Goal: Information Seeking & Learning: Learn about a topic

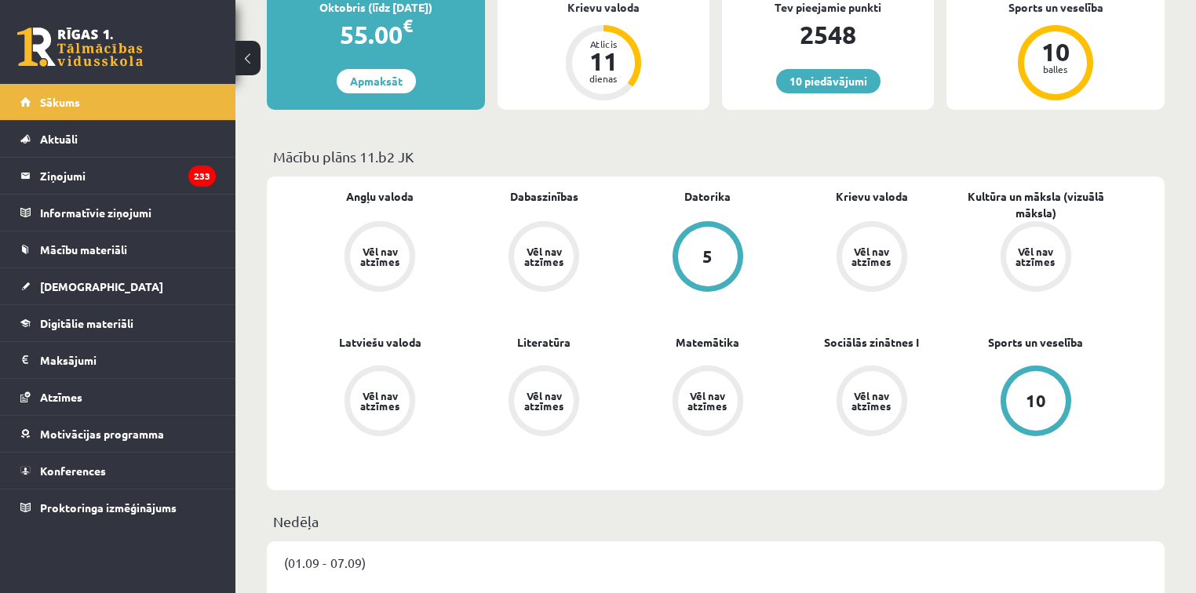
scroll to position [314, 0]
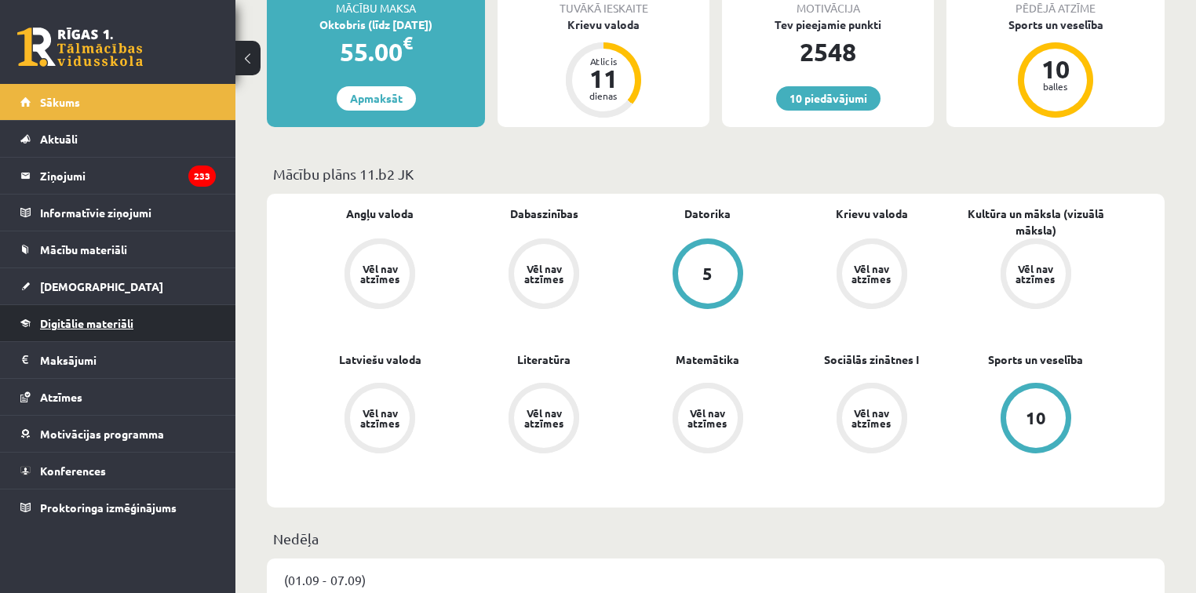
click at [102, 328] on link "Digitālie materiāli" at bounding box center [117, 323] width 195 height 36
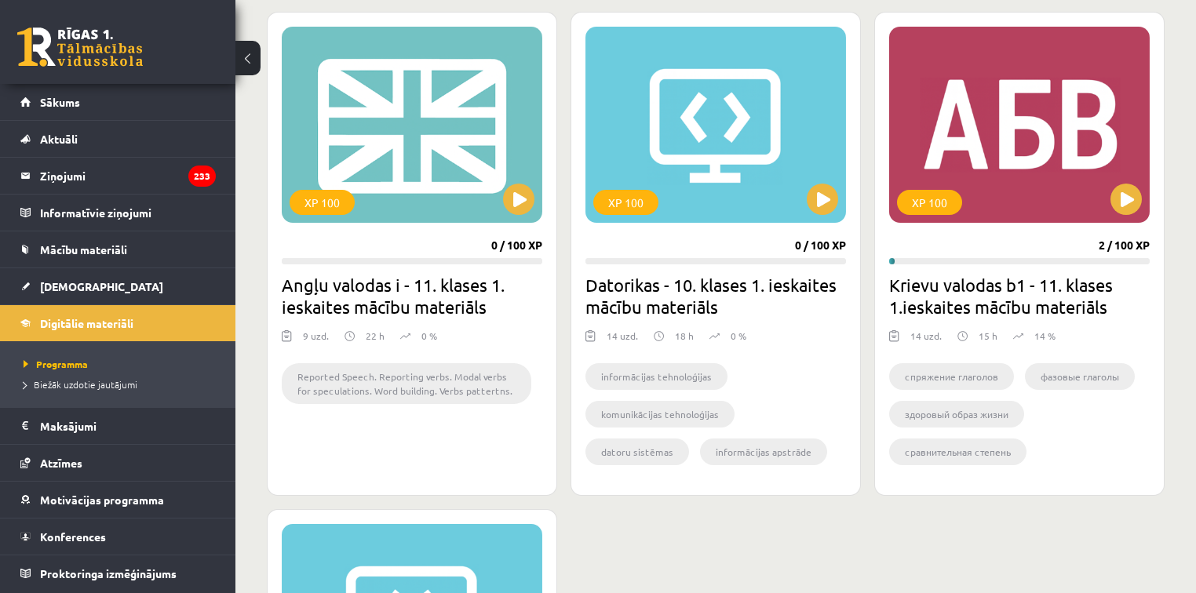
scroll to position [1381, 0]
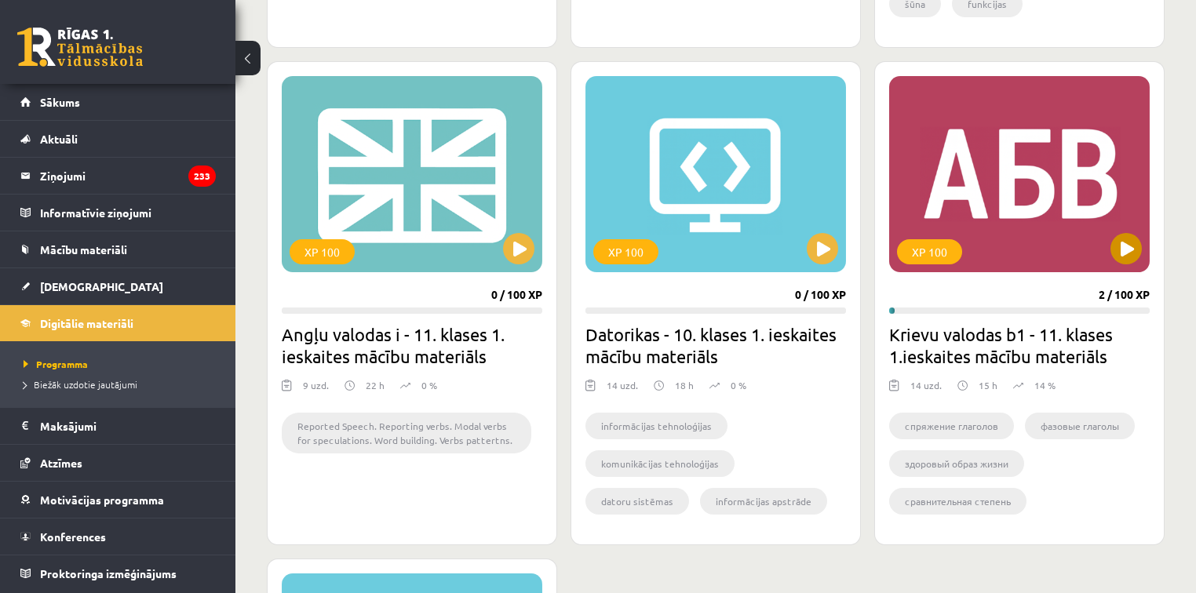
click at [1017, 191] on div "XP 100" at bounding box center [1019, 174] width 261 height 196
click at [1044, 170] on div "XP 100" at bounding box center [1019, 174] width 261 height 196
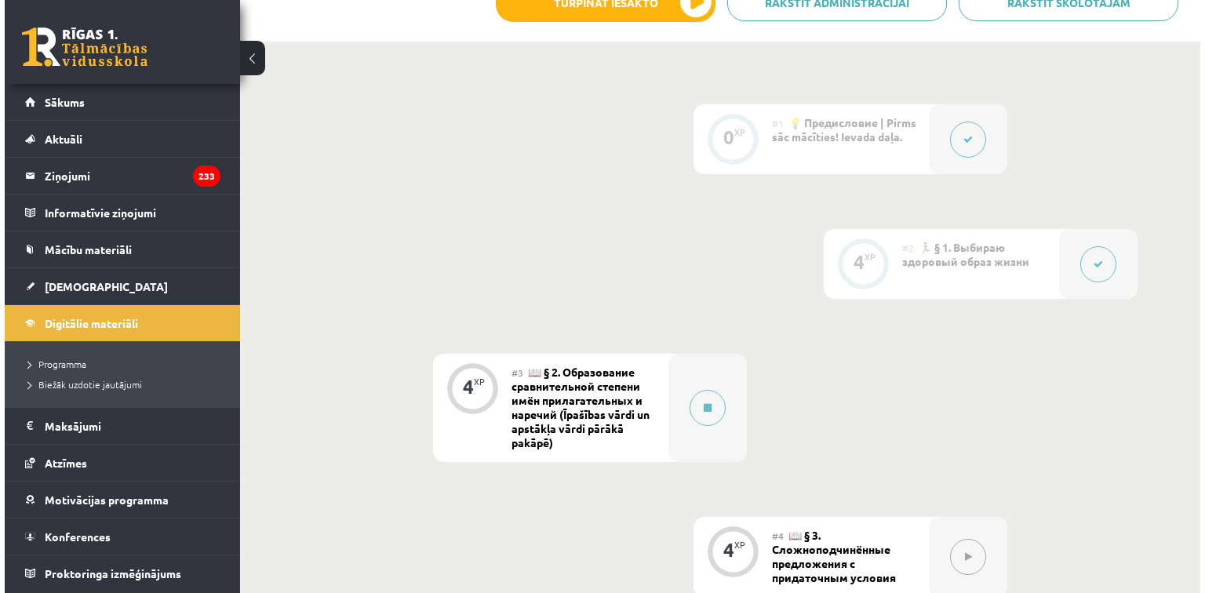
scroll to position [460, 0]
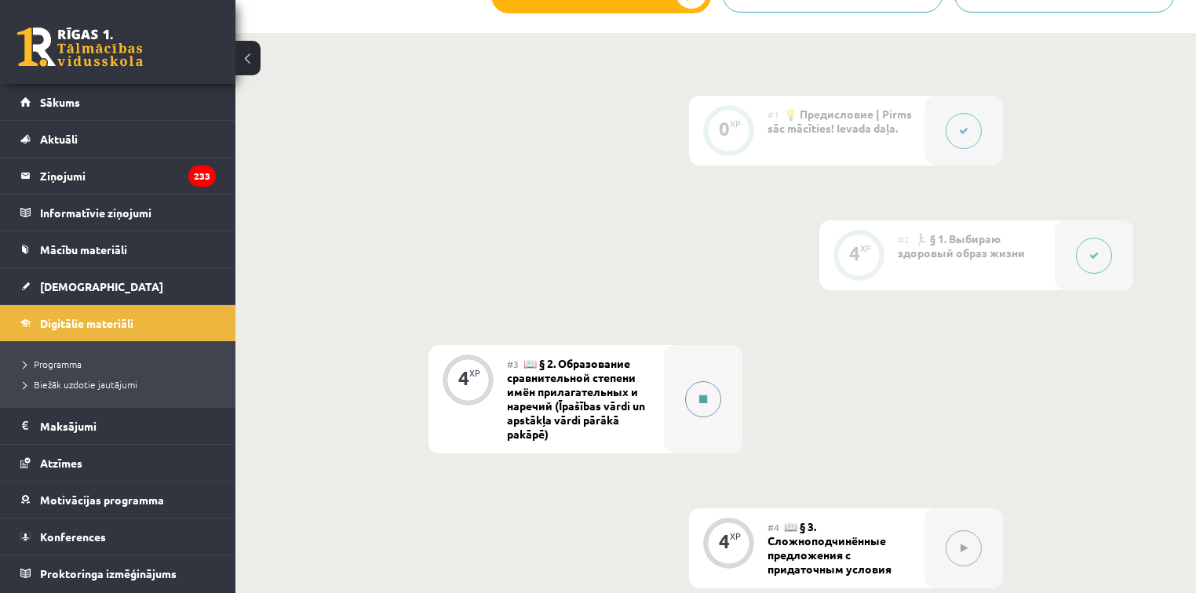
click at [692, 405] on button at bounding box center [703, 399] width 36 height 36
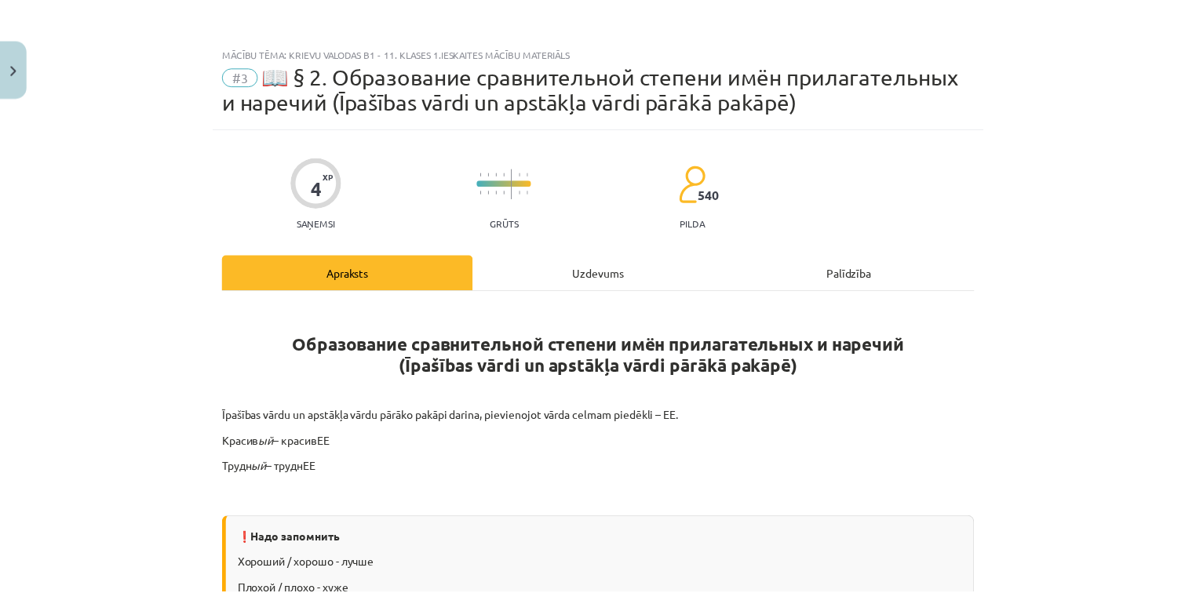
scroll to position [0, 0]
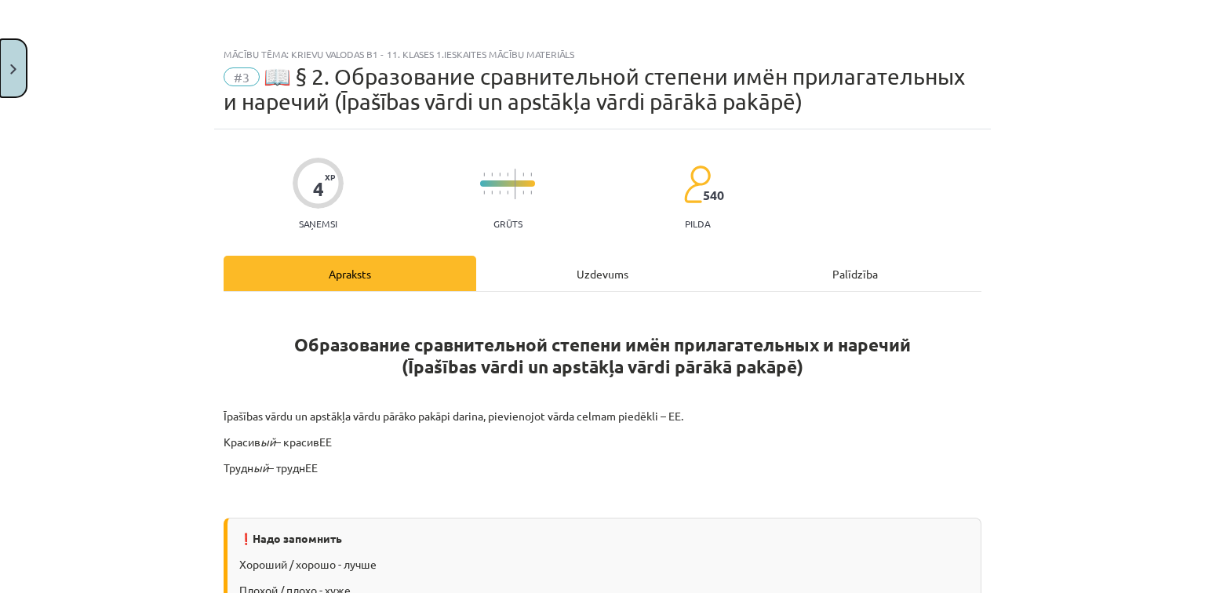
click at [21, 53] on button "Close" at bounding box center [13, 68] width 27 height 58
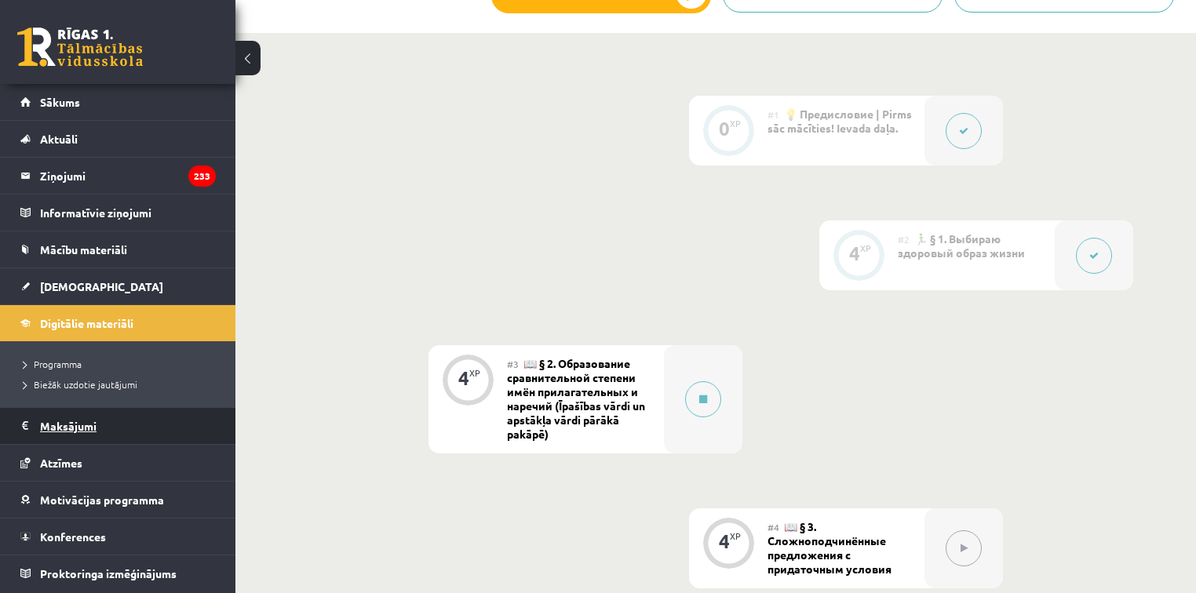
click at [86, 433] on legend "Maksājumi 0" at bounding box center [128, 426] width 176 height 36
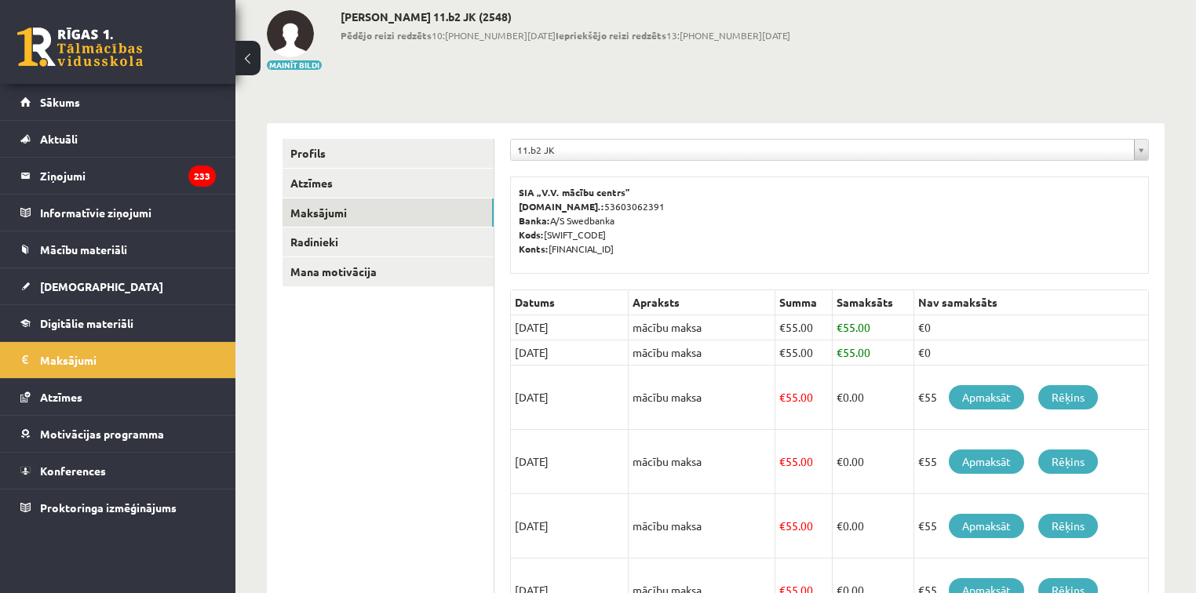
scroll to position [38, 0]
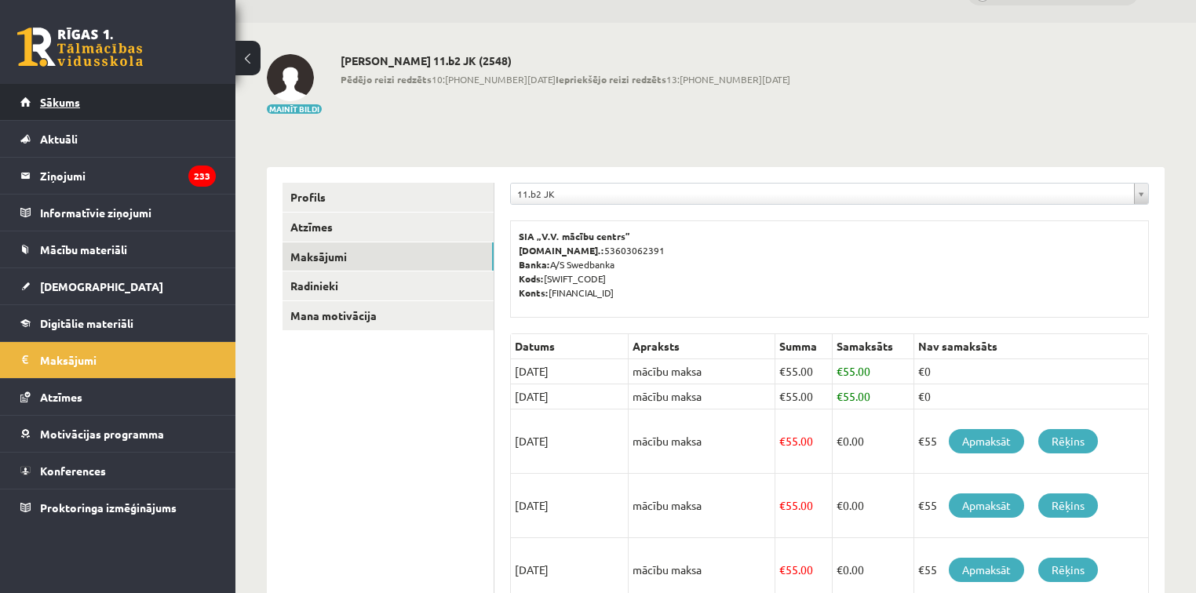
click at [47, 87] on link "Sākums" at bounding box center [117, 102] width 195 height 36
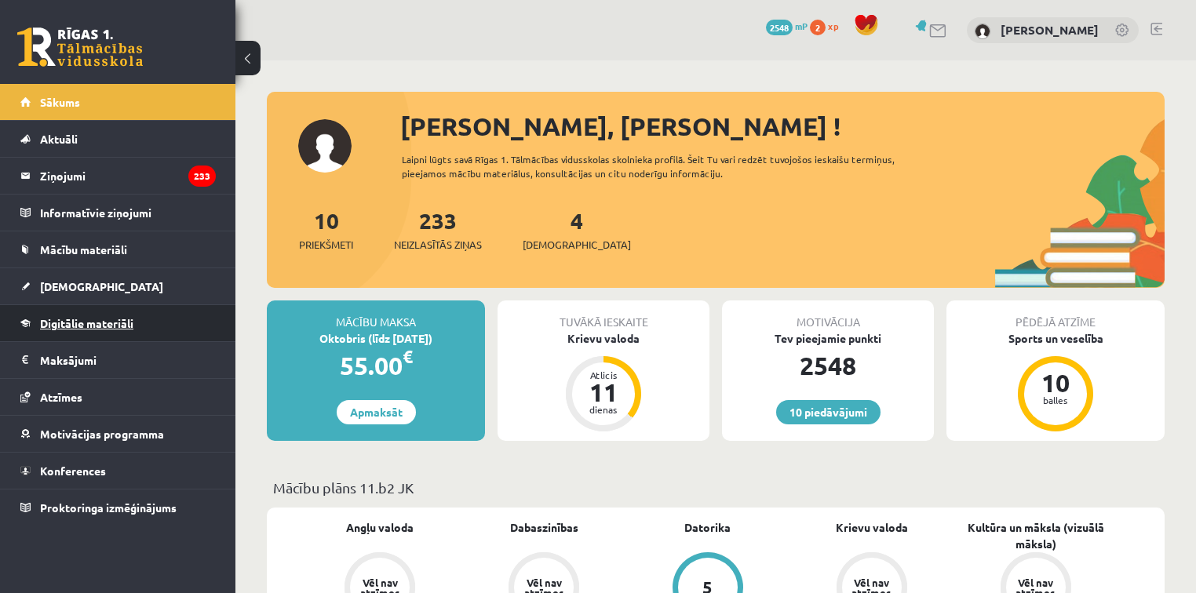
click at [86, 306] on link "Digitālie materiāli" at bounding box center [117, 323] width 195 height 36
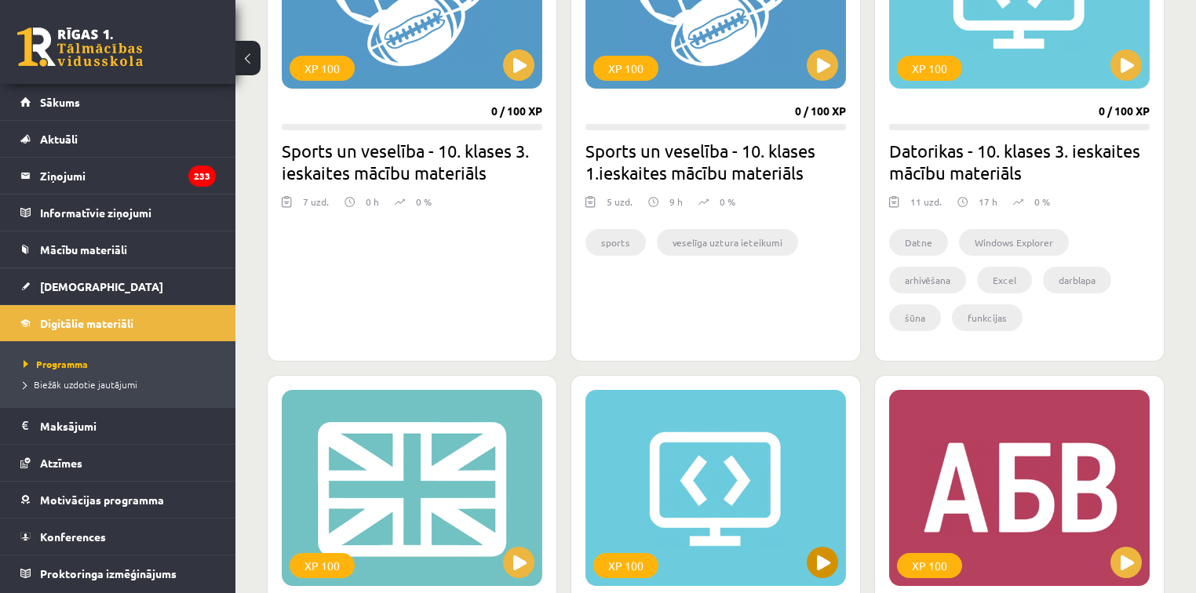
scroll to position [1381, 0]
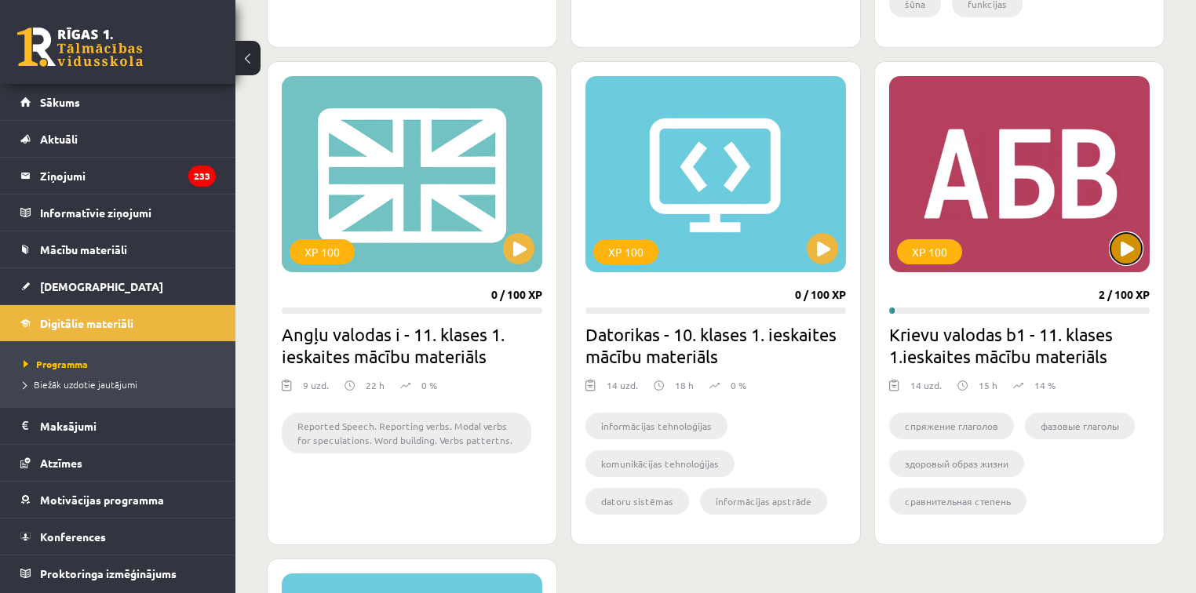
click at [1122, 253] on button at bounding box center [1125, 248] width 31 height 31
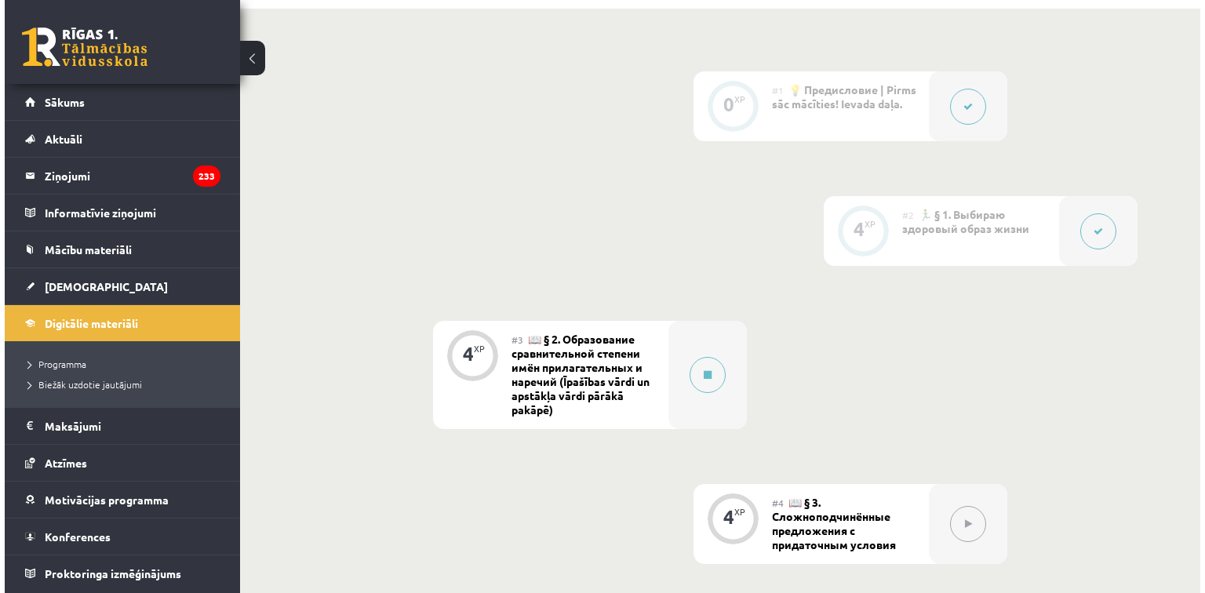
scroll to position [502, 0]
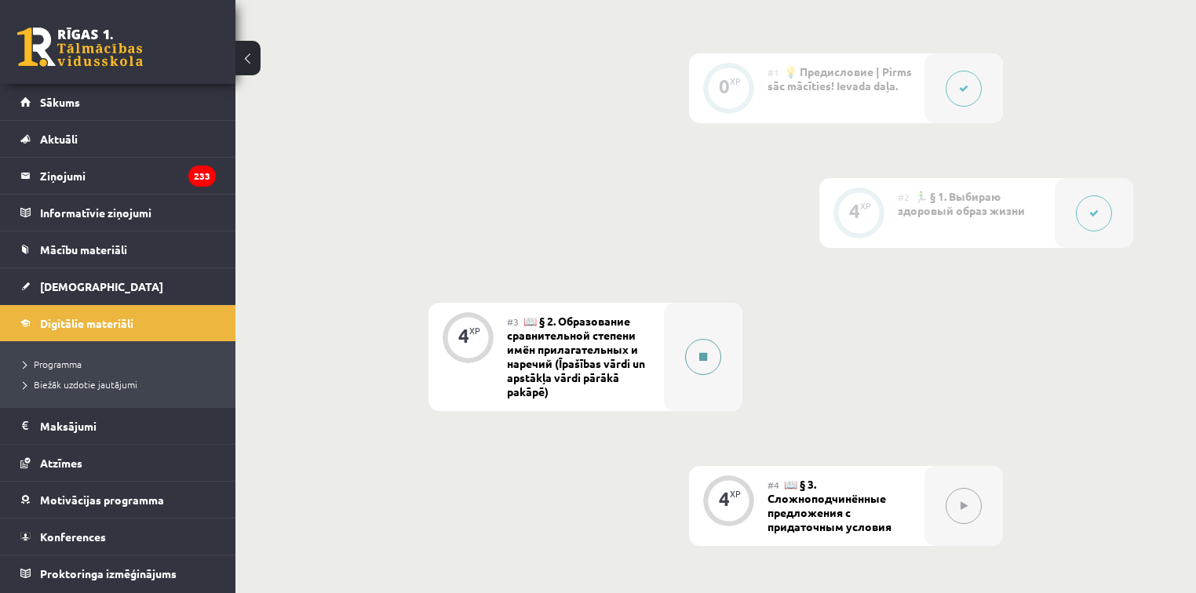
click at [723, 361] on div at bounding box center [703, 357] width 78 height 108
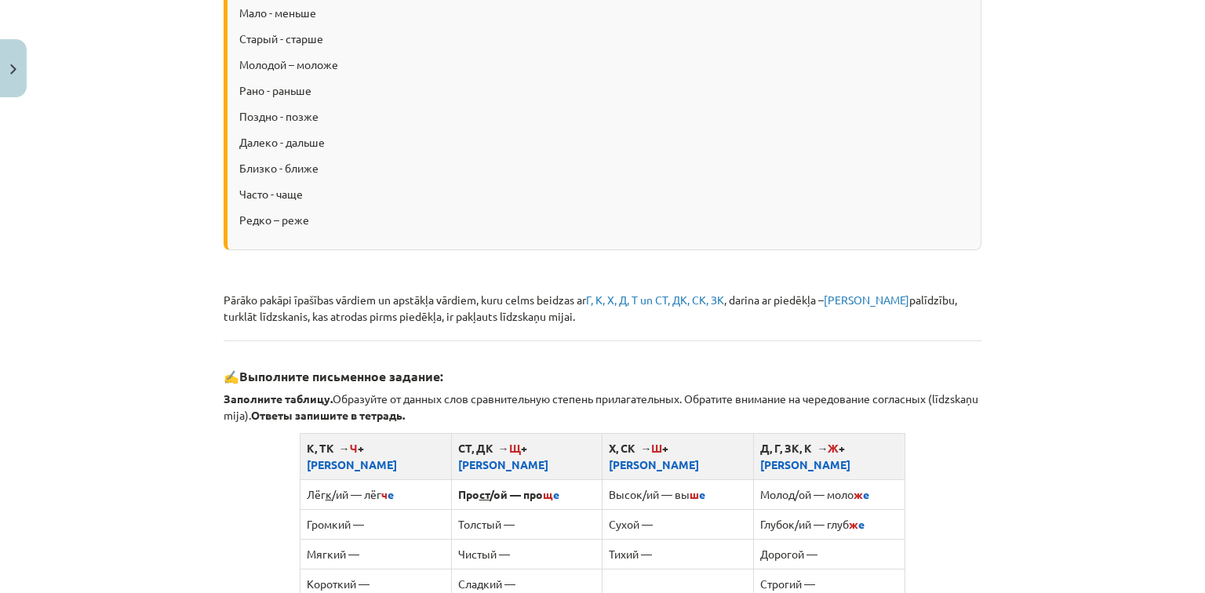
scroll to position [942, 0]
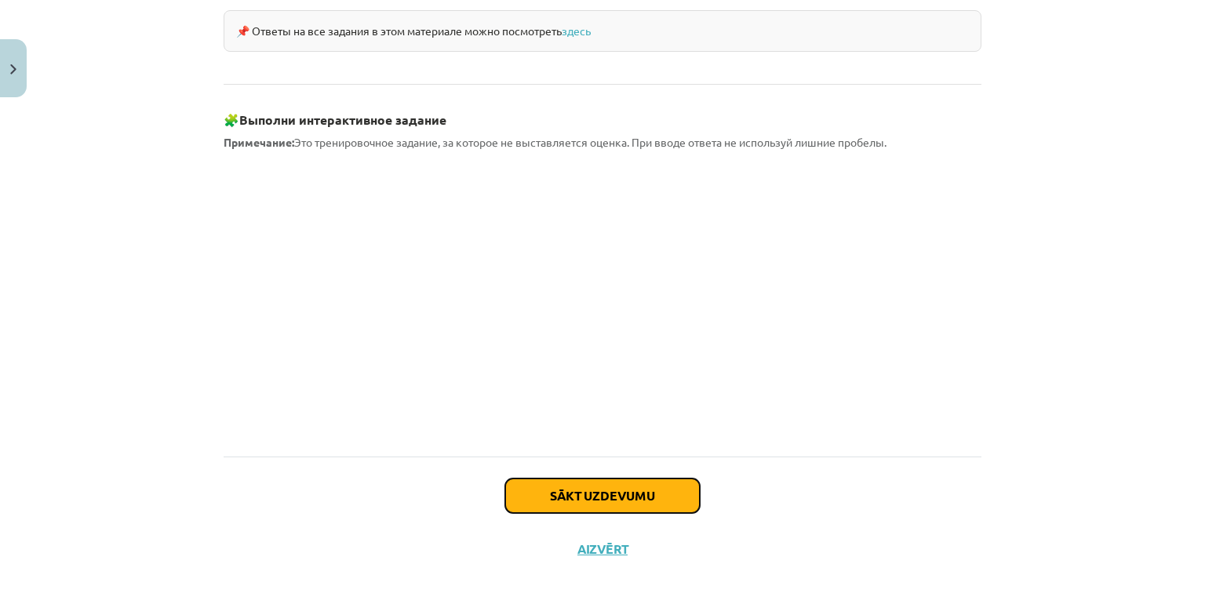
click at [556, 479] on button "Sākt uzdevumu" at bounding box center [602, 496] width 195 height 35
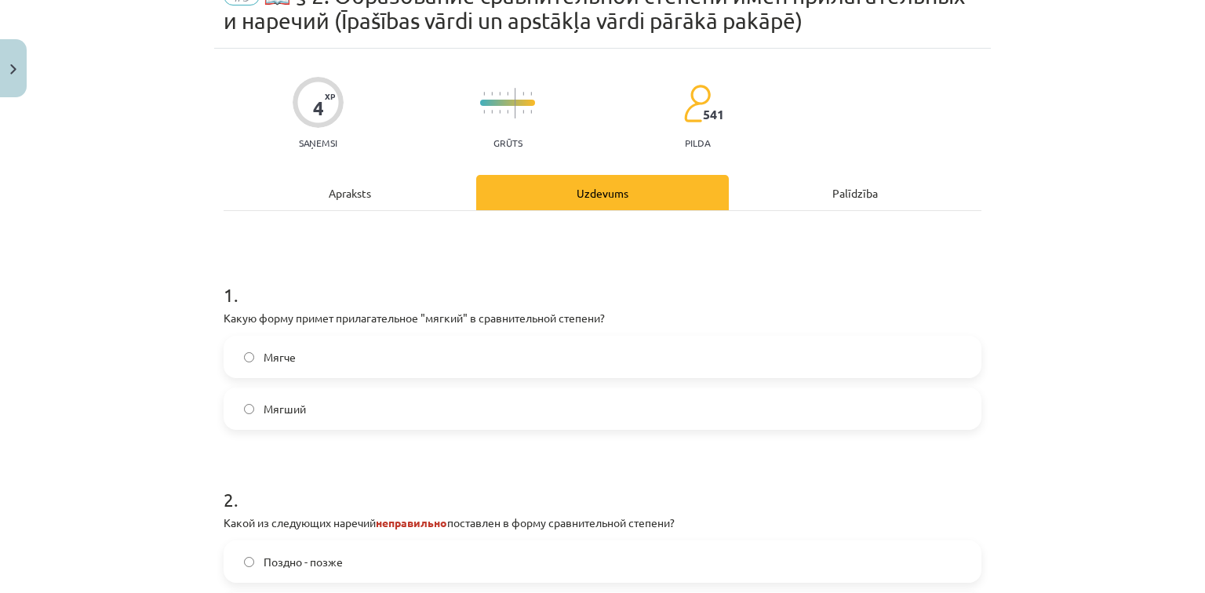
scroll to position [39, 0]
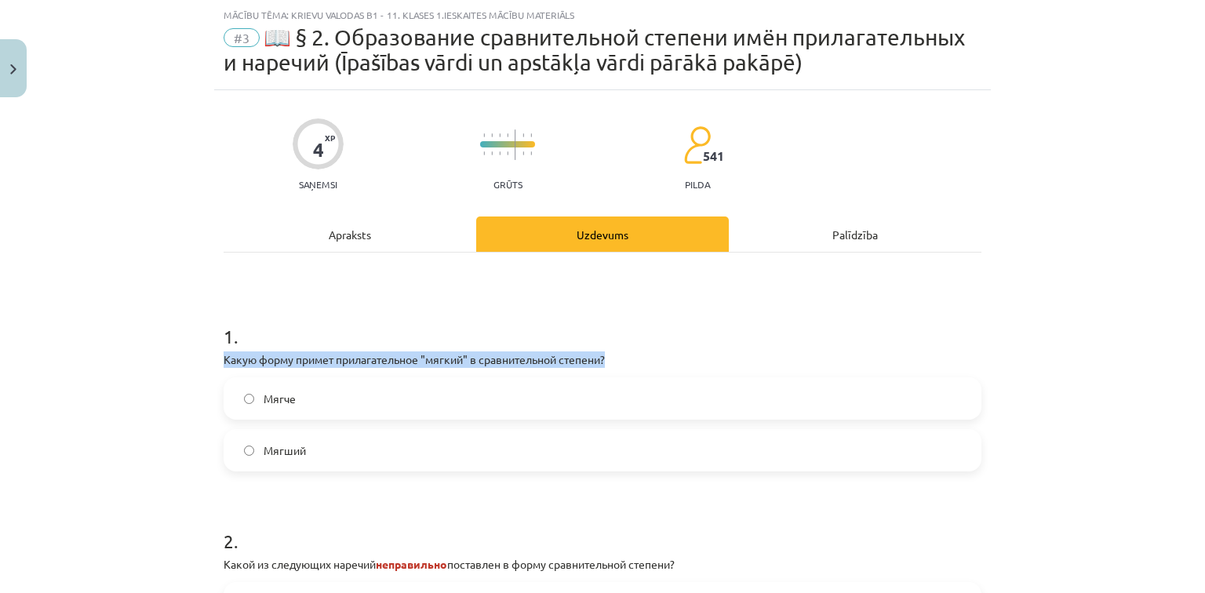
drag, startPoint x: 215, startPoint y: 359, endPoint x: 618, endPoint y: 348, distance: 403.5
click at [618, 348] on div "4 XP Saņemsi Grūts 541 pilda Apraksts Uzdevums Palīdzība 1 . Какую форму примет…" at bounding box center [602, 506] width 777 height 833
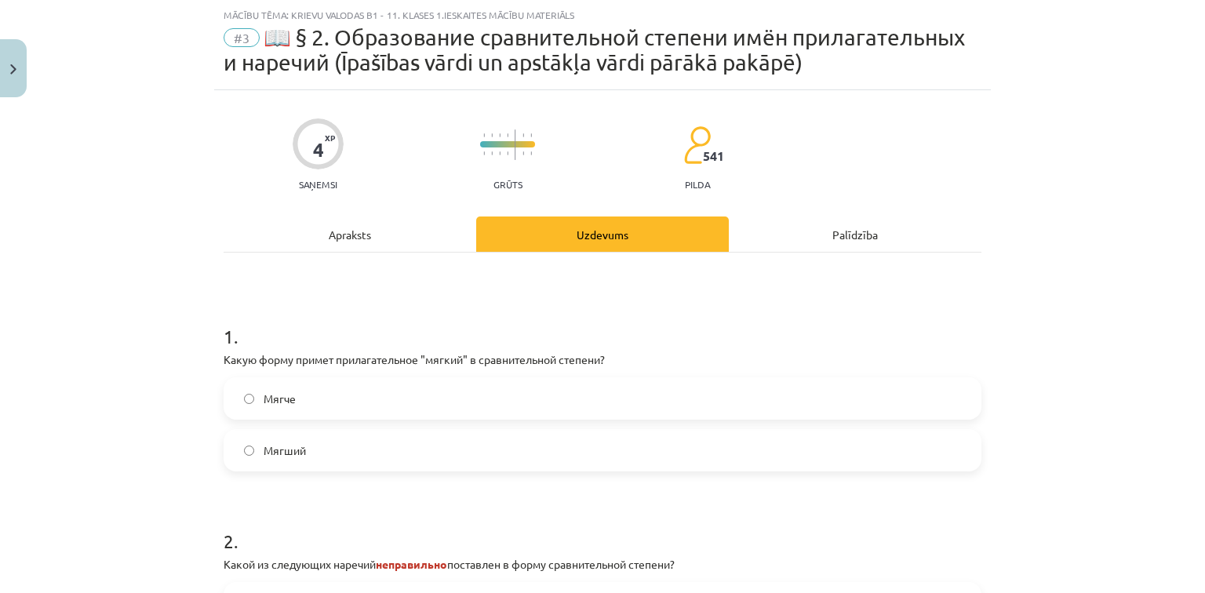
click at [327, 308] on h1 "1 ." at bounding box center [603, 322] width 758 height 49
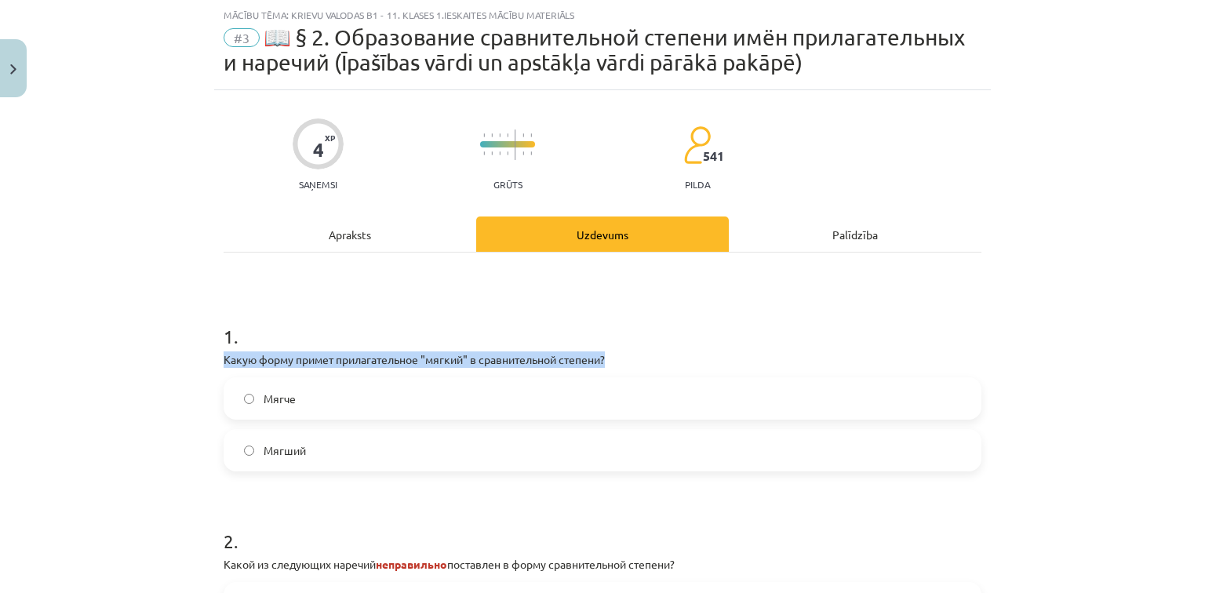
drag, startPoint x: 220, startPoint y: 355, endPoint x: 614, endPoint y: 357, distance: 394.7
click at [614, 357] on p "Какую форму примет прилагательное "мягкий" в сравнительной степени?" at bounding box center [603, 360] width 758 height 16
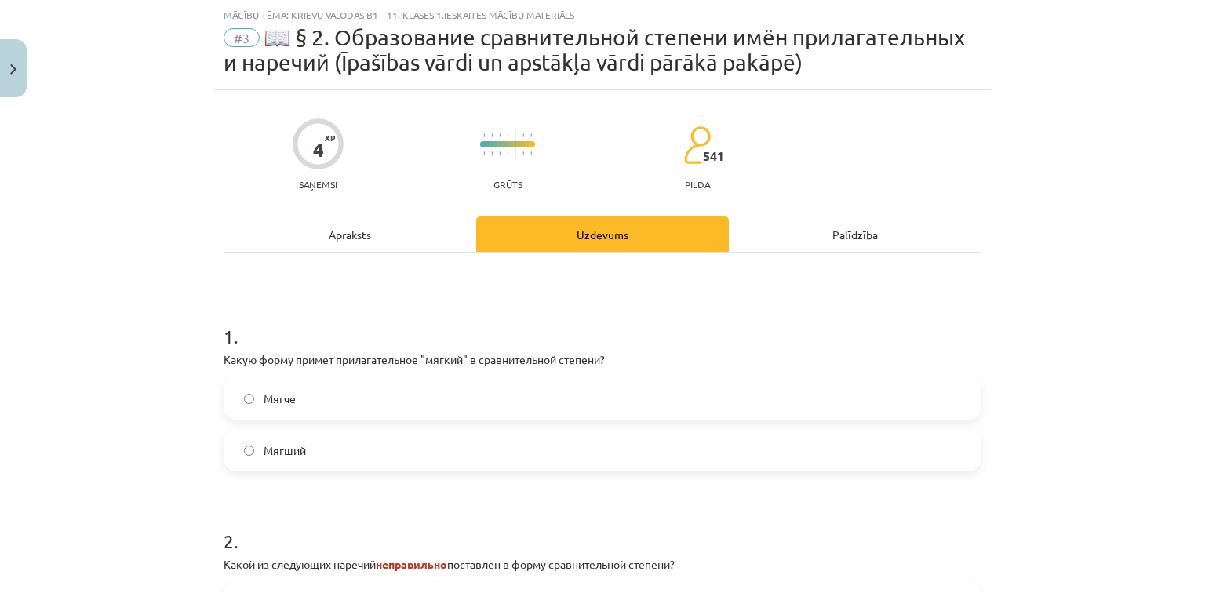
click at [300, 326] on h1 "1 ." at bounding box center [603, 322] width 758 height 49
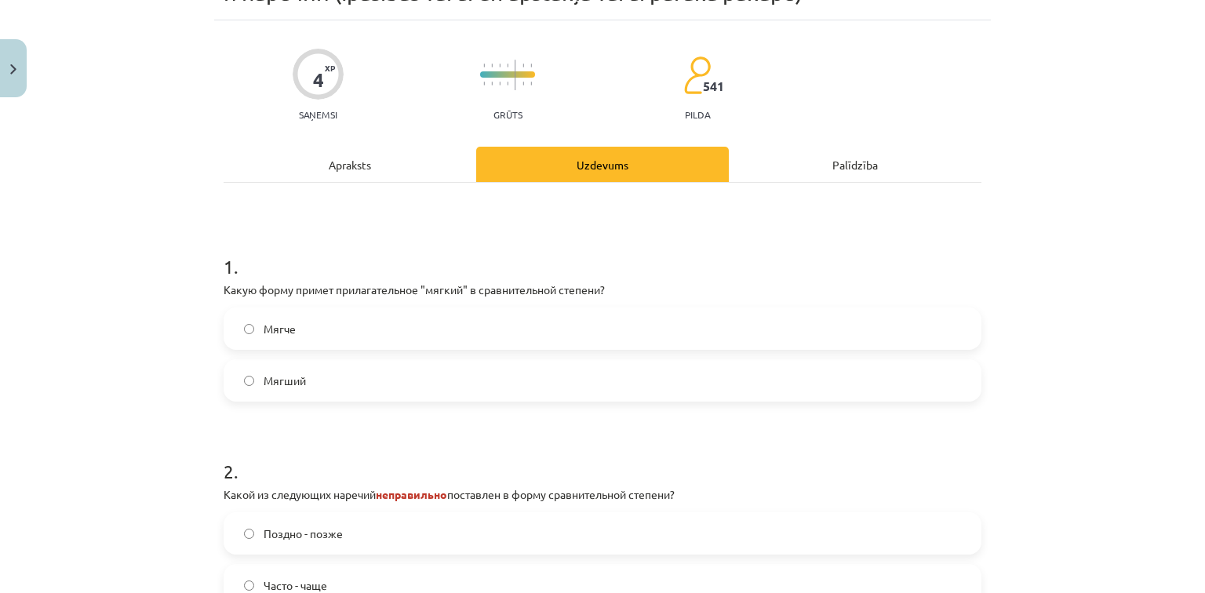
scroll to position [165, 0]
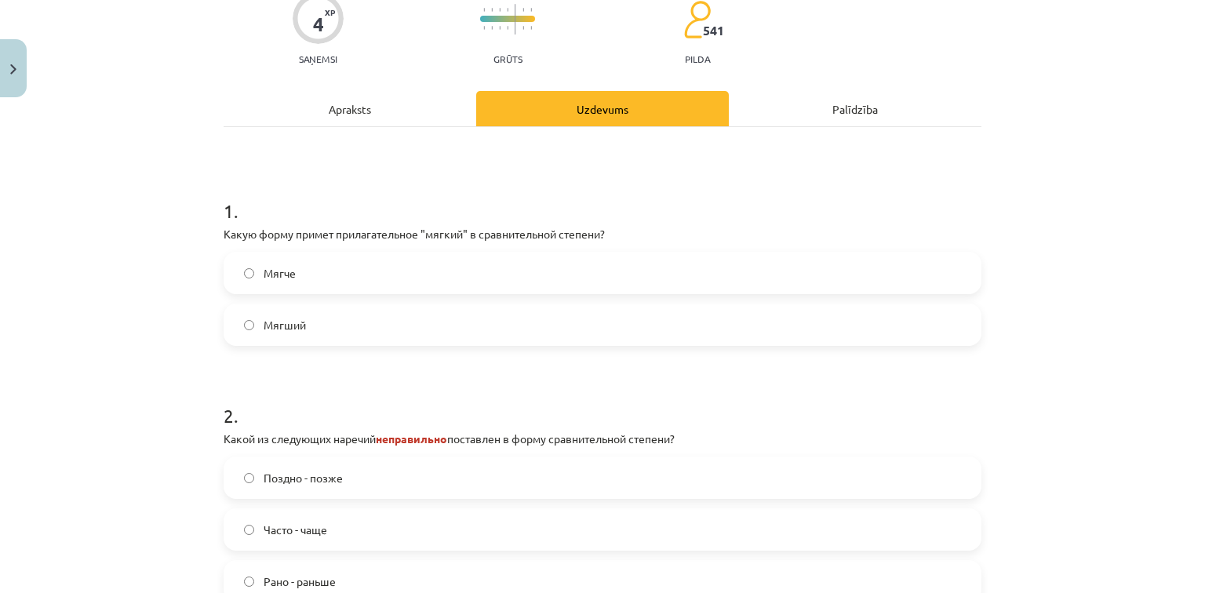
click at [240, 280] on label "Мягче" at bounding box center [602, 272] width 755 height 39
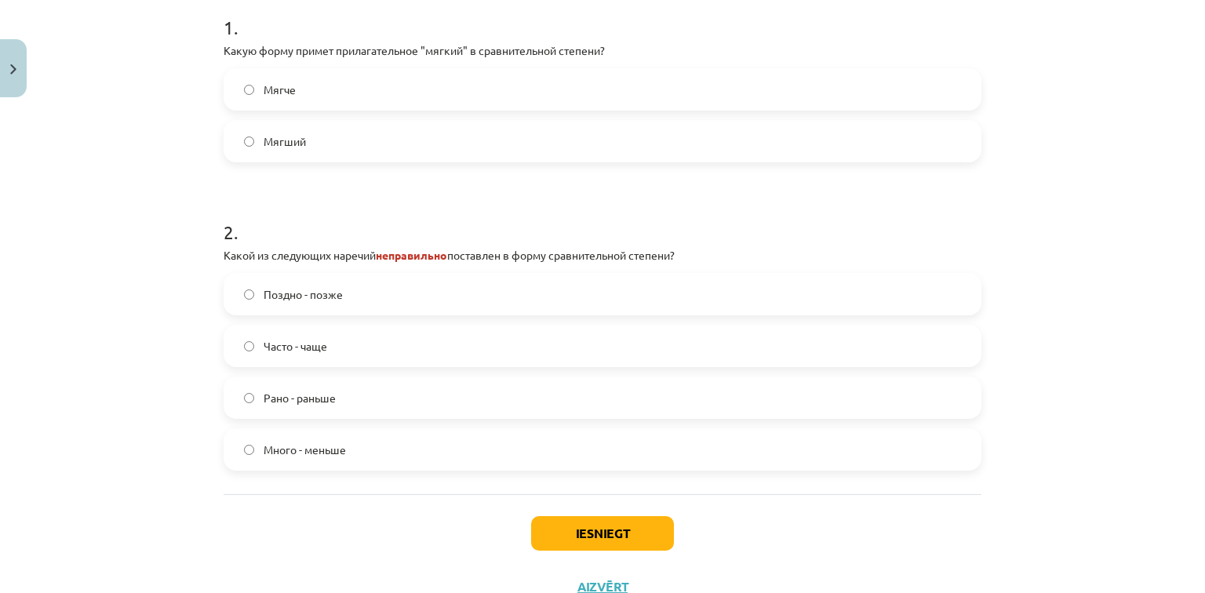
scroll to position [353, 0]
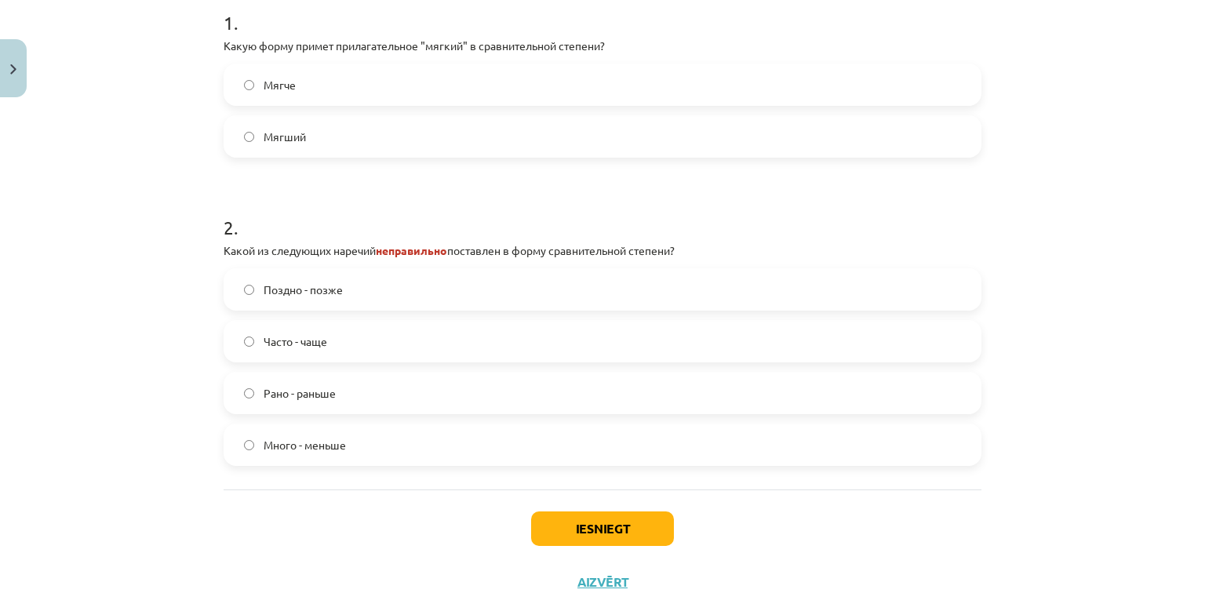
drag, startPoint x: 200, startPoint y: 251, endPoint x: 376, endPoint y: 248, distance: 175.8
click at [376, 248] on div "Mācību tēma: Krievu valodas b1 - 11. klases 1.ieskaites mācību materiāls #3 📖 §…" at bounding box center [602, 296] width 1205 height 593
click at [330, 228] on h1 "2 ." at bounding box center [603, 213] width 758 height 49
drag, startPoint x: 549, startPoint y: 251, endPoint x: 692, endPoint y: 248, distance: 142.8
click at [692, 248] on p "Какой из следующих наречий неправильно поставлен в форму сравнительной степени?" at bounding box center [603, 250] width 758 height 16
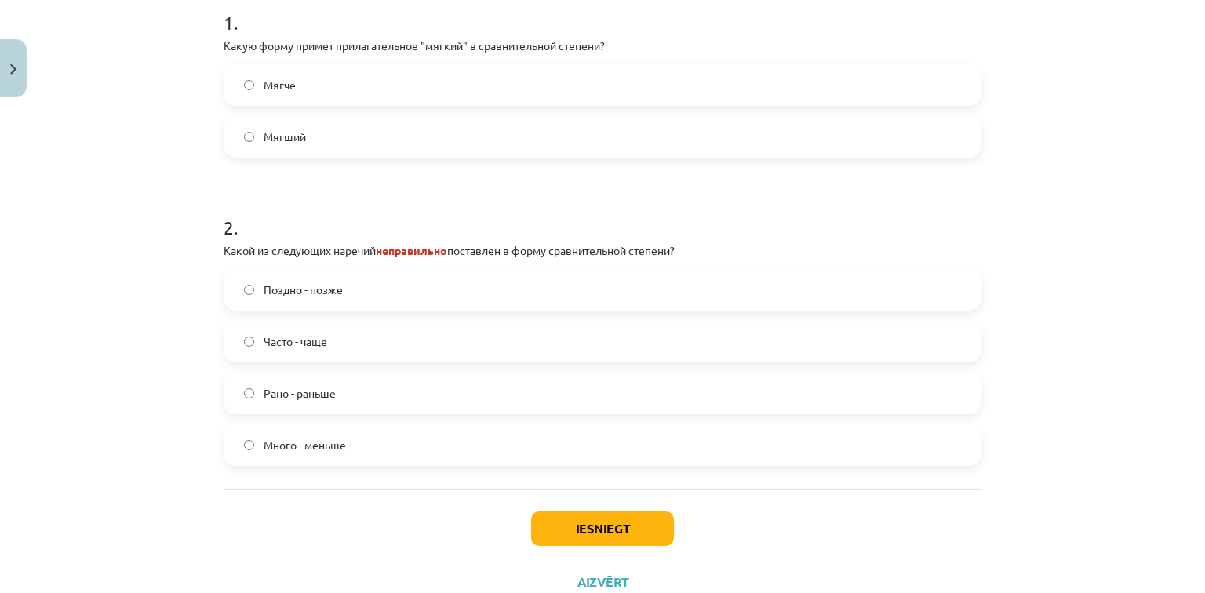
click at [527, 222] on h1 "2 ." at bounding box center [603, 213] width 758 height 49
drag, startPoint x: 211, startPoint y: 245, endPoint x: 693, endPoint y: 239, distance: 481.8
click at [693, 239] on div "4 XP Saņemsi Grūts 541 pilda Apraksts Uzdevums Palīdzība 1 . Какую форму примет…" at bounding box center [602, 192] width 777 height 833
click at [147, 266] on div "Mācību tēma: Krievu valodas b1 - 11. klases 1.ieskaites mācību materiāls #3 📖 §…" at bounding box center [602, 296] width 1205 height 593
click at [272, 448] on span "Много - меньше" at bounding box center [305, 445] width 82 height 16
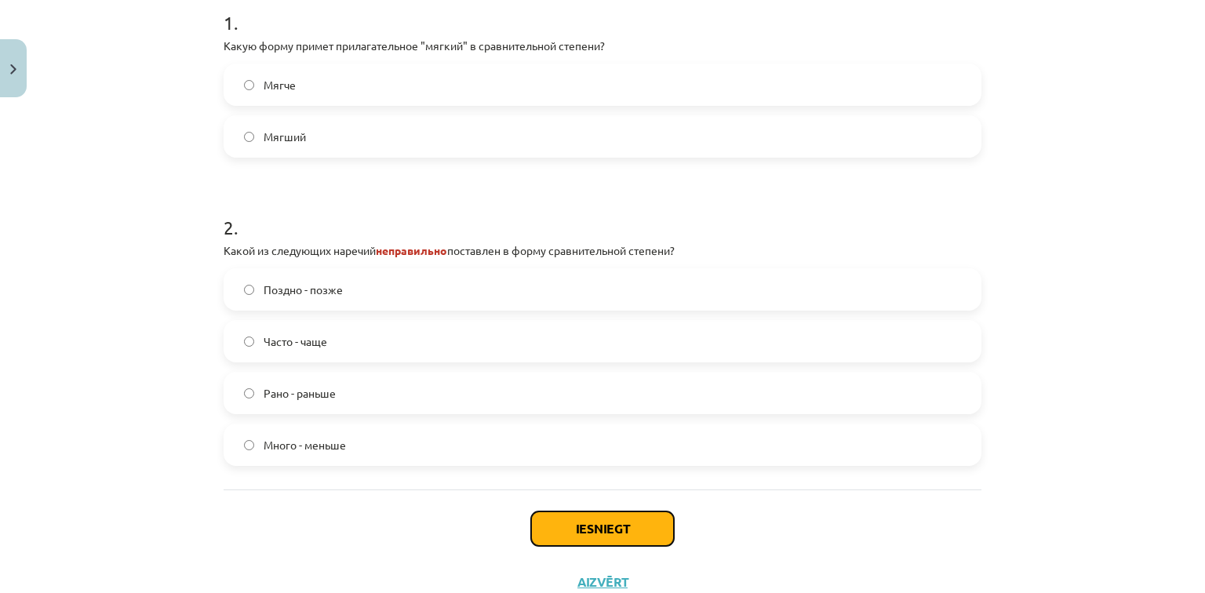
click at [595, 523] on button "Iesniegt" at bounding box center [602, 529] width 143 height 35
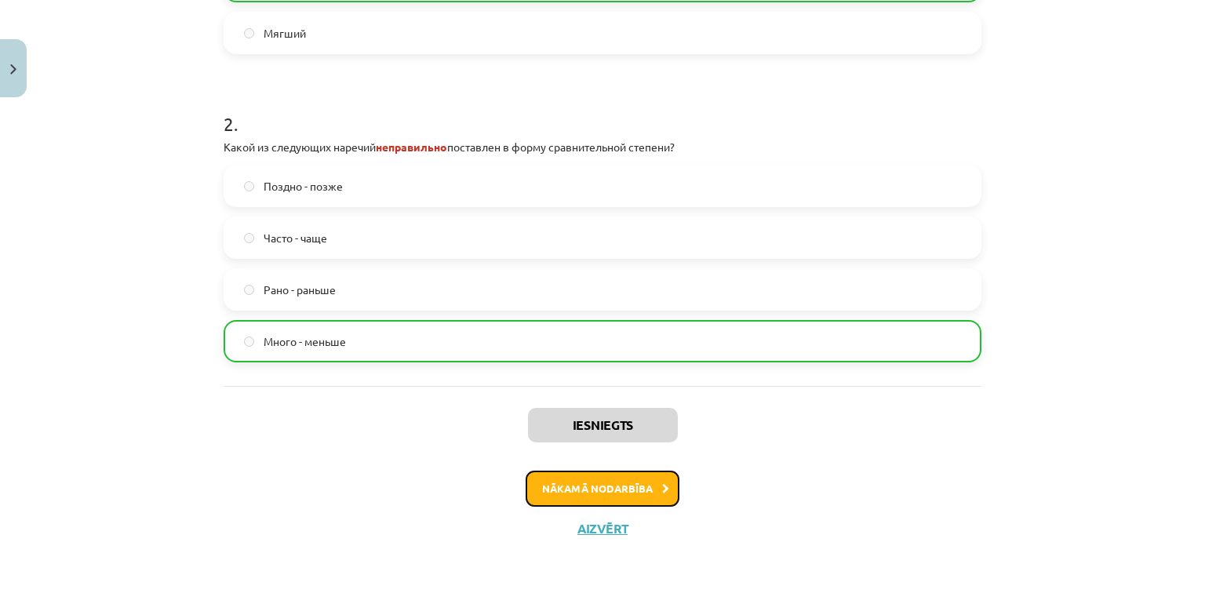
click at [612, 497] on button "Nākamā nodarbība" at bounding box center [603, 489] width 154 height 36
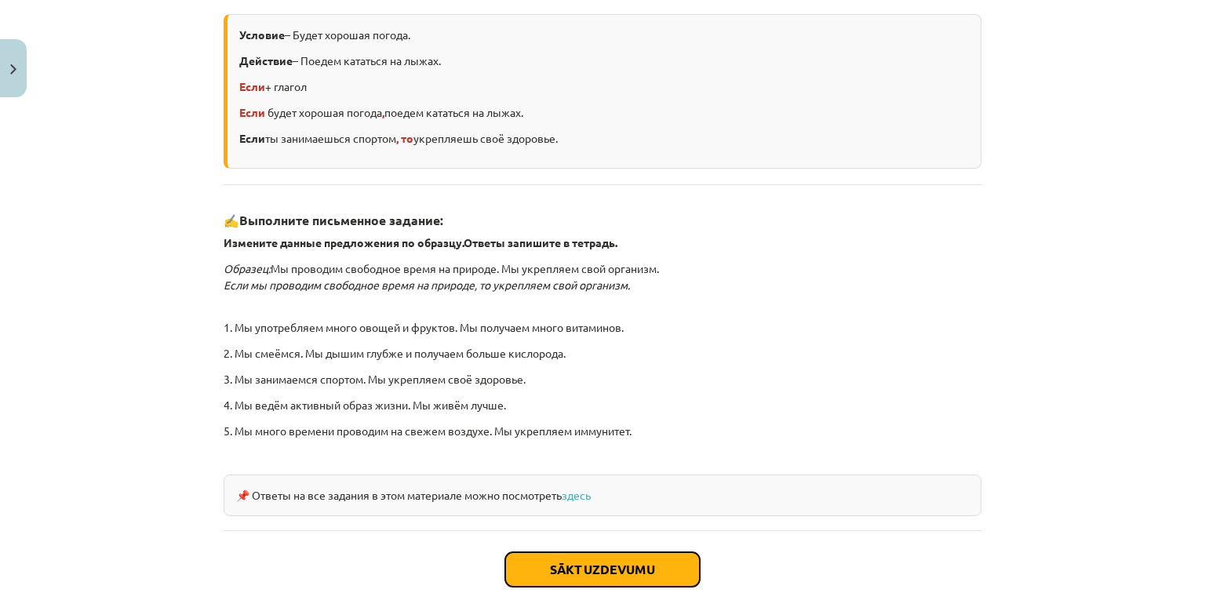
click at [615, 561] on button "Sākt uzdevumu" at bounding box center [602, 569] width 195 height 35
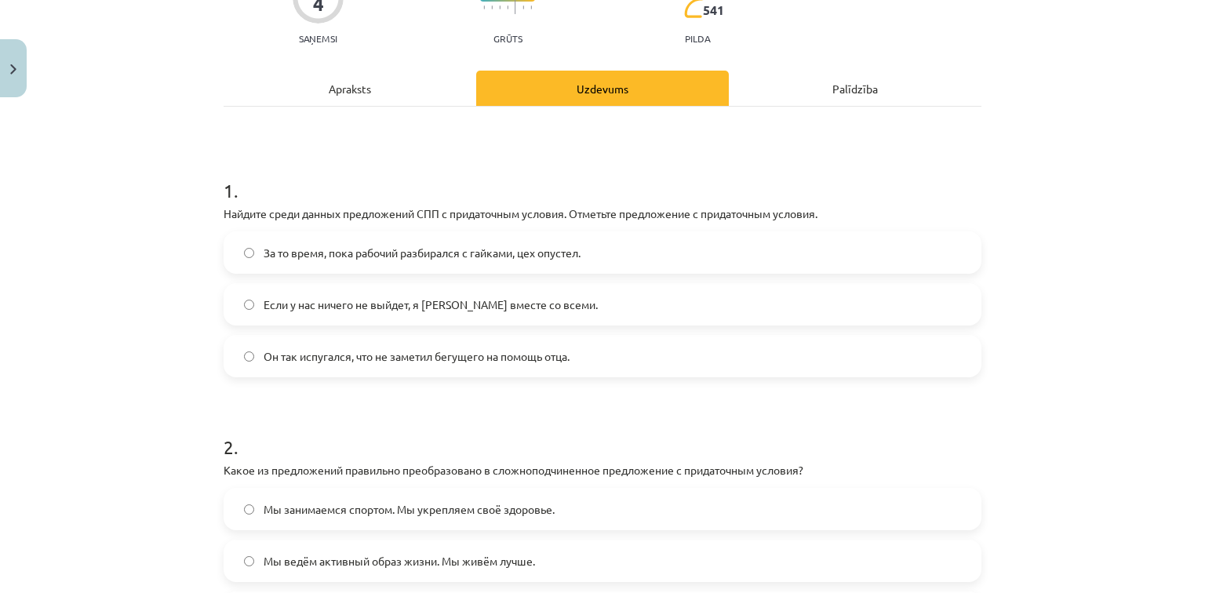
scroll to position [165, 0]
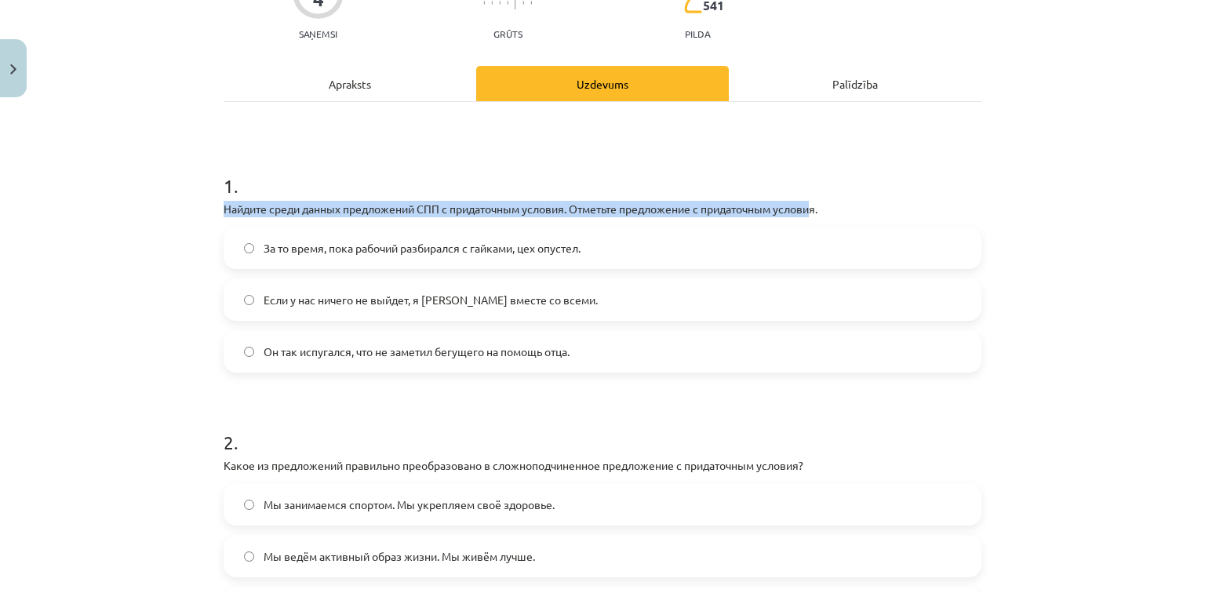
drag, startPoint x: 208, startPoint y: 202, endPoint x: 813, endPoint y: 201, distance: 605.0
click at [813, 201] on div "Mācību tēma: Krievu valodas b1 - 11. klases 1.ieskaites mācību materiāls #4 📖 §…" at bounding box center [602, 296] width 1205 height 593
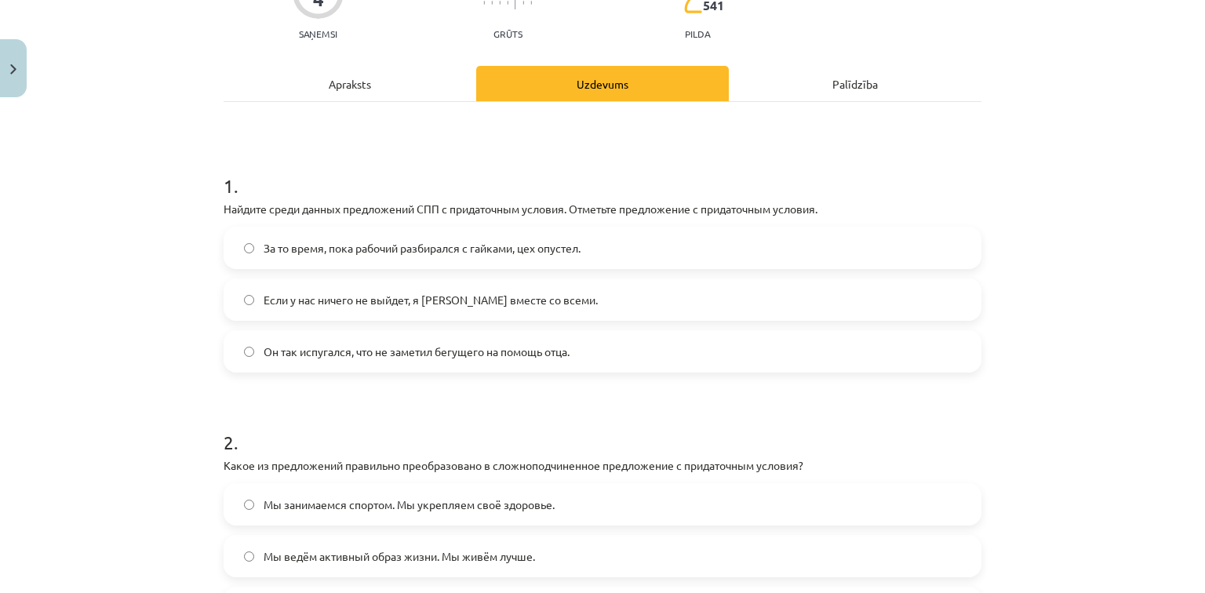
click at [343, 170] on h1 "1 ." at bounding box center [603, 172] width 758 height 49
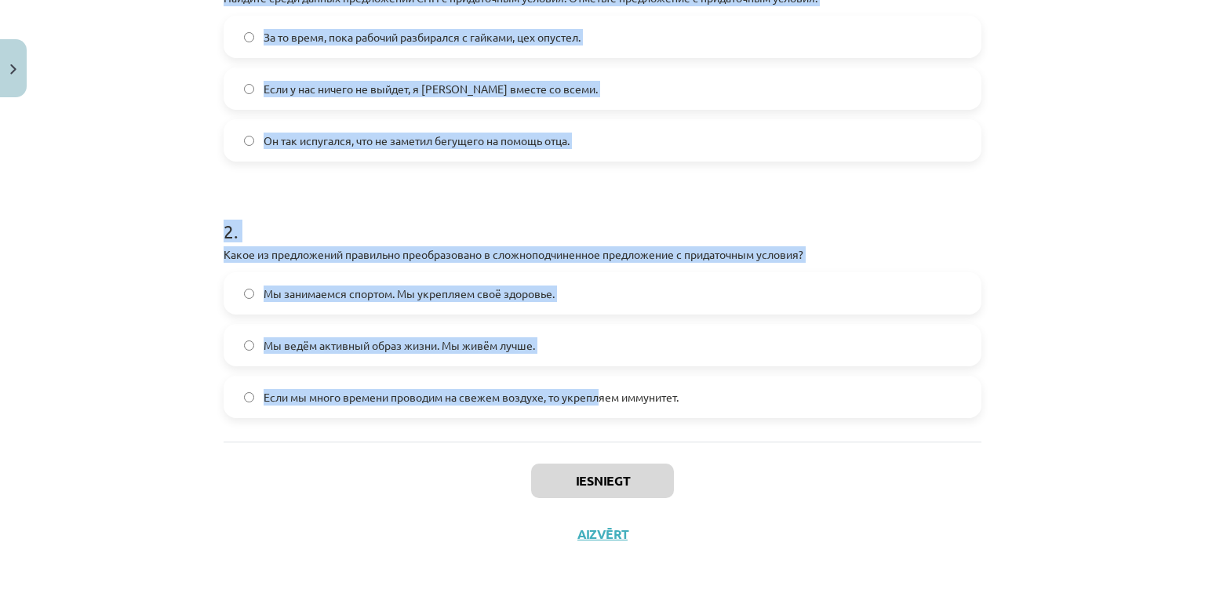
scroll to position [382, 0]
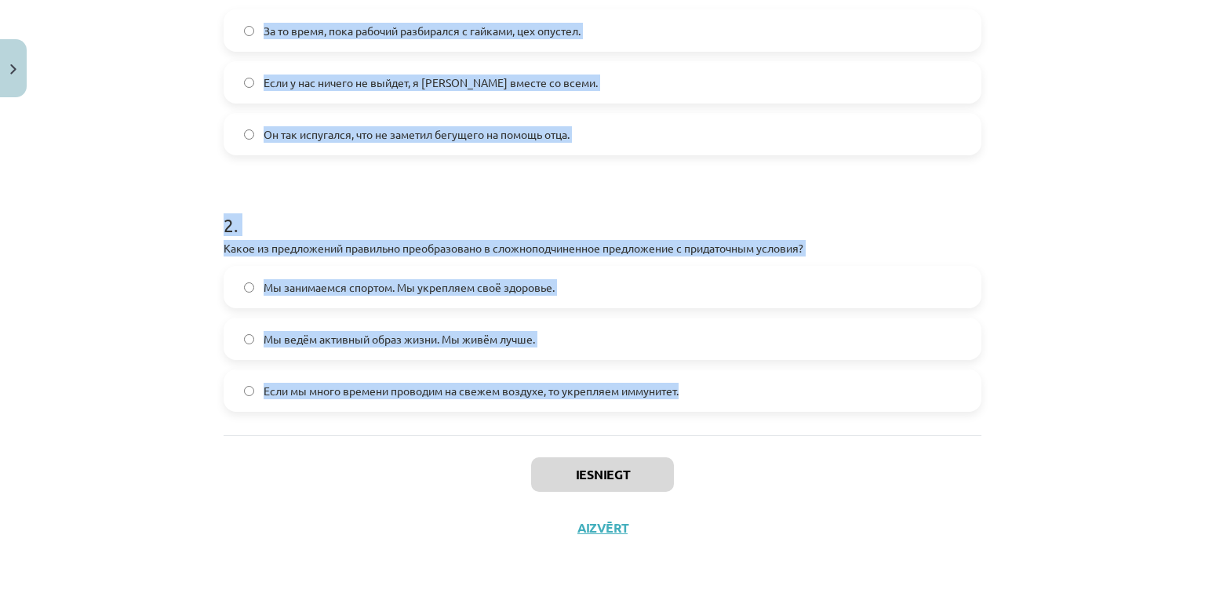
drag, startPoint x: 220, startPoint y: 175, endPoint x: 785, endPoint y: 394, distance: 605.2
click at [785, 394] on form "1 . Найдите среди данных предложений СПП с придаточным условия. Отметьте предло…" at bounding box center [603, 171] width 758 height 482
copy form "1 . Найдите среди данных предложений СПП с придаточным условия. Отметьте предло…"
click at [172, 240] on div "Mācību tēma: Krievu valodas b1 - 11. klases 1.ieskaites mācību materiāls #4 📖 §…" at bounding box center [602, 296] width 1205 height 593
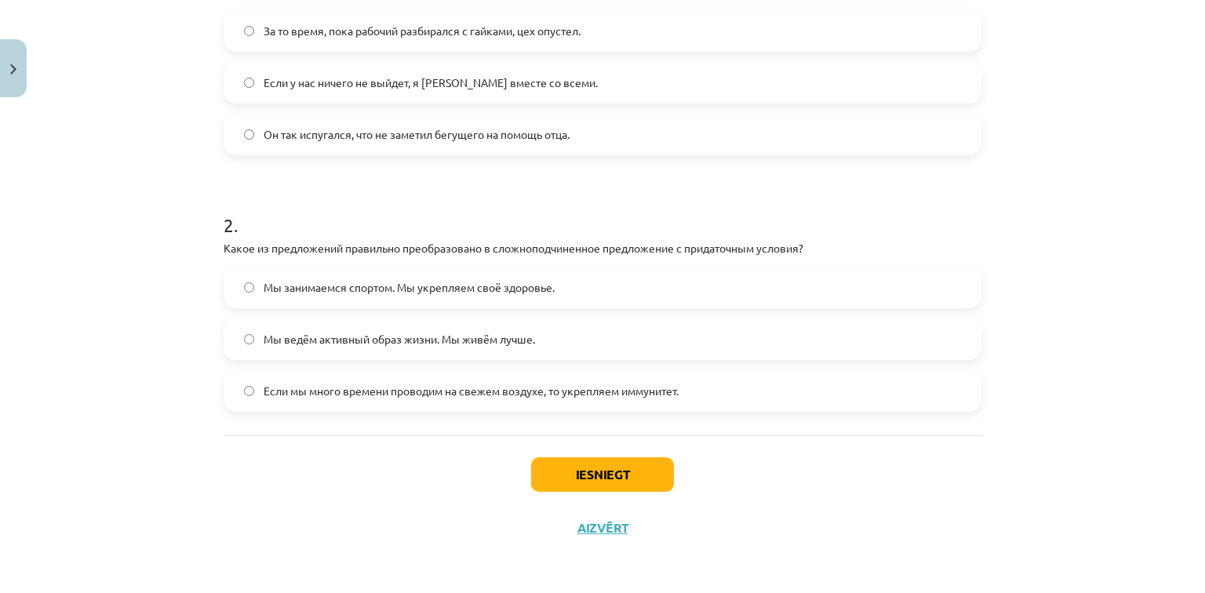
click at [254, 395] on label "Если мы много времени проводим на свежем воздухе, то укрепляем иммунитет." at bounding box center [602, 390] width 755 height 39
click at [558, 465] on button "Iesniegt" at bounding box center [602, 474] width 143 height 35
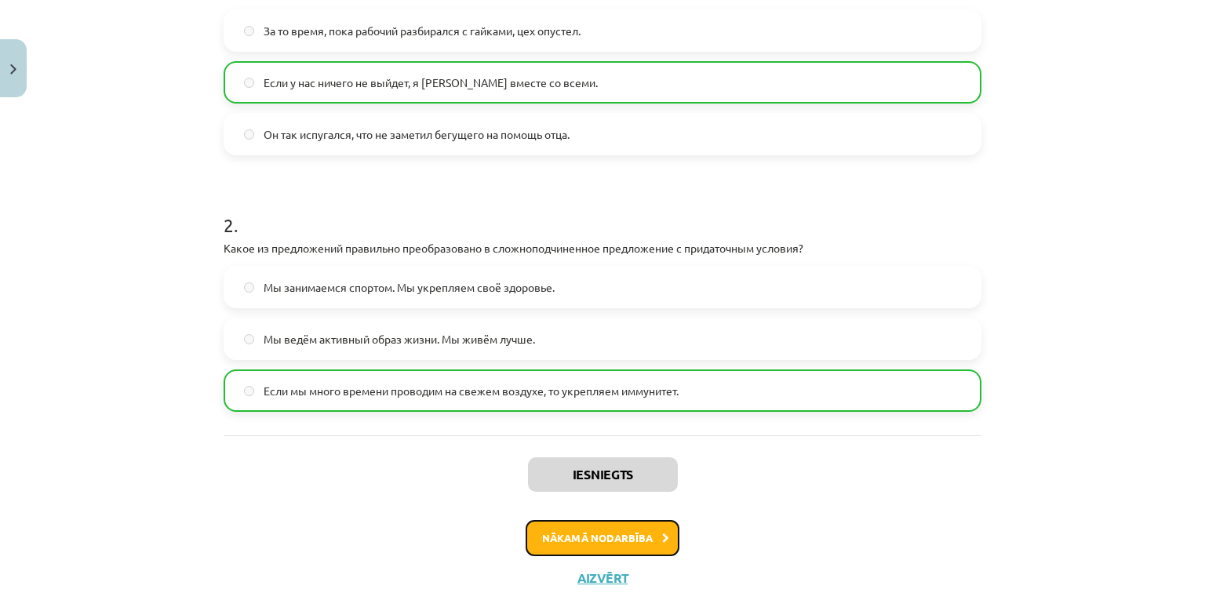
click at [603, 538] on button "Nākamā nodarbība" at bounding box center [603, 538] width 154 height 36
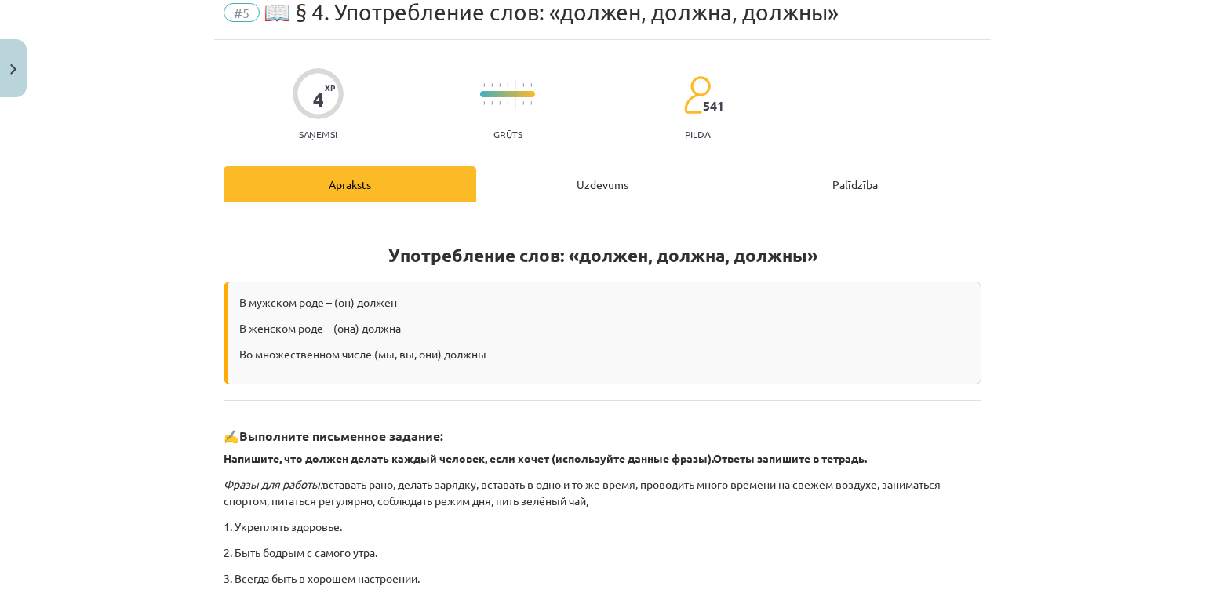
scroll to position [39, 0]
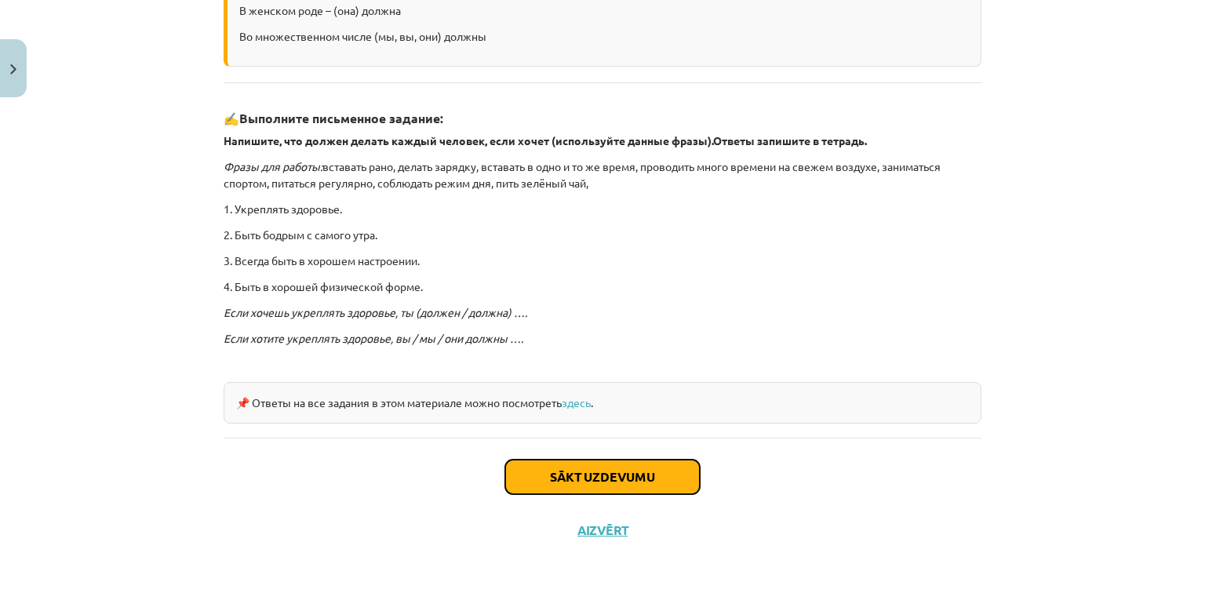
click at [571, 471] on button "Sākt uzdevumu" at bounding box center [602, 477] width 195 height 35
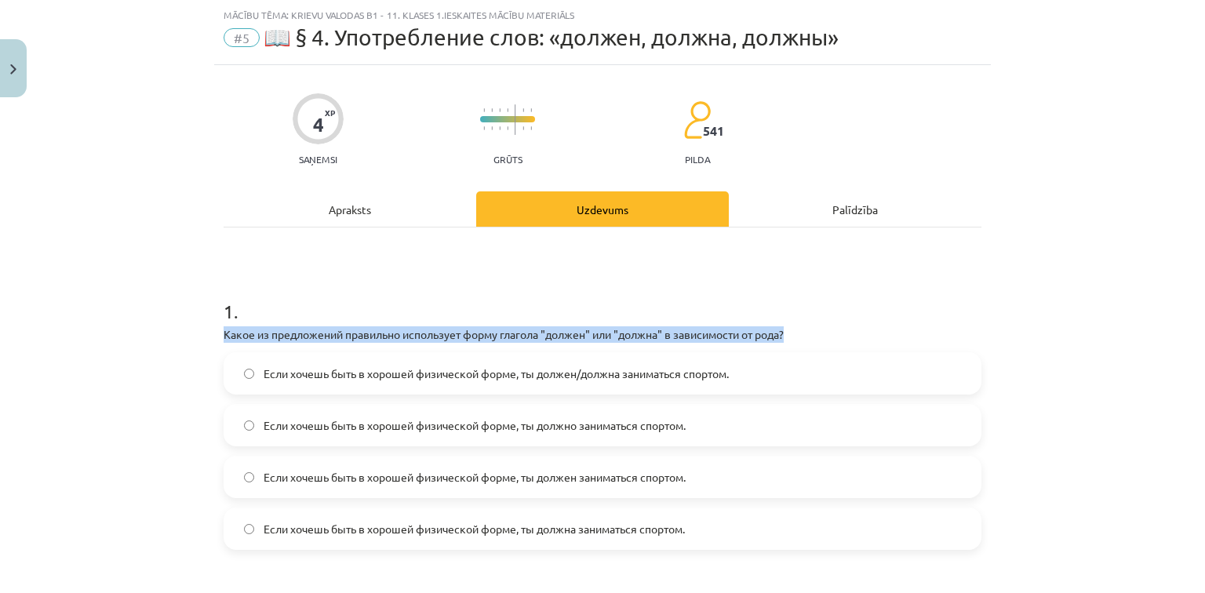
drag, startPoint x: 210, startPoint y: 329, endPoint x: 810, endPoint y: 333, distance: 599.5
click at [810, 333] on div "4 XP Saņemsi Grūts 541 pilda Apraksts Uzdevums Palīdzība 1 . Какое из предложен…" at bounding box center [602, 533] width 777 height 936
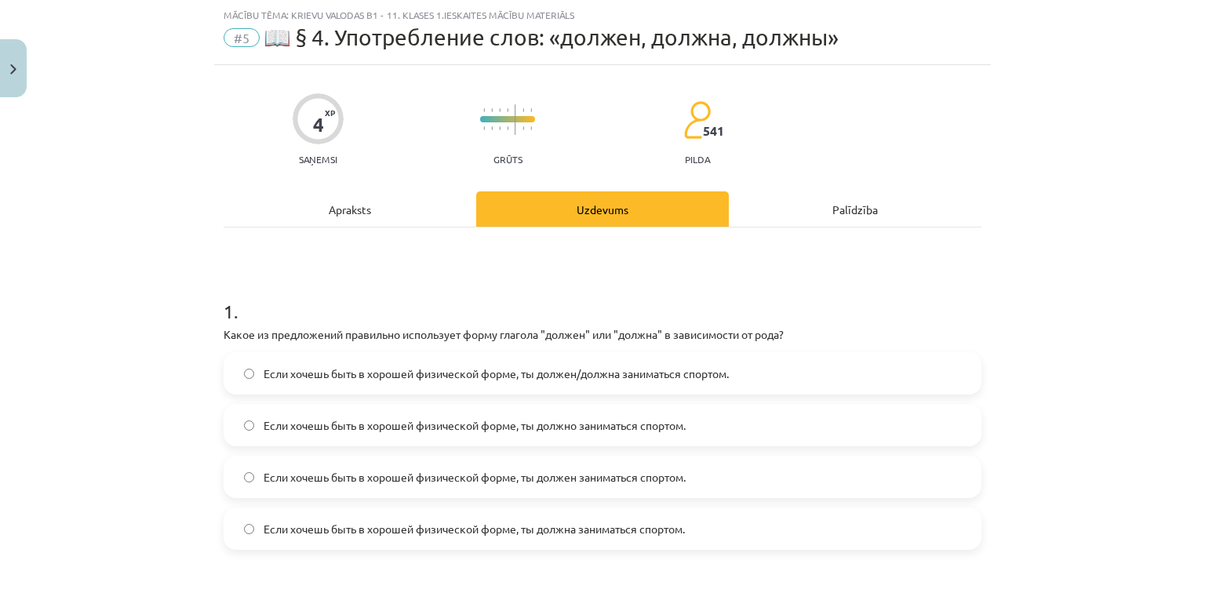
click at [847, 298] on h1 "1 ." at bounding box center [603, 297] width 758 height 49
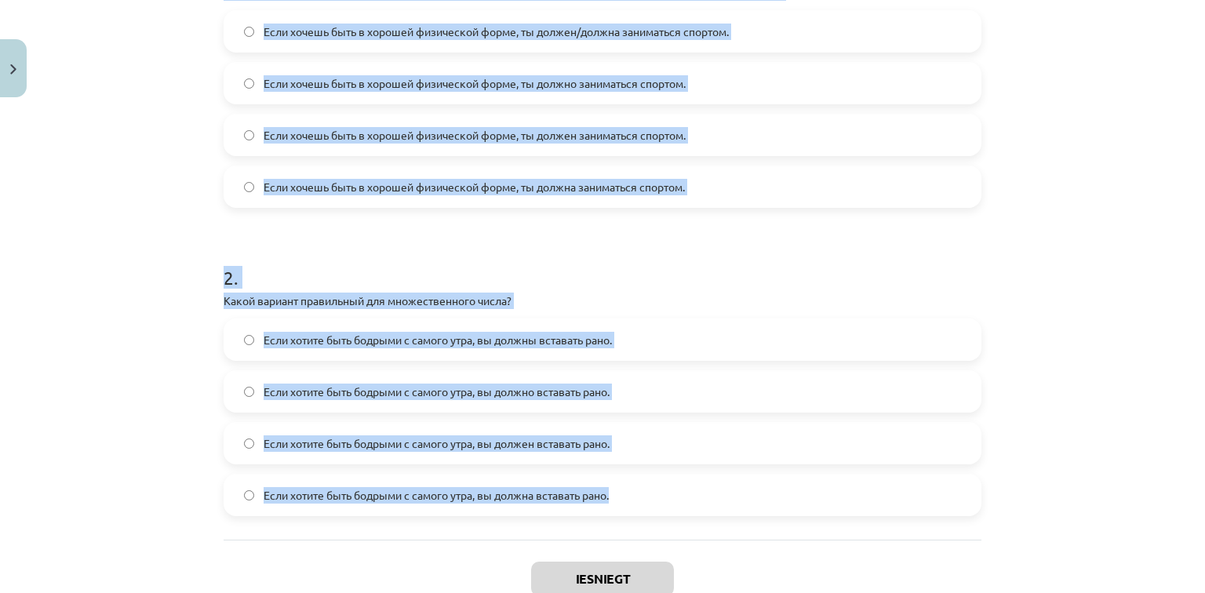
scroll to position [439, 0]
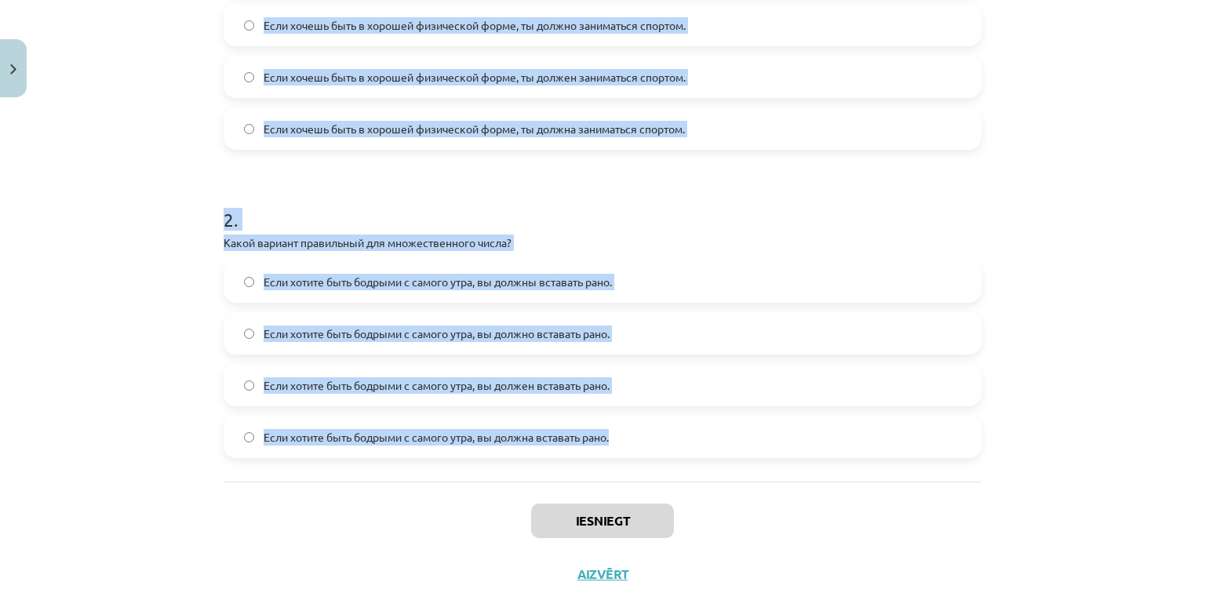
drag, startPoint x: 223, startPoint y: 337, endPoint x: 712, endPoint y: 471, distance: 507.7
click at [712, 471] on div "1 . Какое из предложений правильно использует форму глагола "должен" или "должн…" at bounding box center [603, 154] width 758 height 654
copy form "1 . Какое из предложений правильно использует форму глагола "должен" или "должн…"
click at [122, 245] on div "Mācību tēma: Krievu valodas b1 - 11. klases 1.ieskaites mācību materiāls #5 📖 §…" at bounding box center [602, 296] width 1205 height 593
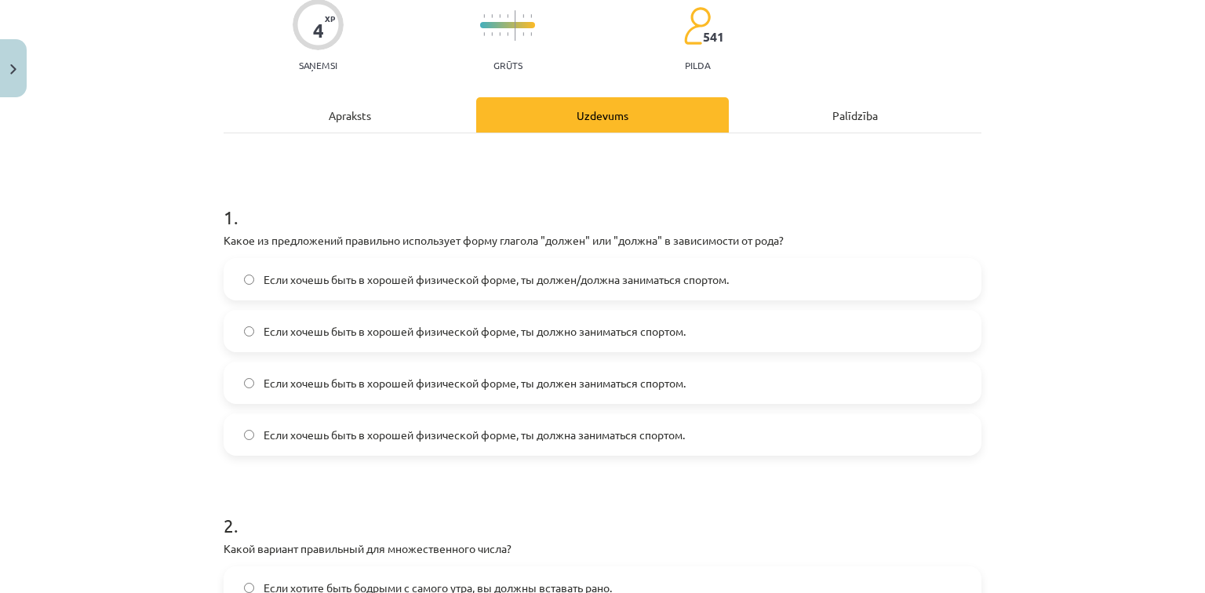
scroll to position [126, 0]
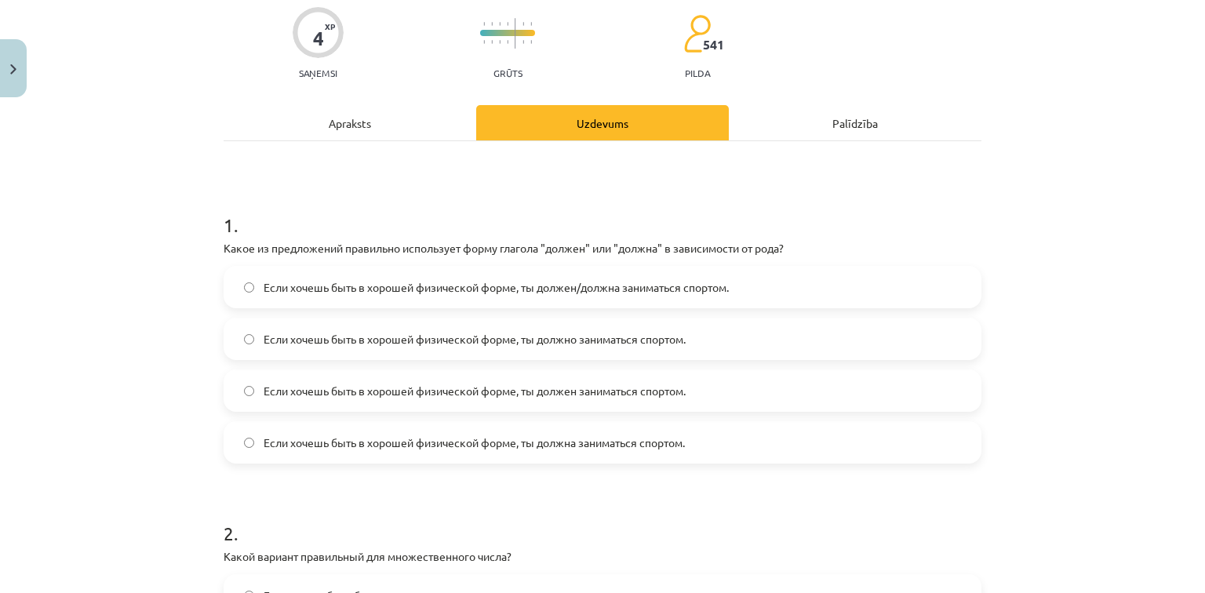
click at [243, 448] on label "Если хочешь быть в хорошей физической форме, ты должна заниматься спортом." at bounding box center [602, 442] width 755 height 39
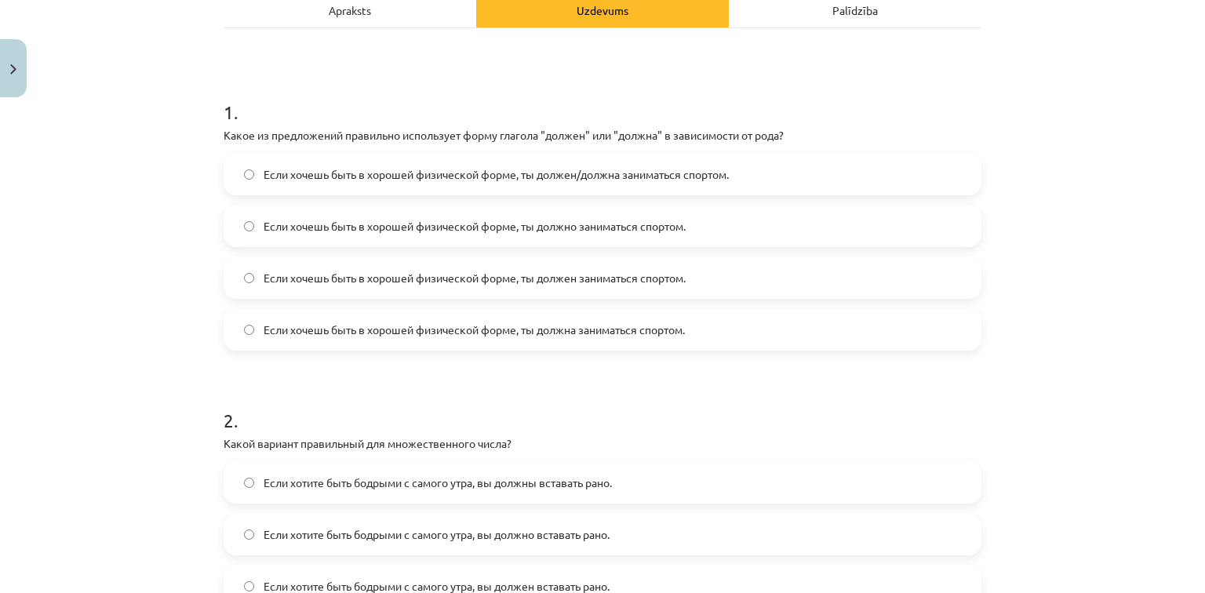
scroll to position [188, 0]
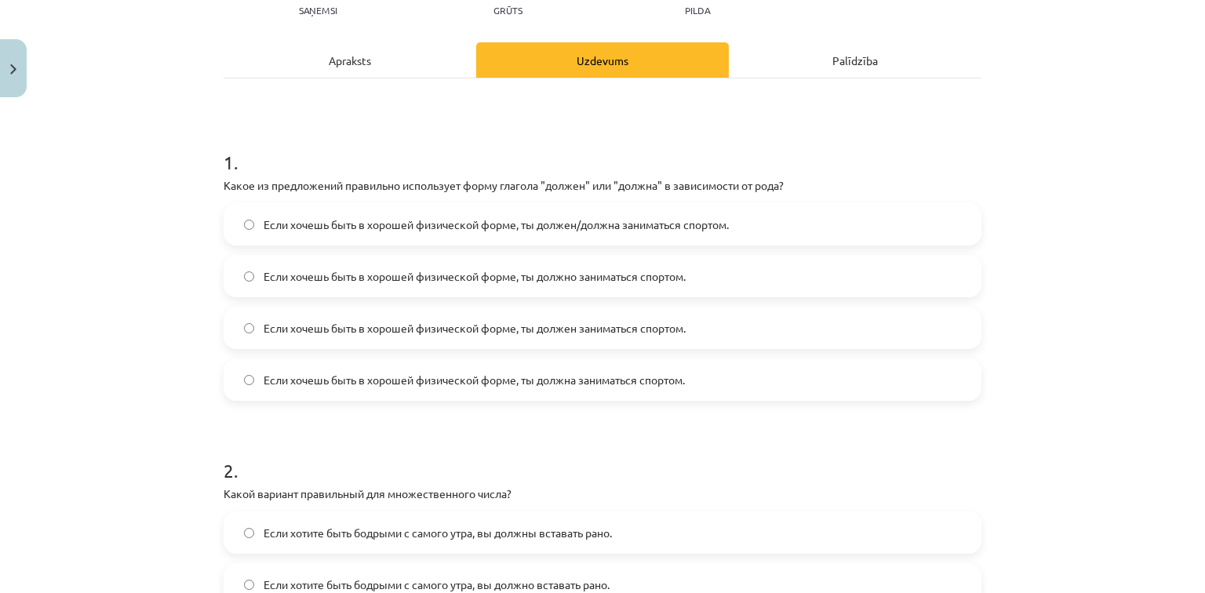
click at [449, 184] on p "Какое из предложений правильно использует форму глагола "должен" или "должна" в…" at bounding box center [603, 185] width 758 height 16
click at [275, 219] on span "Если хочешь быть в хорошей физической форме, ты должен/должна заниматься спорто…" at bounding box center [496, 225] width 465 height 16
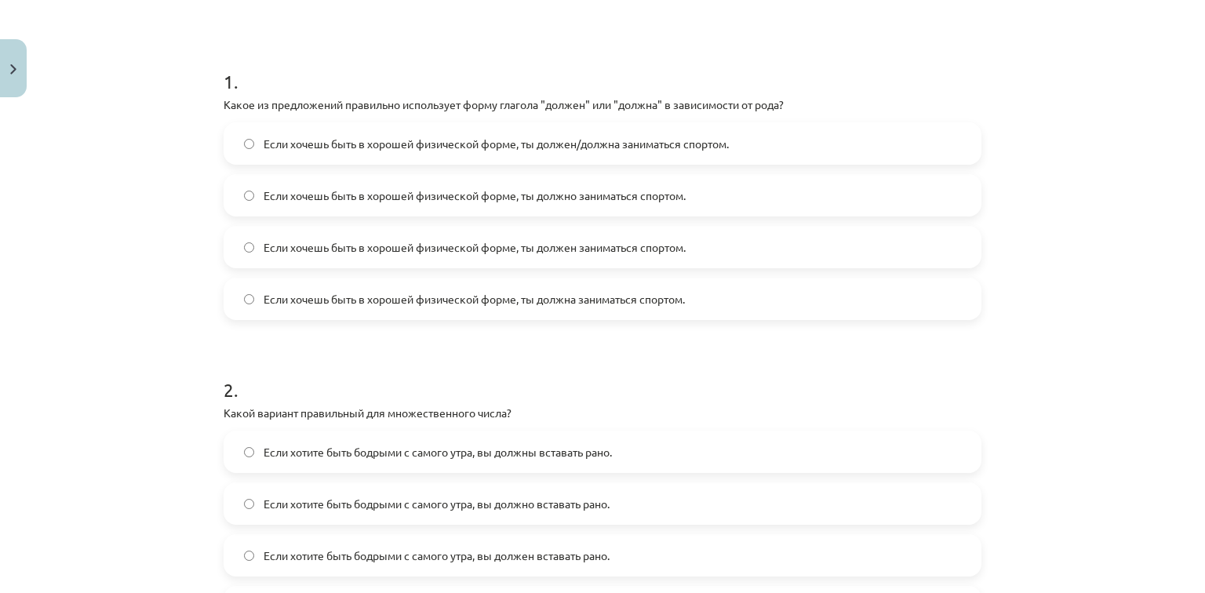
scroll to position [486, 0]
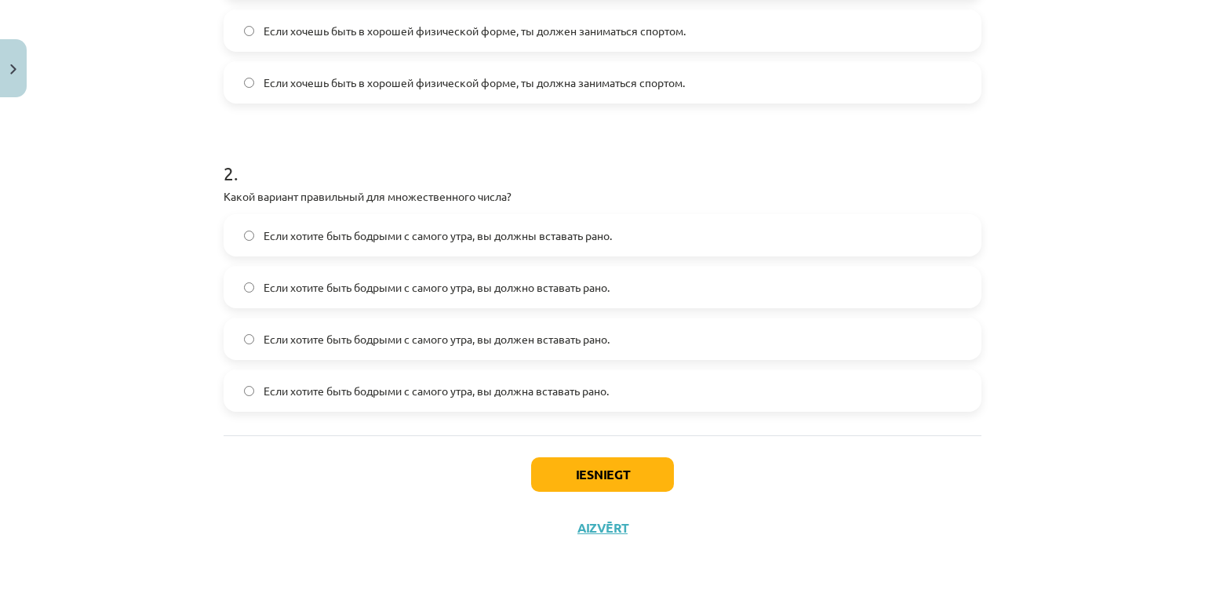
click at [528, 239] on span "Если хотите быть бодрыми с самого утра, вы должны вставать рано." at bounding box center [438, 236] width 348 height 16
click at [581, 474] on button "Iesniegt" at bounding box center [602, 474] width 143 height 35
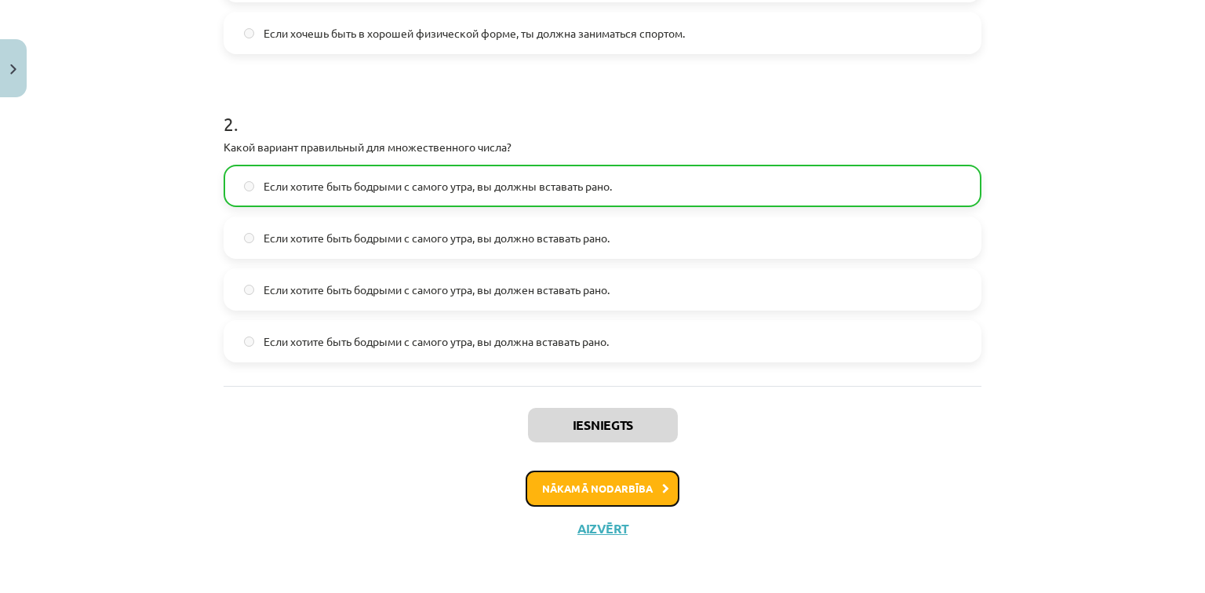
click at [610, 490] on button "Nākamā nodarbība" at bounding box center [603, 489] width 154 height 36
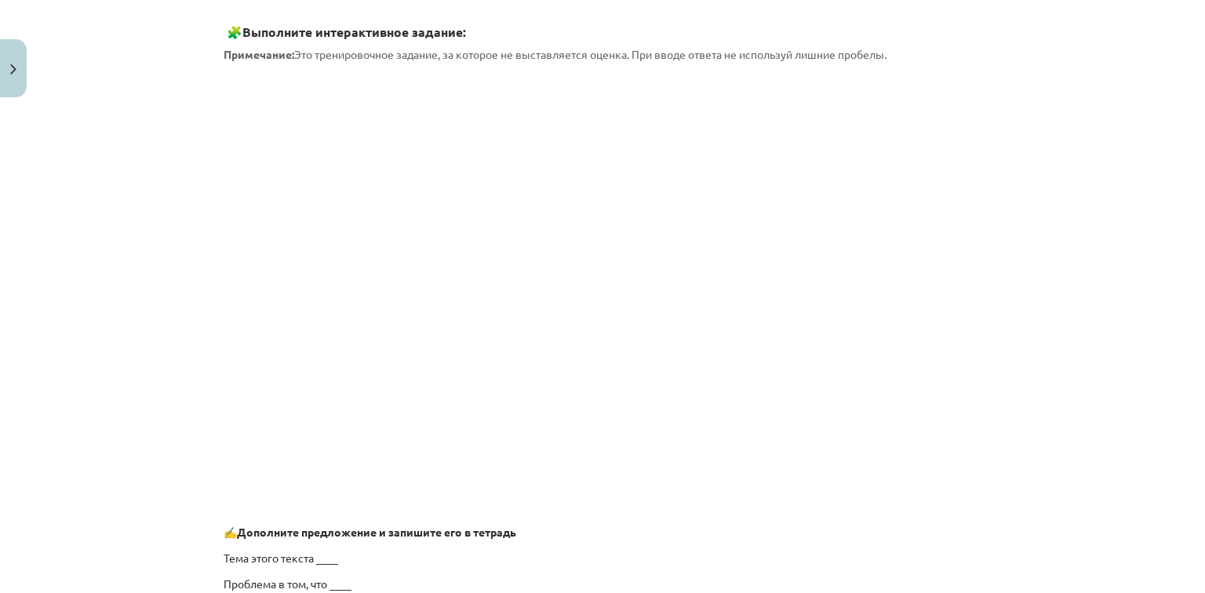
scroll to position [1214, 0]
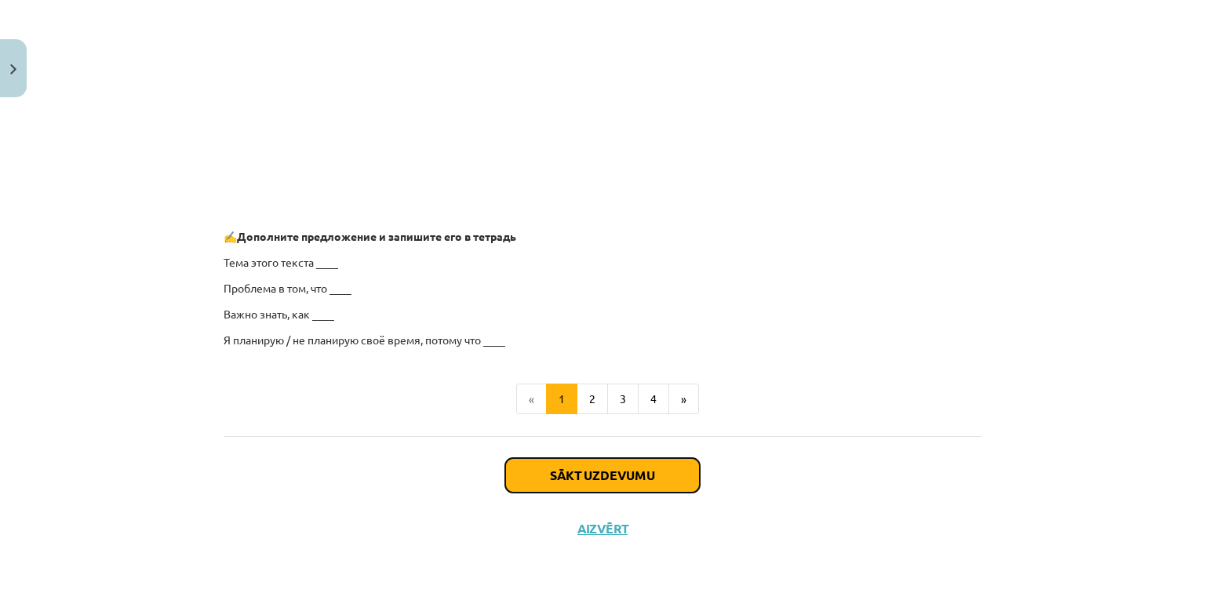
click at [592, 472] on button "Sākt uzdevumu" at bounding box center [602, 475] width 195 height 35
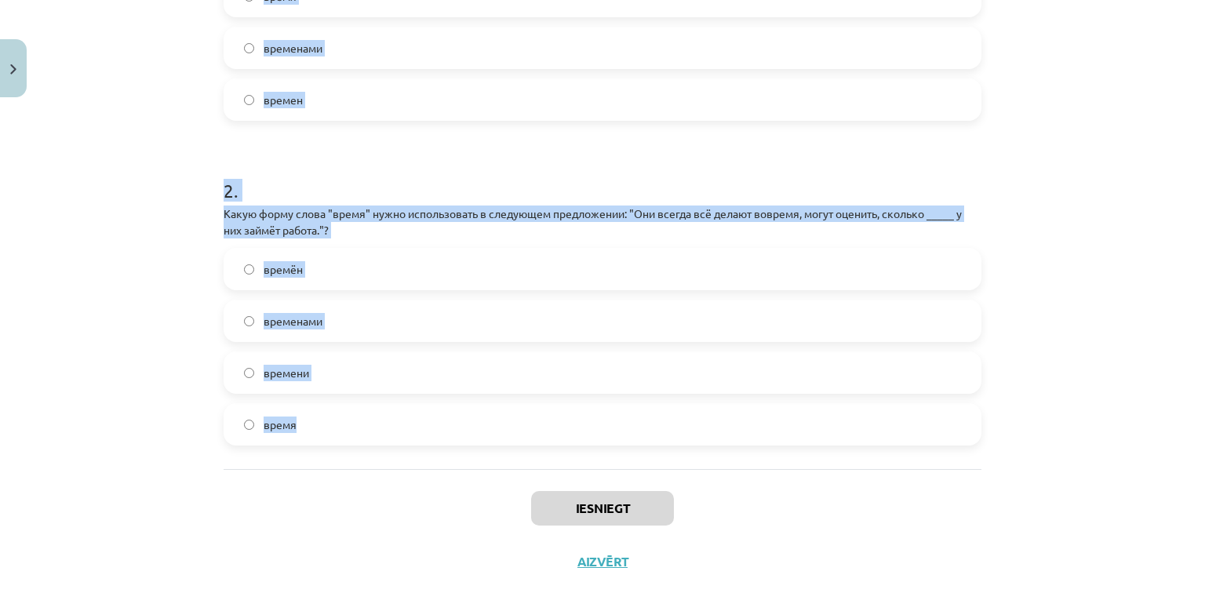
scroll to position [502, 0]
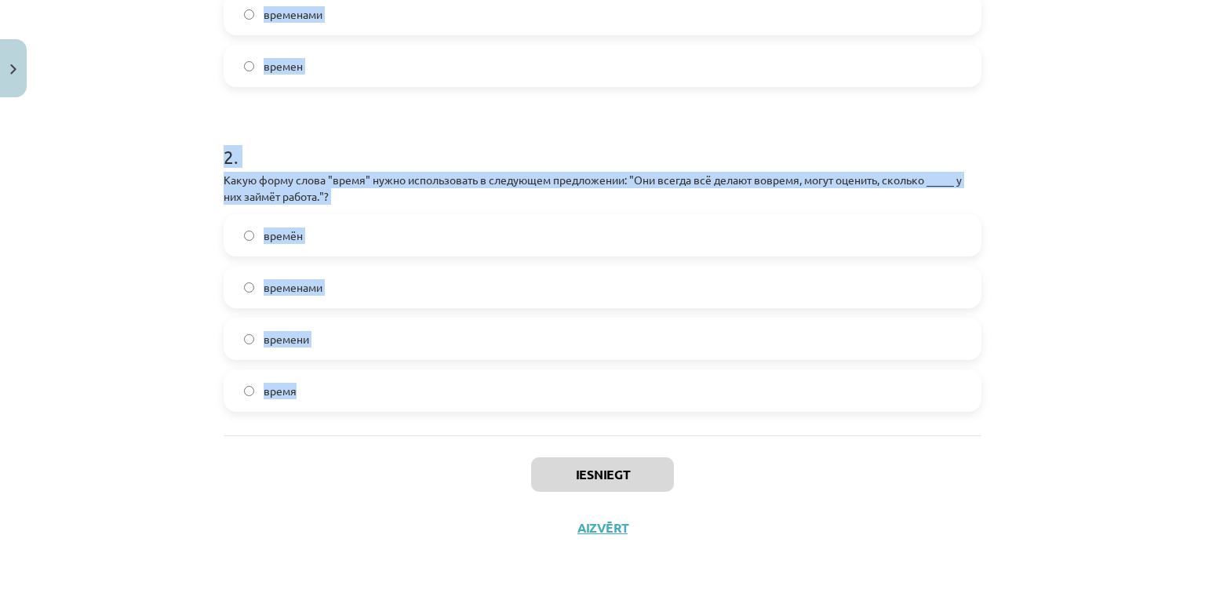
drag, startPoint x: 220, startPoint y: 163, endPoint x: 399, endPoint y: 417, distance: 310.9
click at [399, 417] on div "1 . Какую форму слова "время" нужно использовать в предложении: "Нужно заранее …" at bounding box center [603, 100] width 758 height 671
copy form "1 . Какую форму слова "время" нужно использовать в предложении: "Нужно заранее …"
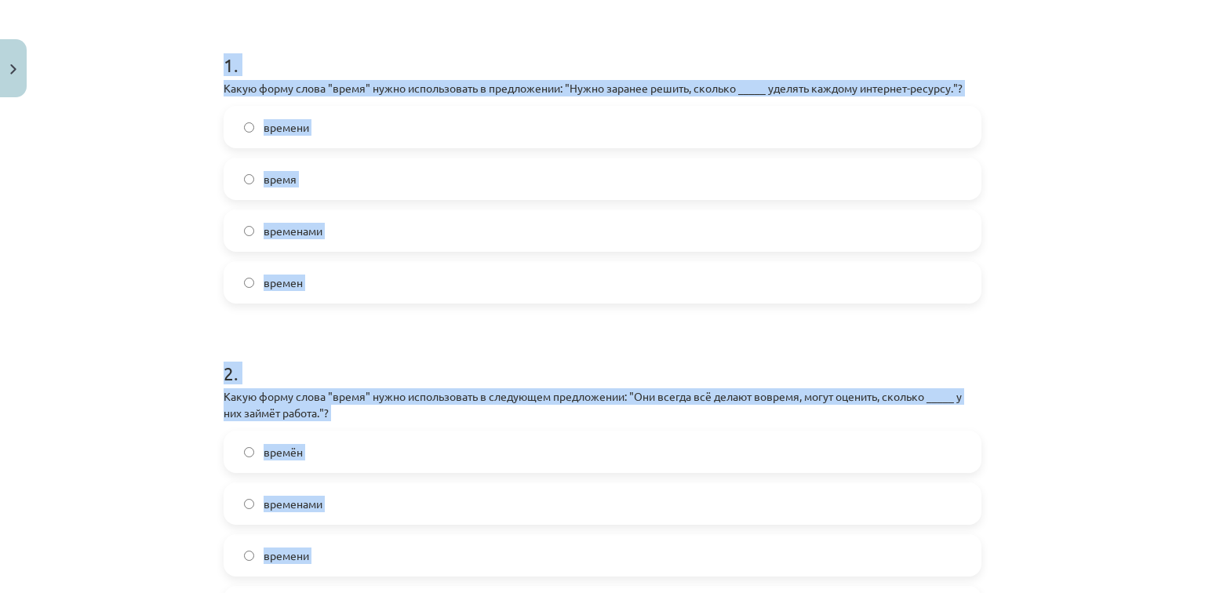
scroll to position [188, 0]
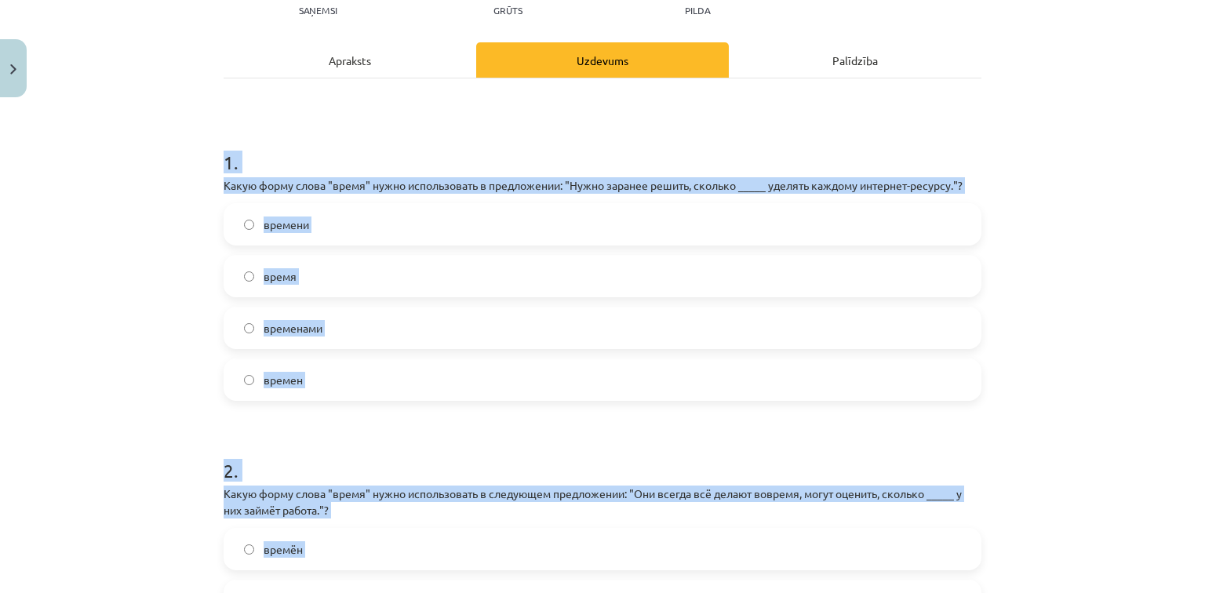
click at [158, 231] on div "Mācību tēma: Krievu valodas b1 - 11. klases 1.ieskaites mācību materiāls #6 ⏳ §…" at bounding box center [602, 296] width 1205 height 593
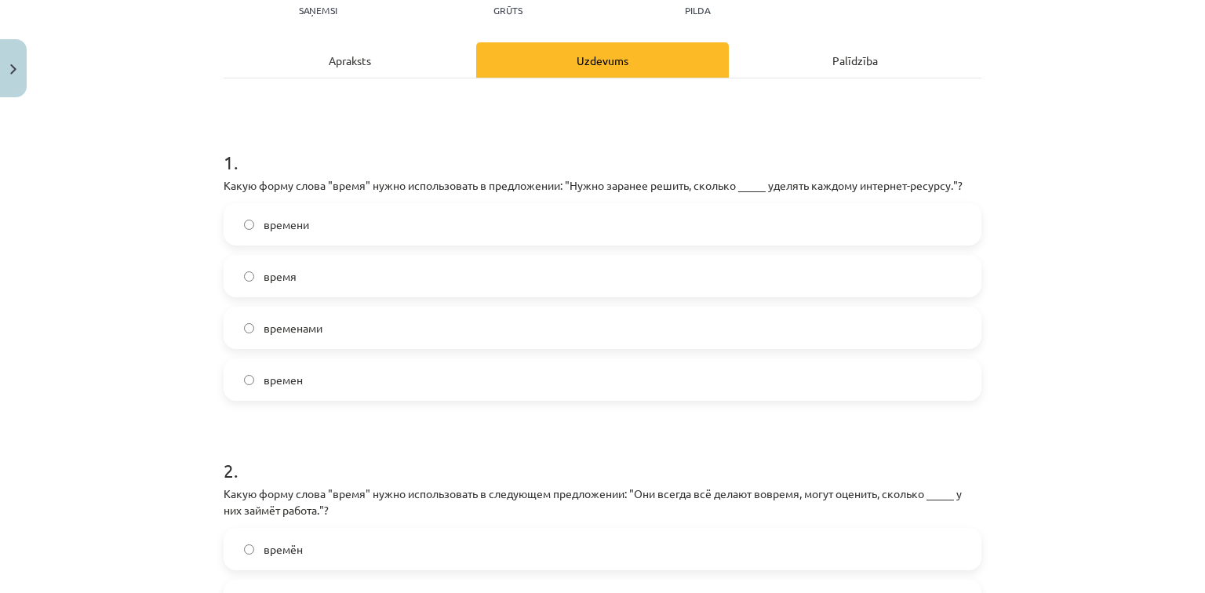
click at [268, 217] on span "времени" at bounding box center [287, 225] width 46 height 16
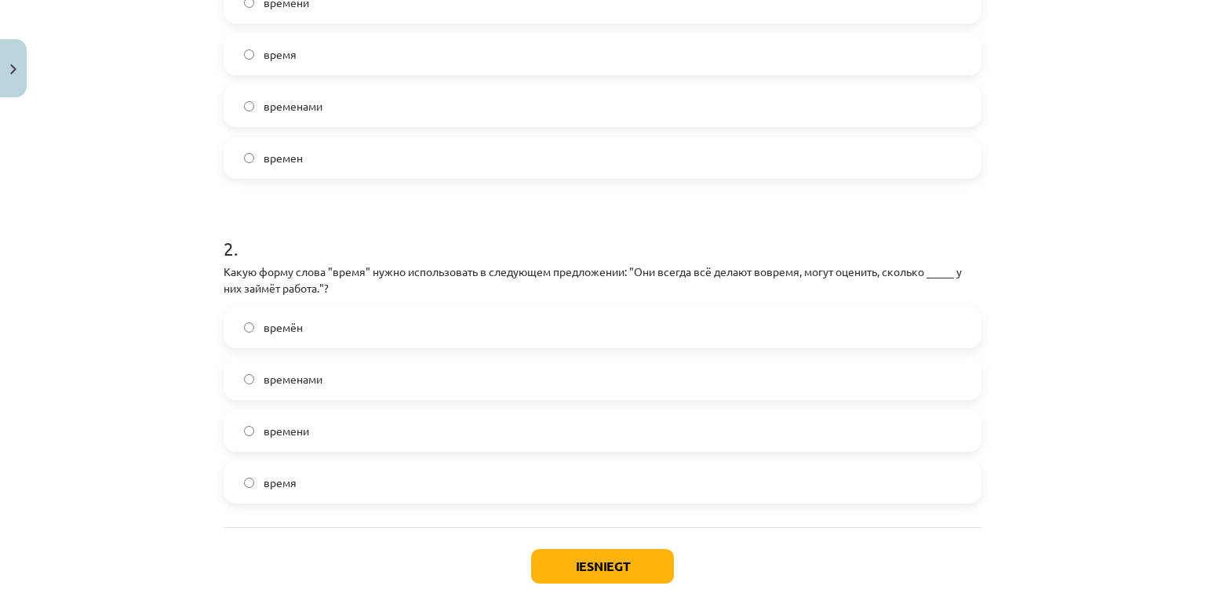
scroll to position [502, 0]
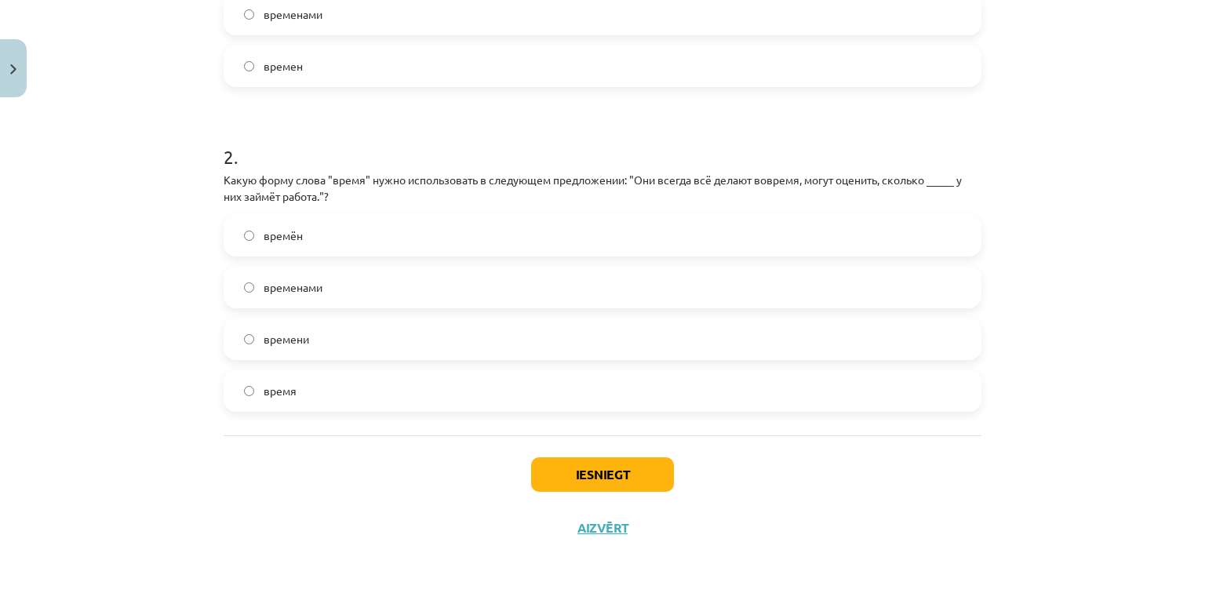
click at [335, 333] on label "времени" at bounding box center [602, 338] width 755 height 39
click at [563, 465] on button "Iesniegt" at bounding box center [602, 474] width 143 height 35
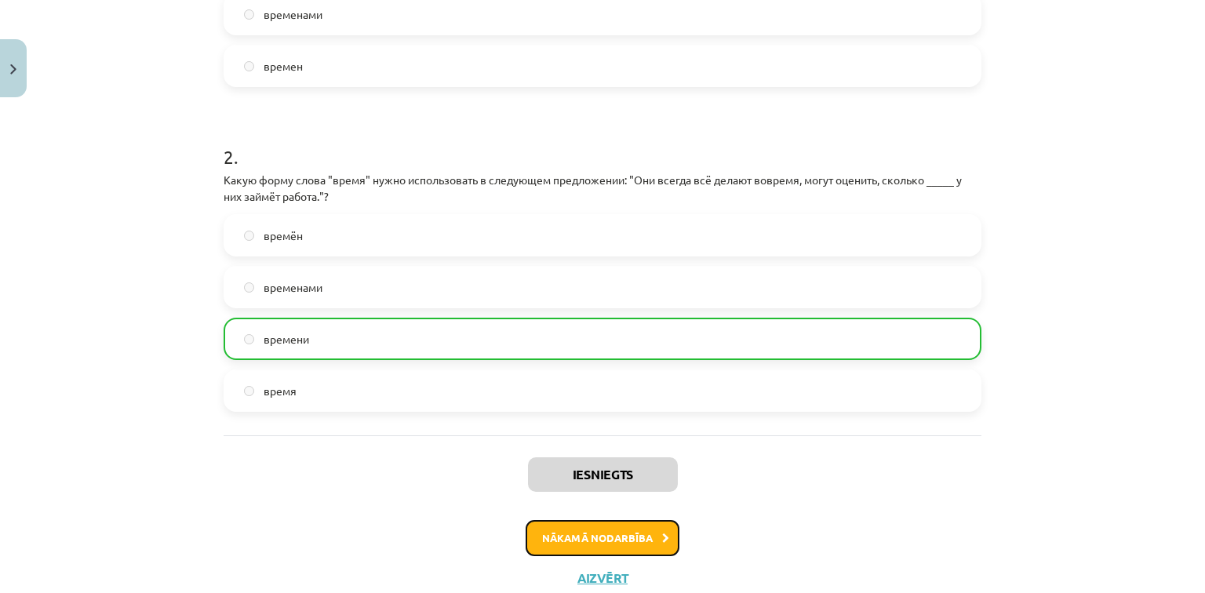
click at [634, 552] on button "Nākamā nodarbība" at bounding box center [603, 538] width 154 height 36
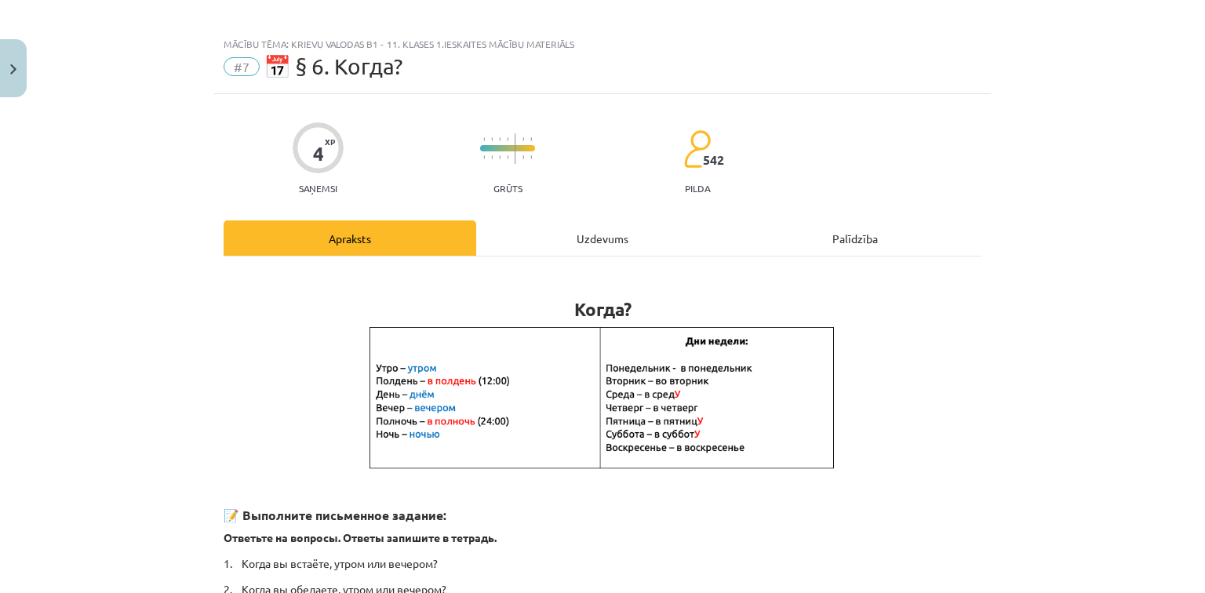
scroll to position [0, 0]
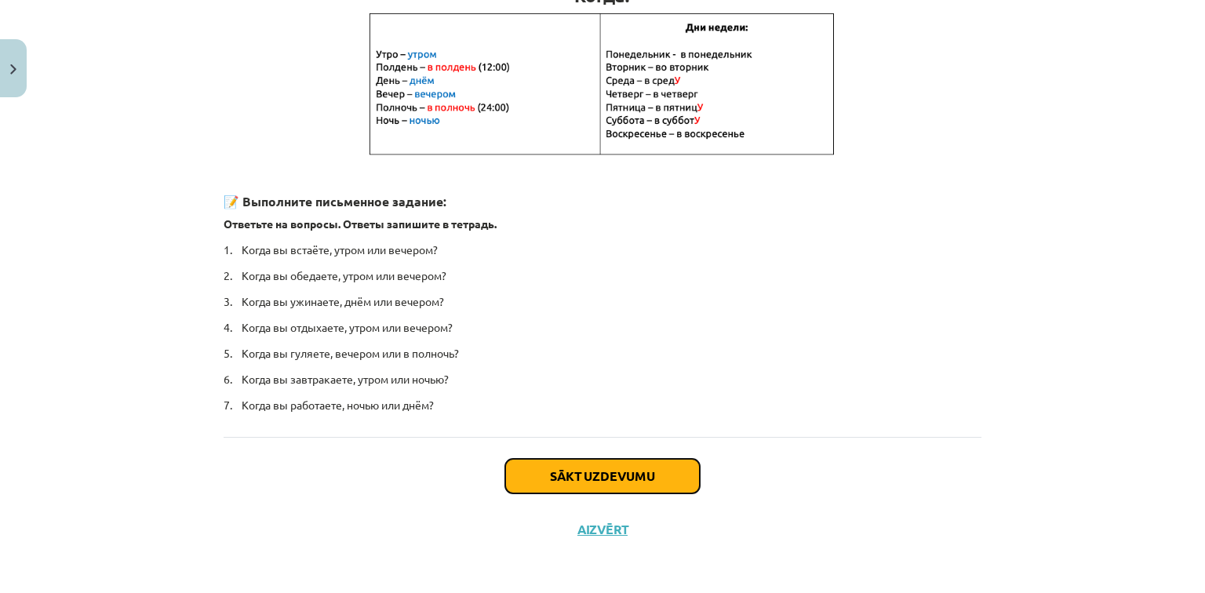
click at [567, 477] on button "Sākt uzdevumu" at bounding box center [602, 476] width 195 height 35
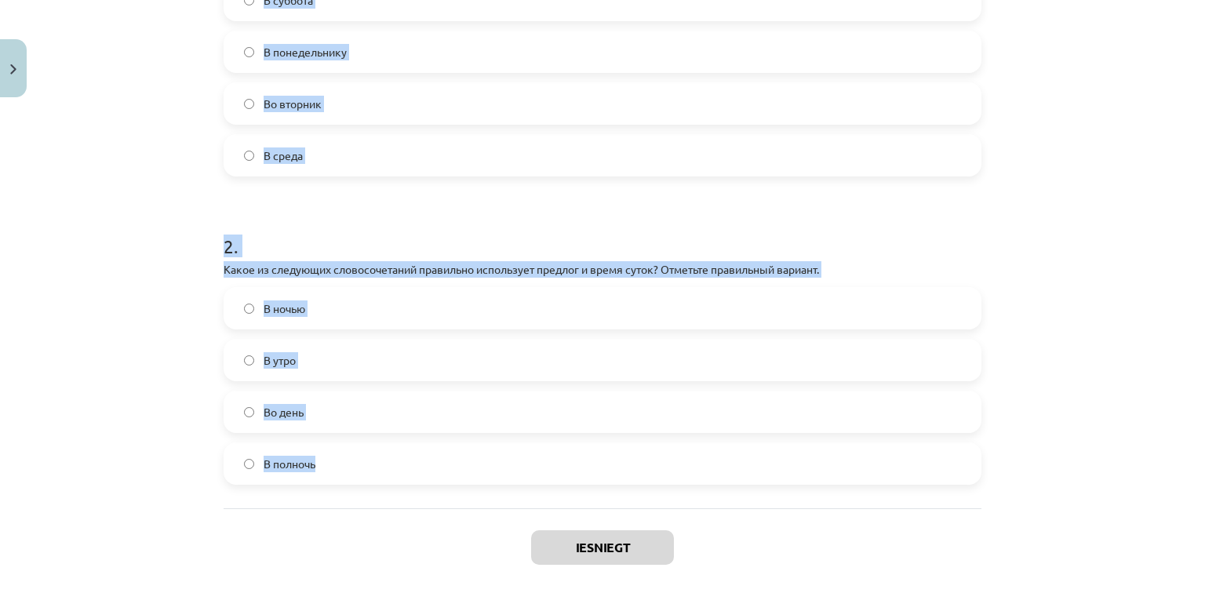
scroll to position [416, 0]
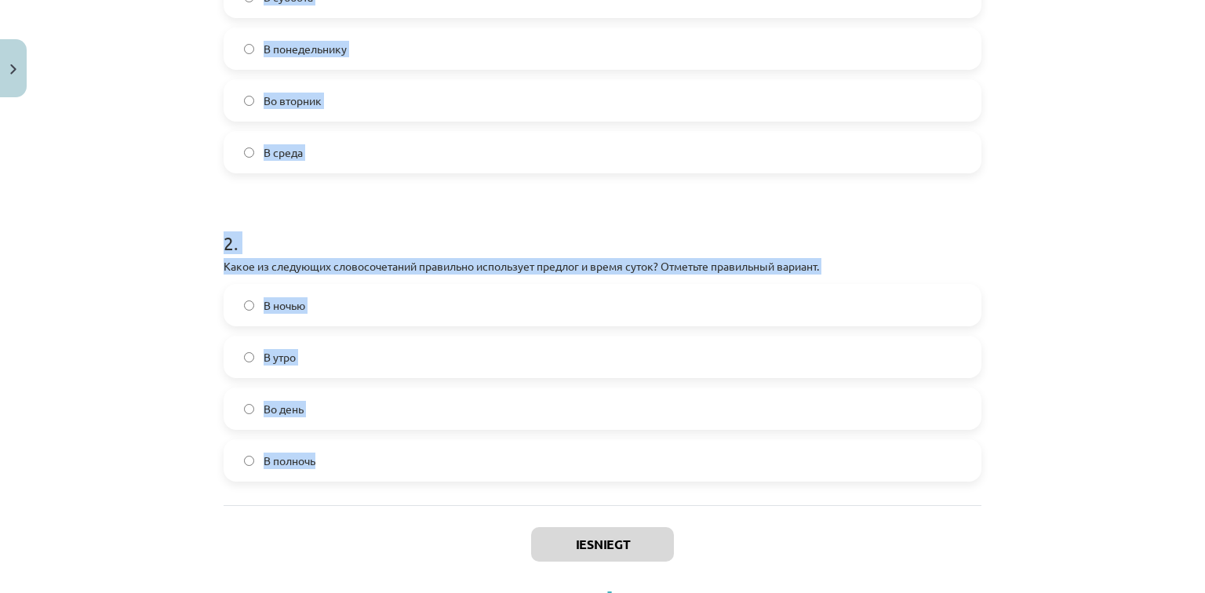
drag, startPoint x: 211, startPoint y: 306, endPoint x: 471, endPoint y: 481, distance: 313.2
click at [471, 481] on div "4 XP Saņemsi Grūts 542 pilda Apraksts Uzdevums Palīdzība 1 . Какое из следующих…" at bounding box center [602, 156] width 777 height 936
copy form "1 . Какое из следующих утверждений правильно использует предлог и день недели? …"
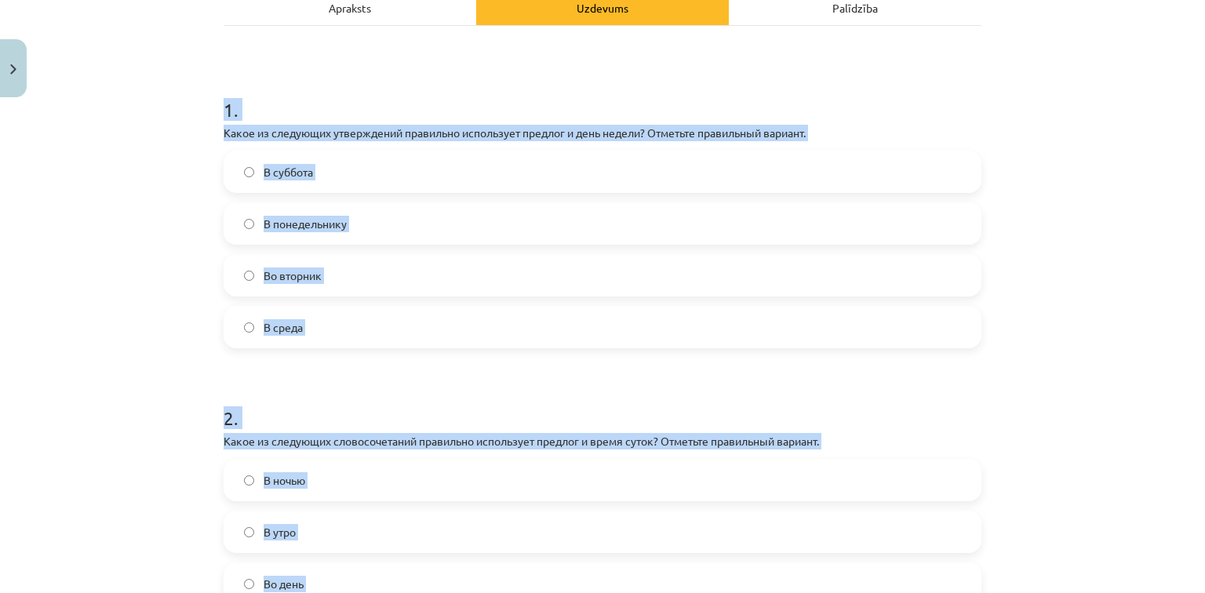
scroll to position [228, 0]
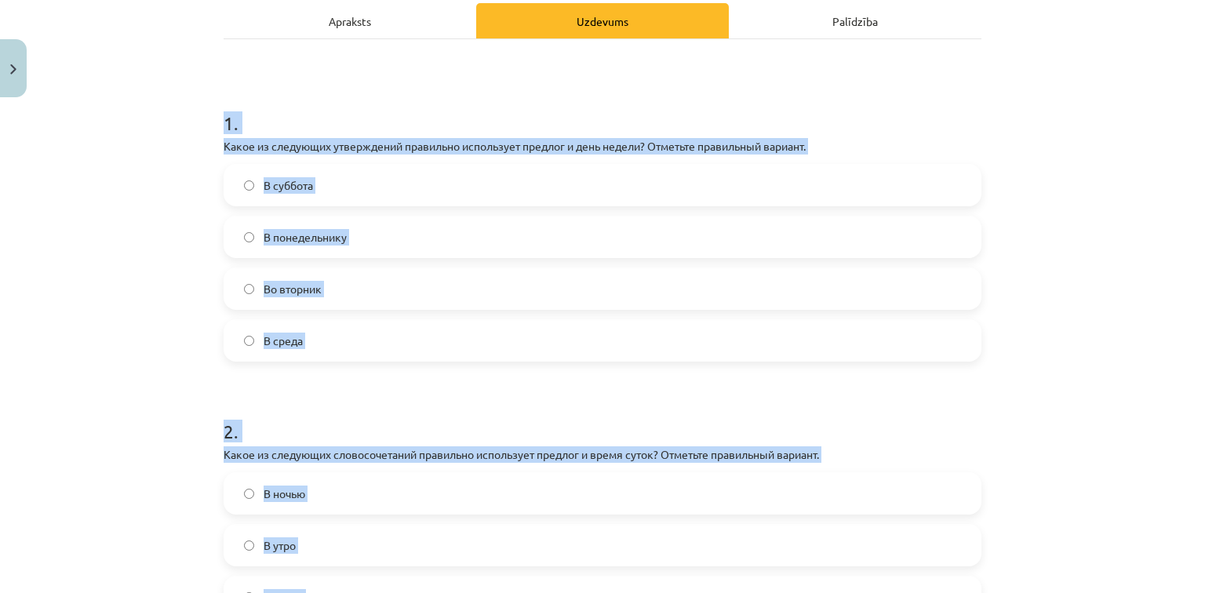
click at [101, 282] on div "Mācību tēma: Krievu valodas b1 - 11. klases 1.ieskaites mācību materiāls #7 📅 §…" at bounding box center [602, 296] width 1205 height 593
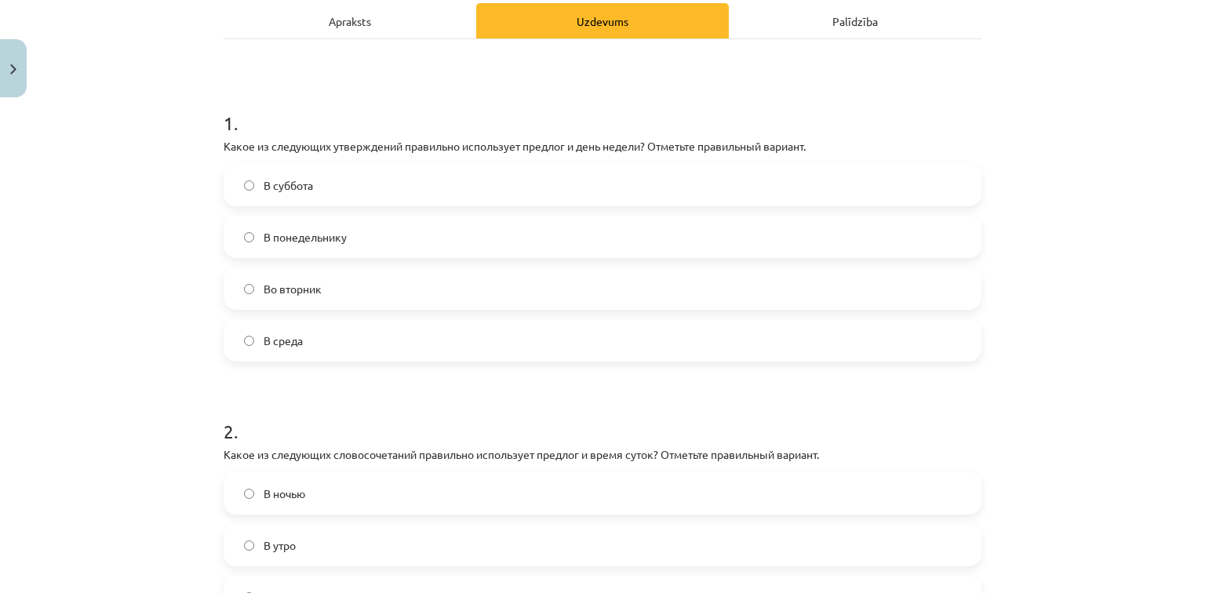
click at [257, 298] on label "Во вторник" at bounding box center [602, 288] width 755 height 39
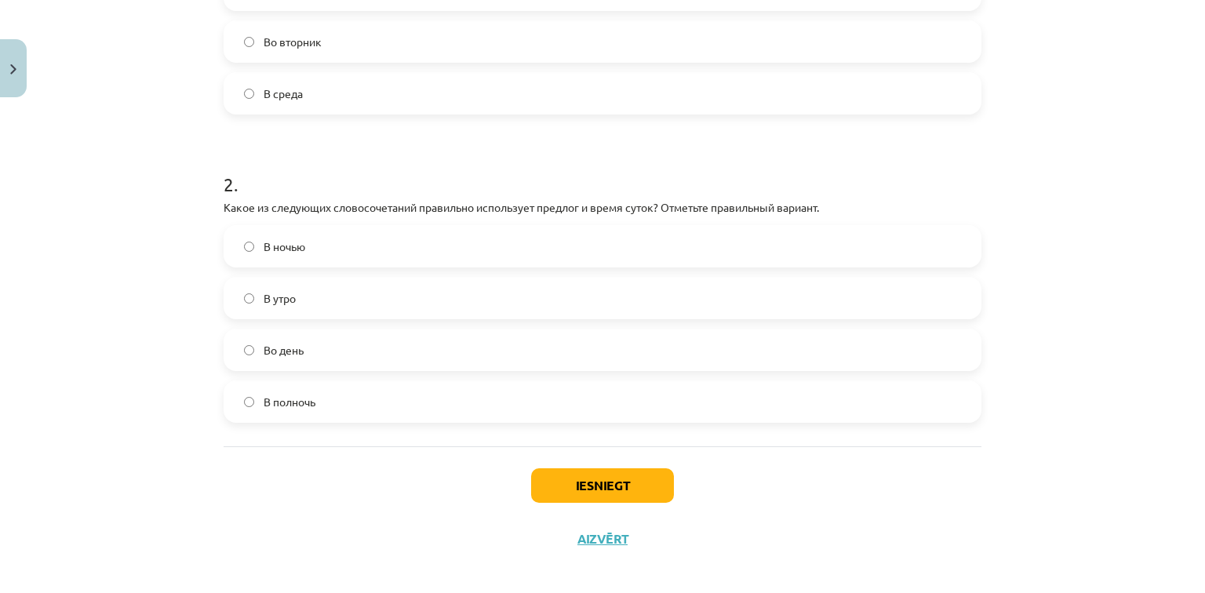
scroll to position [486, 0]
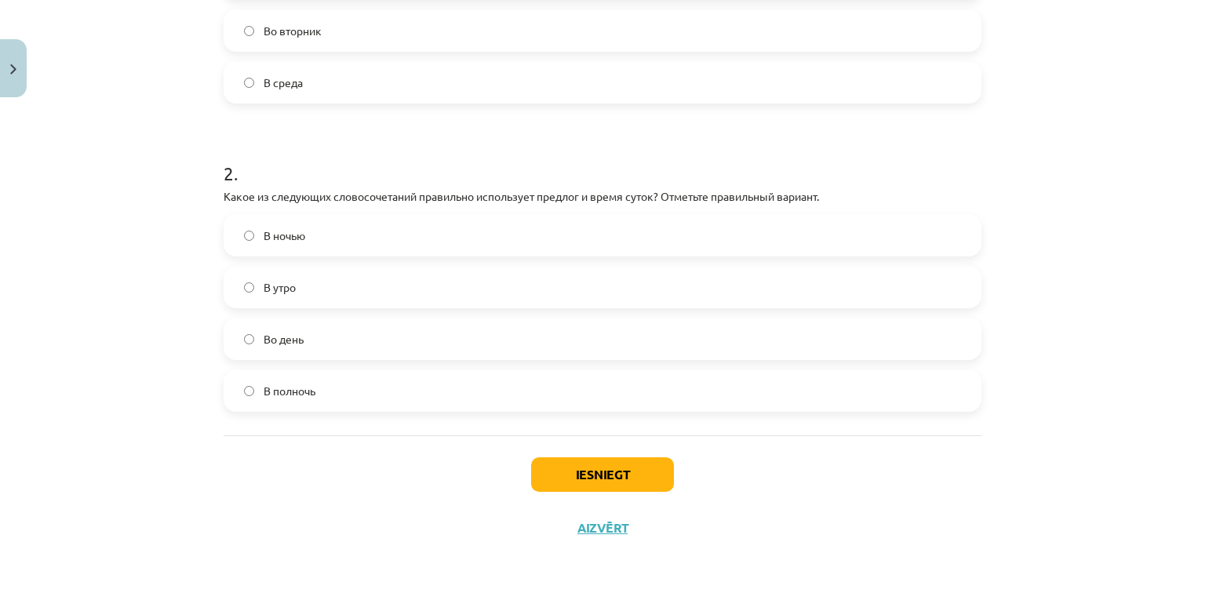
click at [322, 228] on label "В ночью" at bounding box center [602, 235] width 755 height 39
click at [267, 383] on span "В полночь" at bounding box center [290, 391] width 52 height 16
click at [599, 480] on button "Iesniegt" at bounding box center [602, 474] width 143 height 35
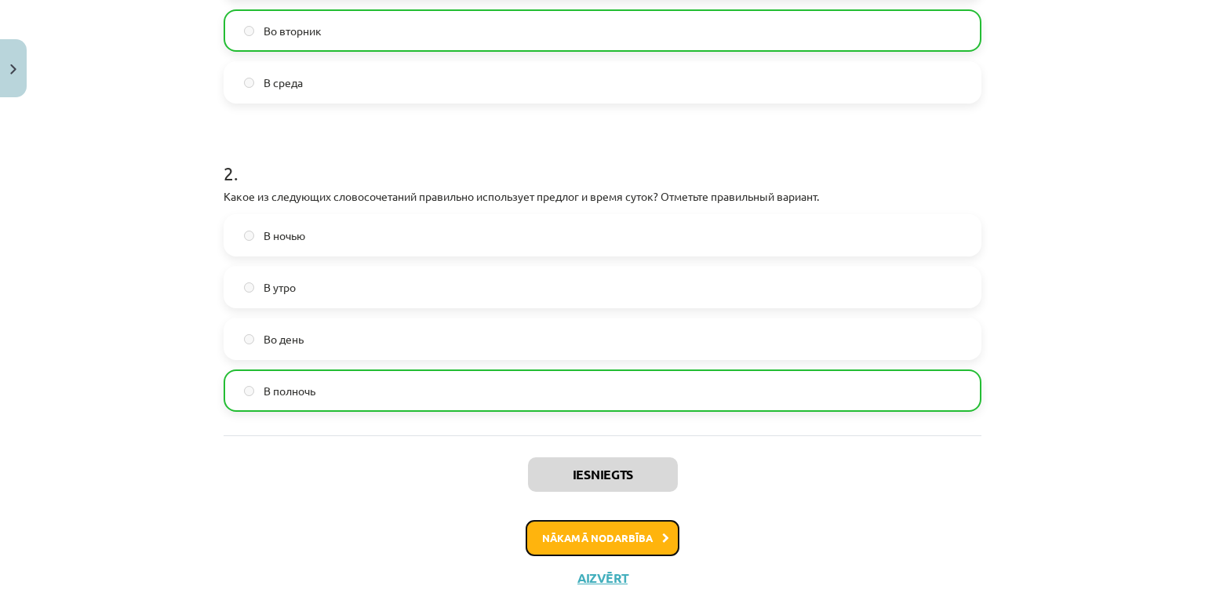
click at [631, 537] on button "Nākamā nodarbība" at bounding box center [603, 538] width 154 height 36
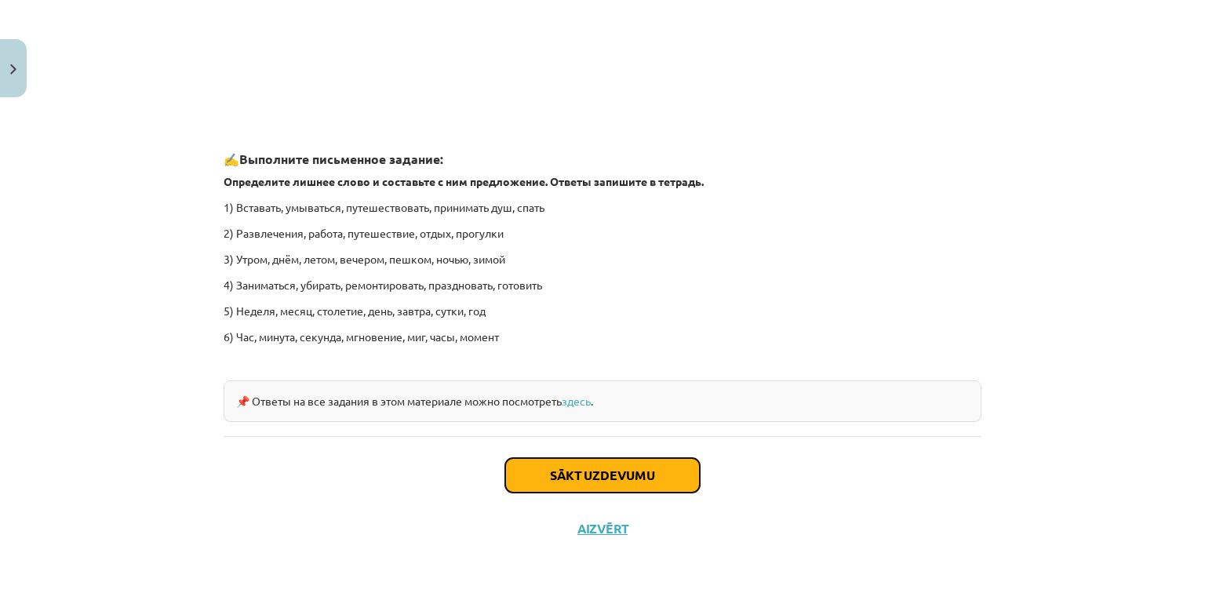
click at [572, 471] on button "Sākt uzdevumu" at bounding box center [602, 475] width 195 height 35
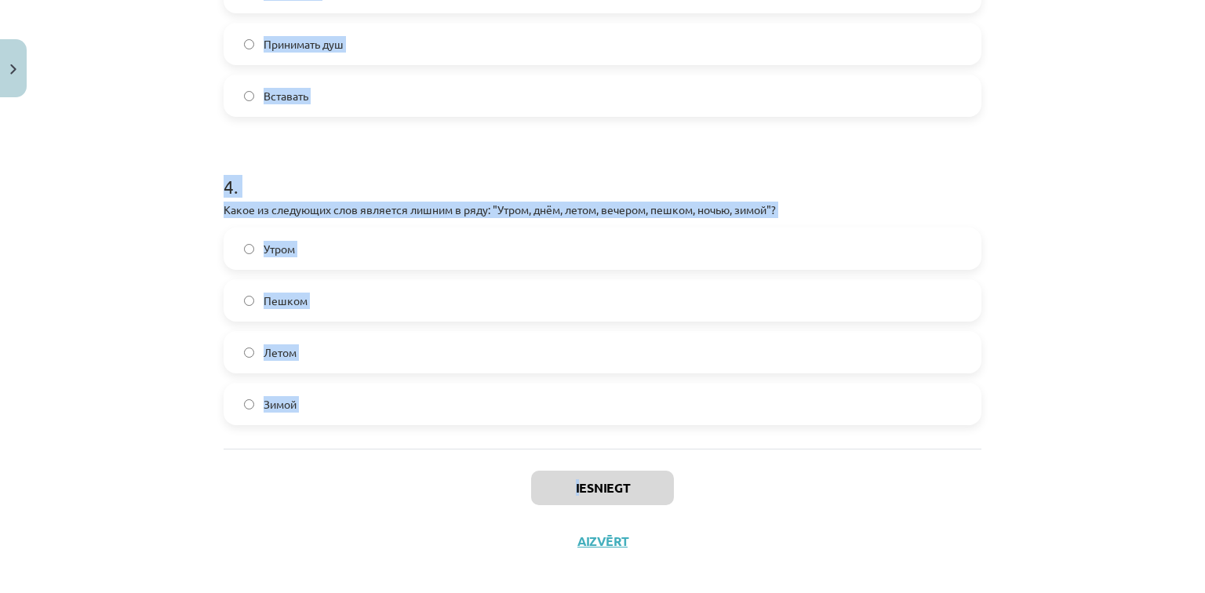
scroll to position [1051, 0]
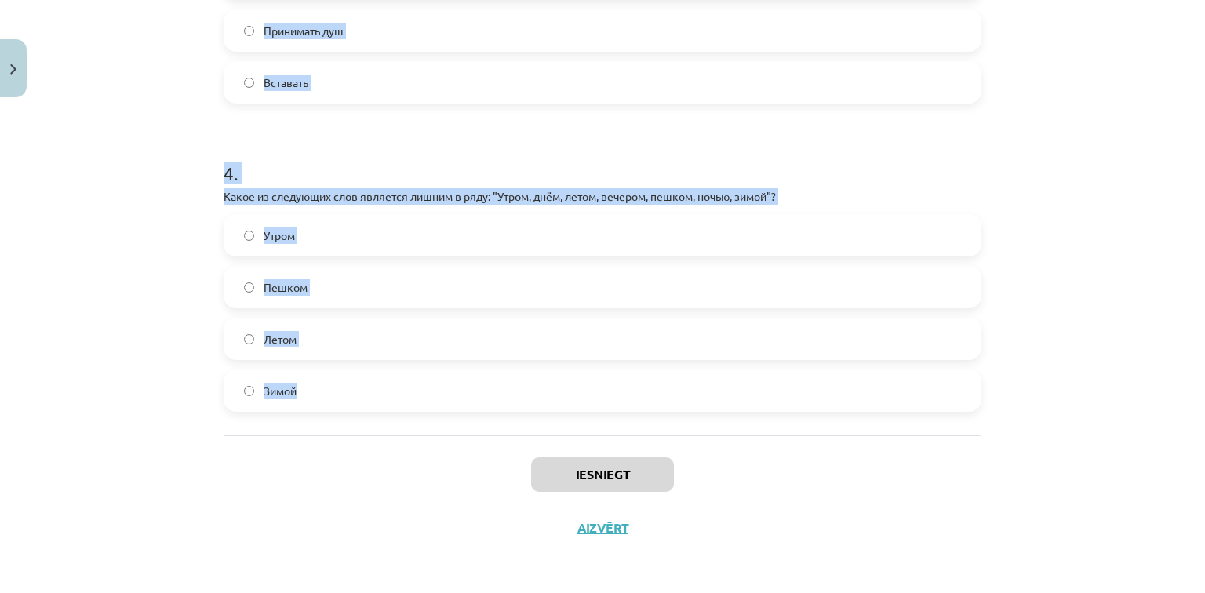
drag, startPoint x: 202, startPoint y: 298, endPoint x: 572, endPoint y: 421, distance: 390.3
click at [572, 421] on div "Mācību tēma: Krievu valodas b1 - 11. klases 1.ieskaites mācību materiāls #8 ⏰ §…" at bounding box center [602, 296] width 1205 height 593
copy form "1 . Какие из следующих пар слов являются антонимами? Начинаться - заканчиваться…"
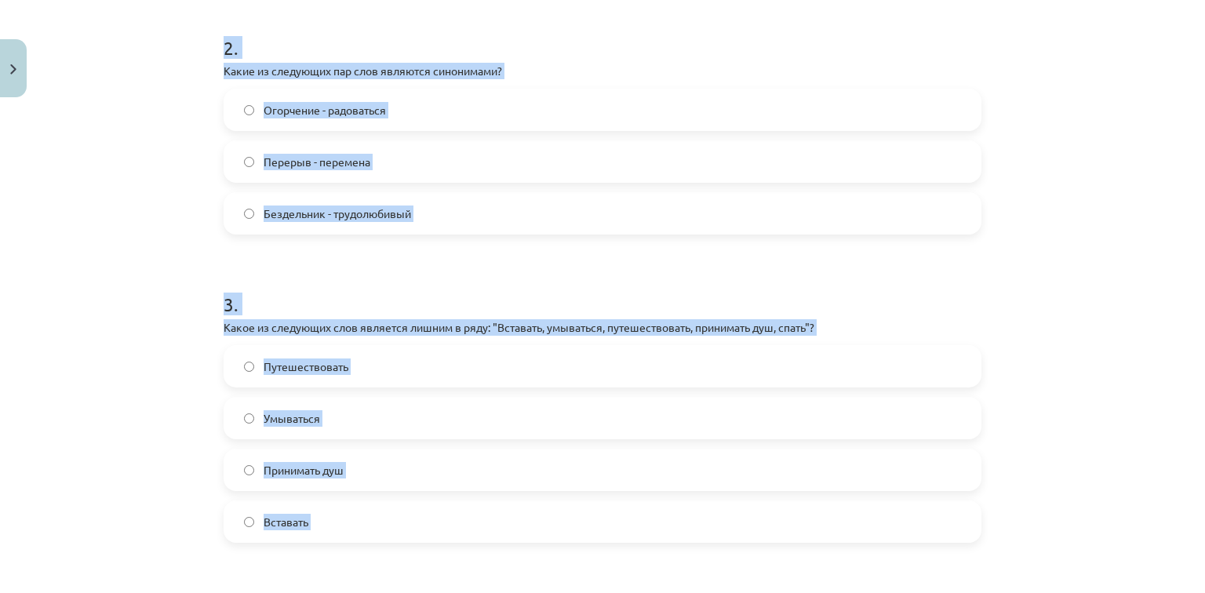
click at [179, 232] on div "Mācību tēma: Krievu valodas b1 - 11. klases 1.ieskaites mācību materiāls #8 ⏰ §…" at bounding box center [602, 296] width 1205 height 593
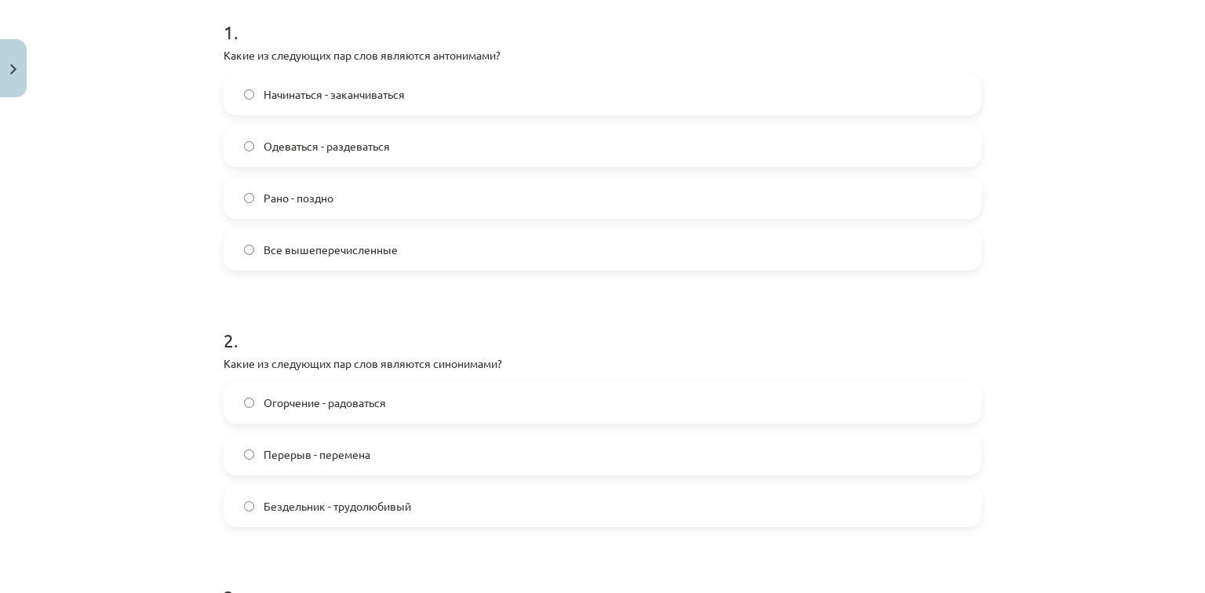
scroll to position [297, 0]
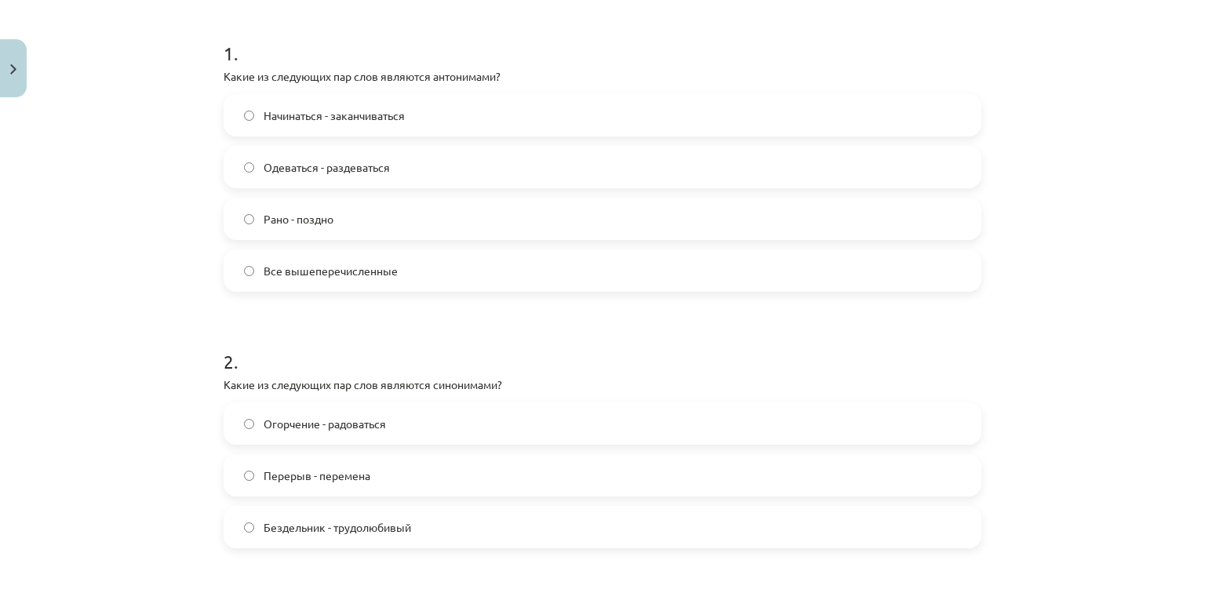
click at [254, 273] on label "Все вышеперечисленные" at bounding box center [602, 270] width 755 height 39
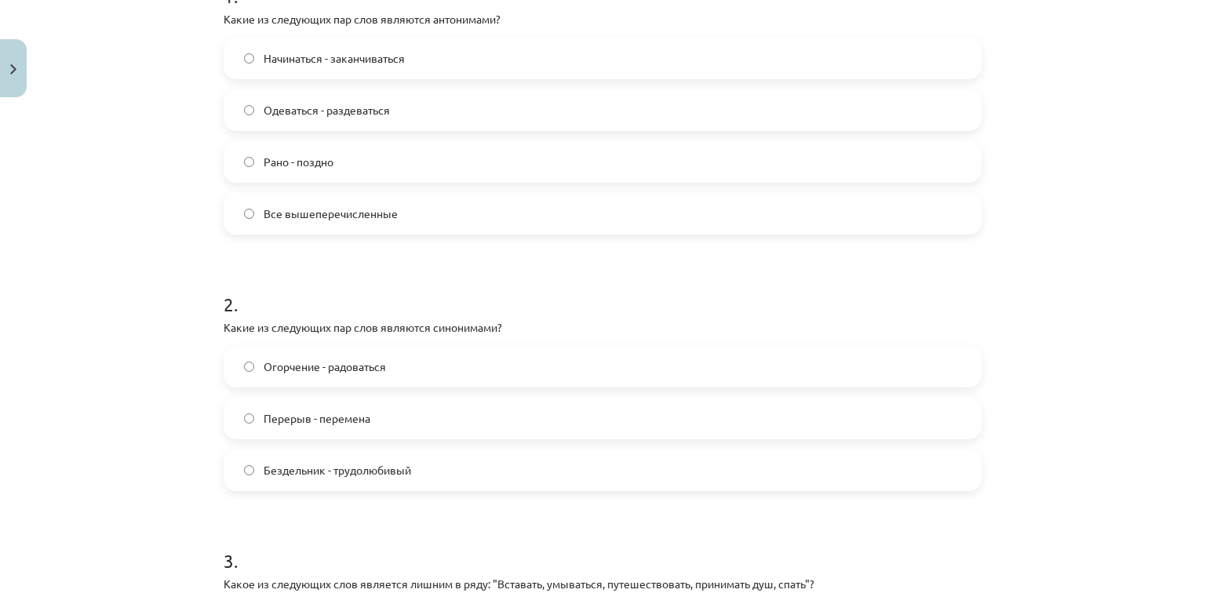
scroll to position [360, 0]
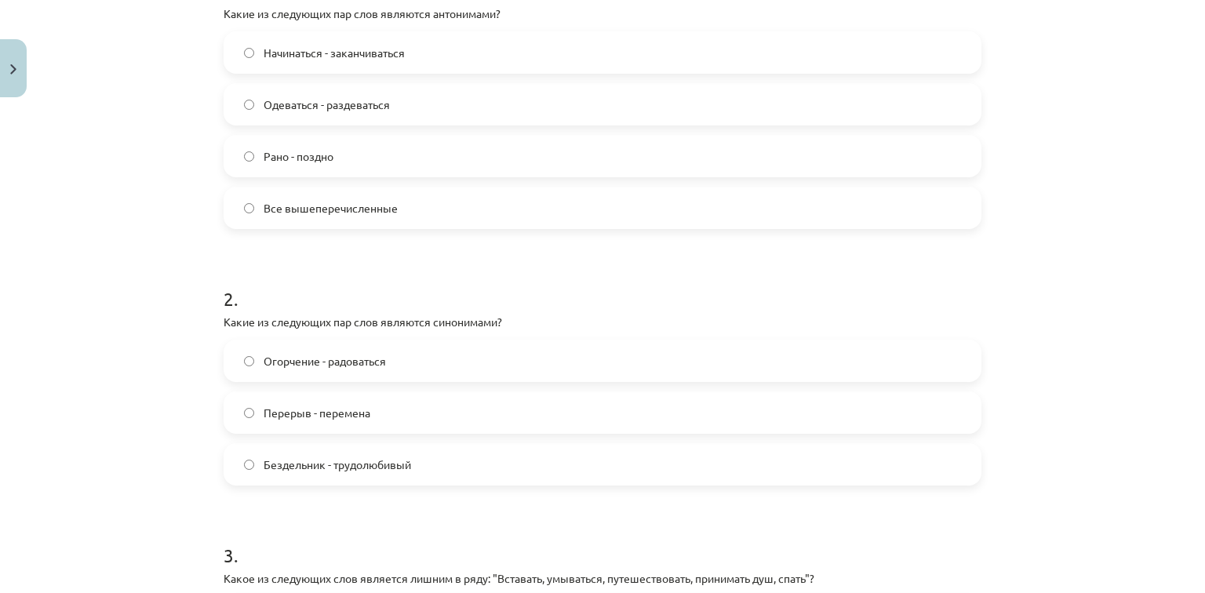
click at [282, 414] on span "Перерыв - перемена" at bounding box center [317, 413] width 107 height 16
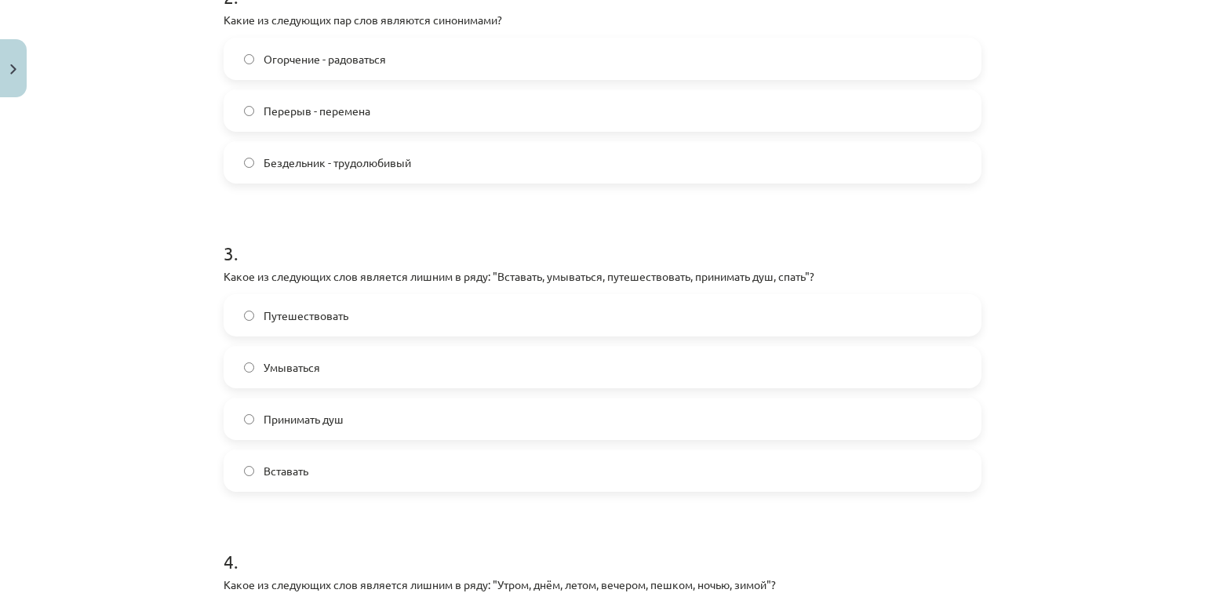
scroll to position [674, 0]
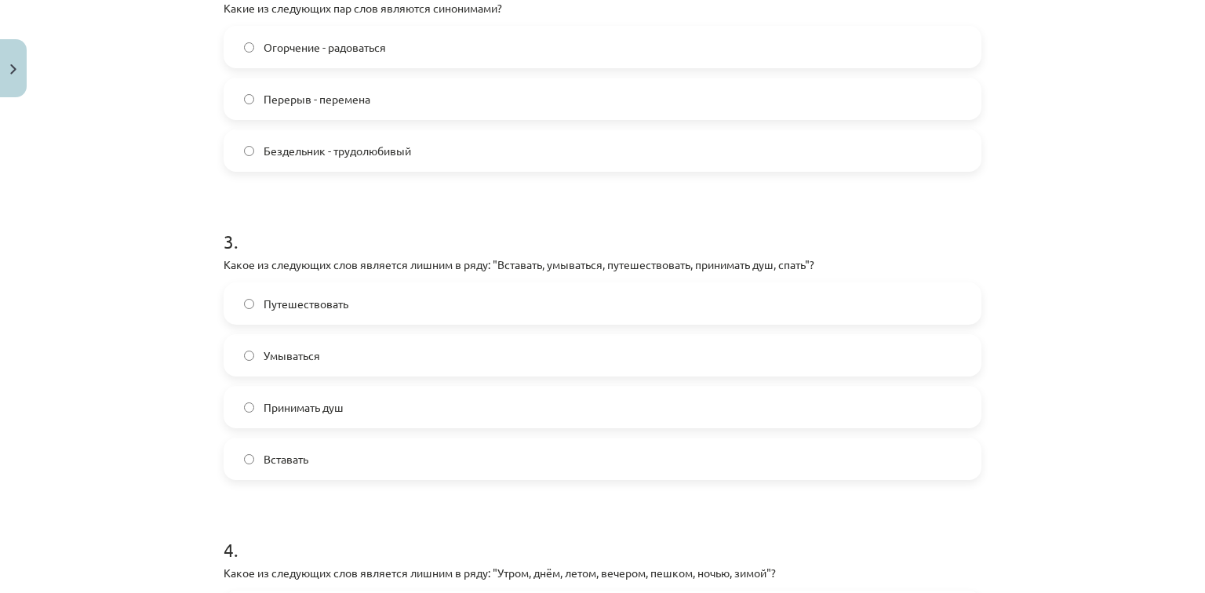
click at [268, 308] on span "Путешествовать" at bounding box center [306, 304] width 85 height 16
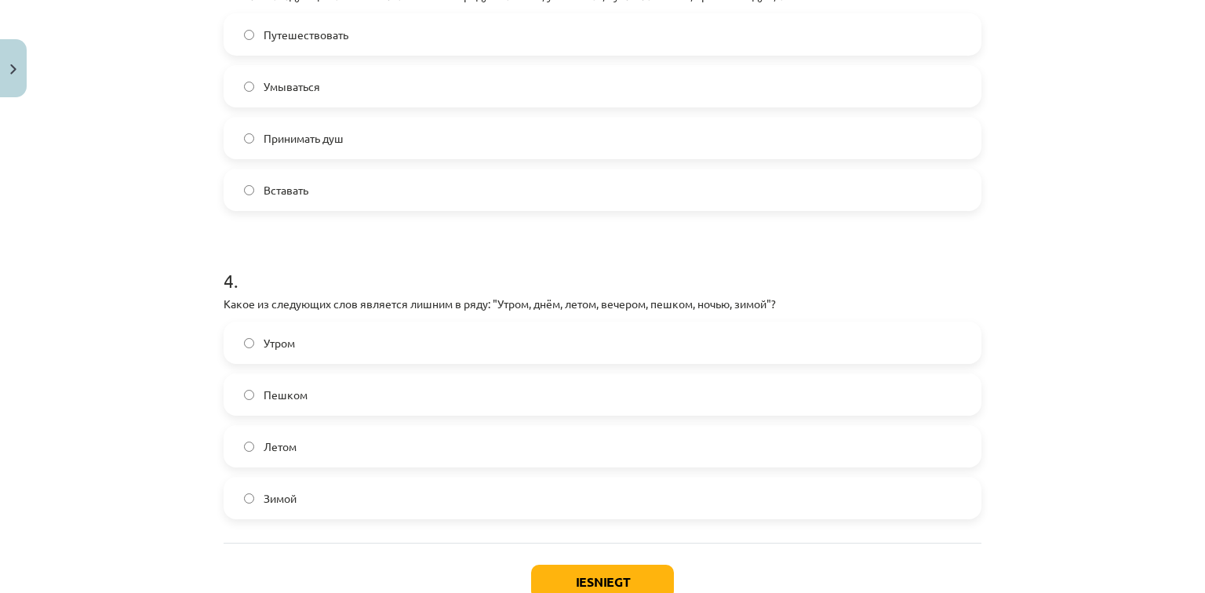
scroll to position [988, 0]
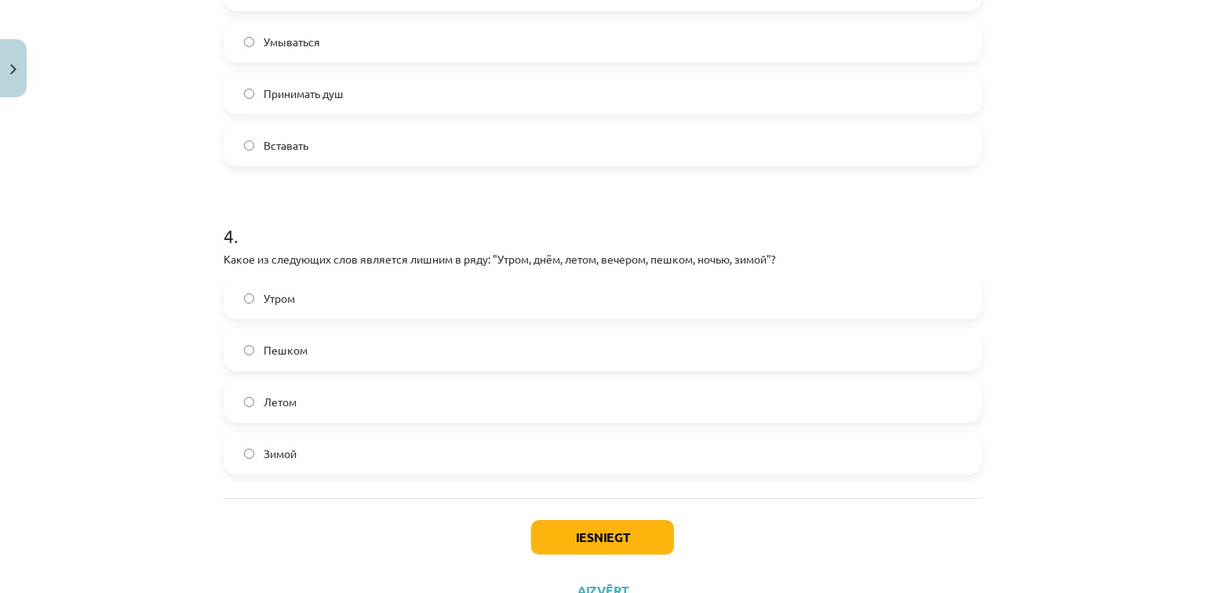
click at [264, 355] on span "Пешком" at bounding box center [286, 350] width 44 height 16
click at [565, 540] on button "Iesniegt" at bounding box center [602, 537] width 143 height 35
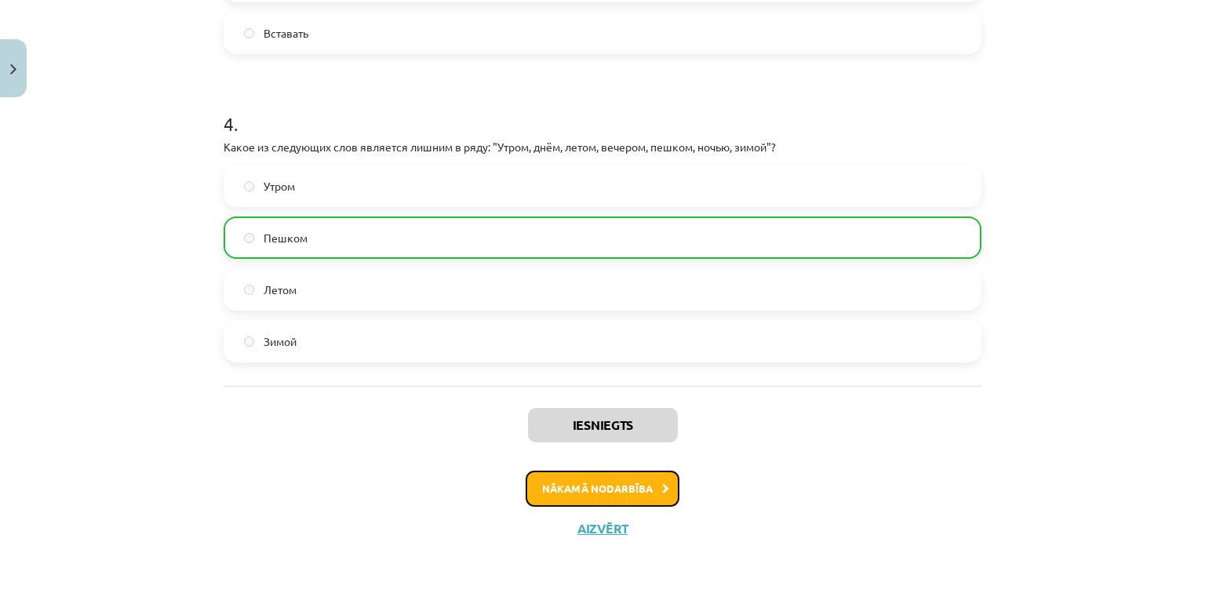
click at [662, 486] on icon at bounding box center [665, 489] width 7 height 10
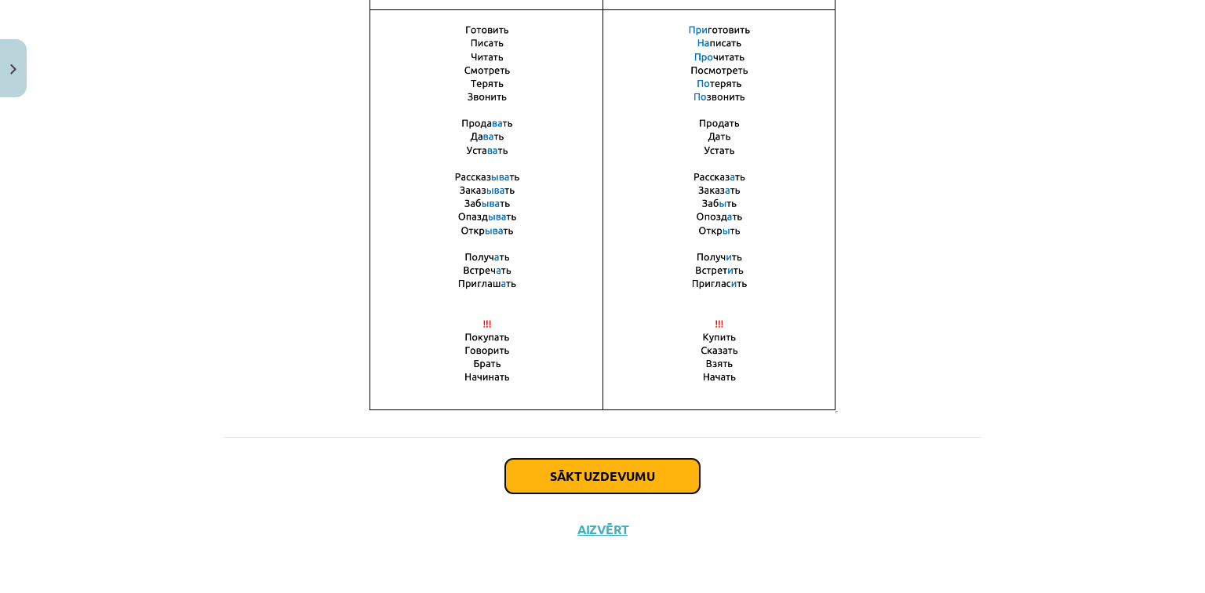
click at [582, 473] on button "Sākt uzdevumu" at bounding box center [602, 476] width 195 height 35
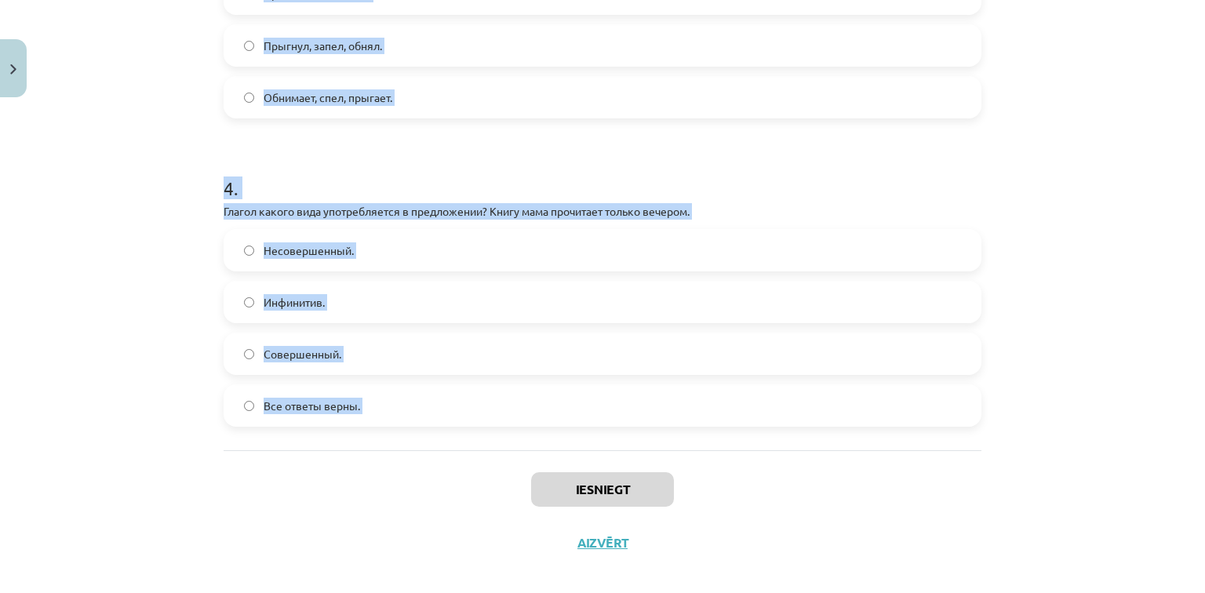
scroll to position [1102, 0]
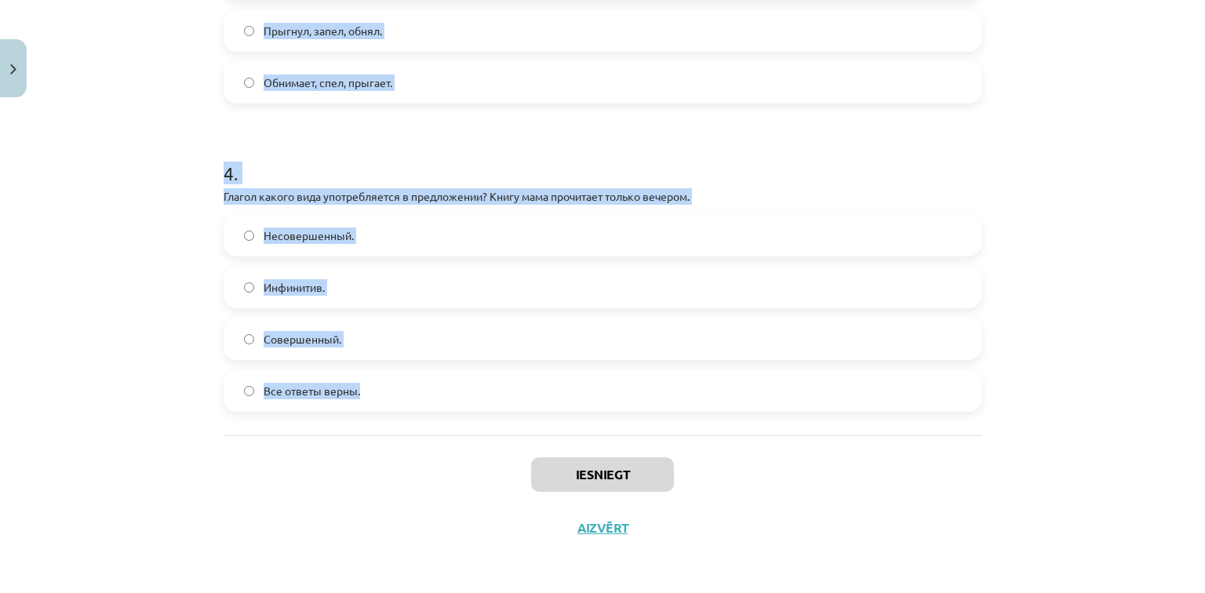
drag, startPoint x: 212, startPoint y: 311, endPoint x: 523, endPoint y: 422, distance: 330.8
copy form "1 . В каком варианте ответа все глаголы несовершенного вида? Прибежал, дочитал,…"
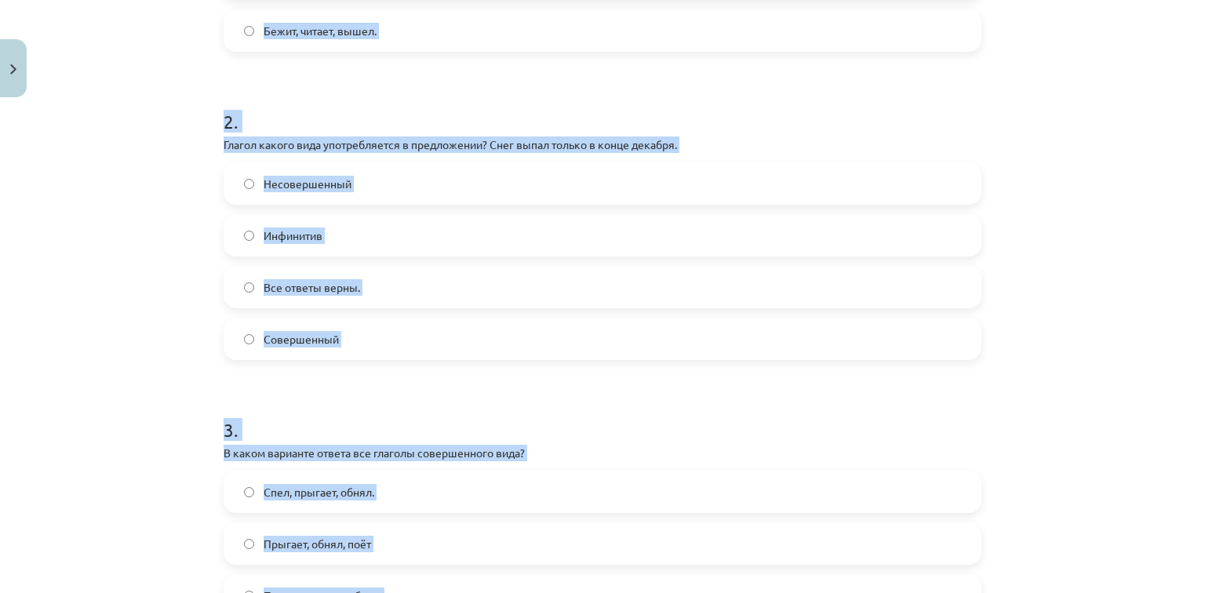
click at [161, 290] on div "Mācību tēma: Krievu valodas b1 - 11. klases 1.ieskaites mācību materiāls #9 📖 §…" at bounding box center [602, 296] width 1205 height 593
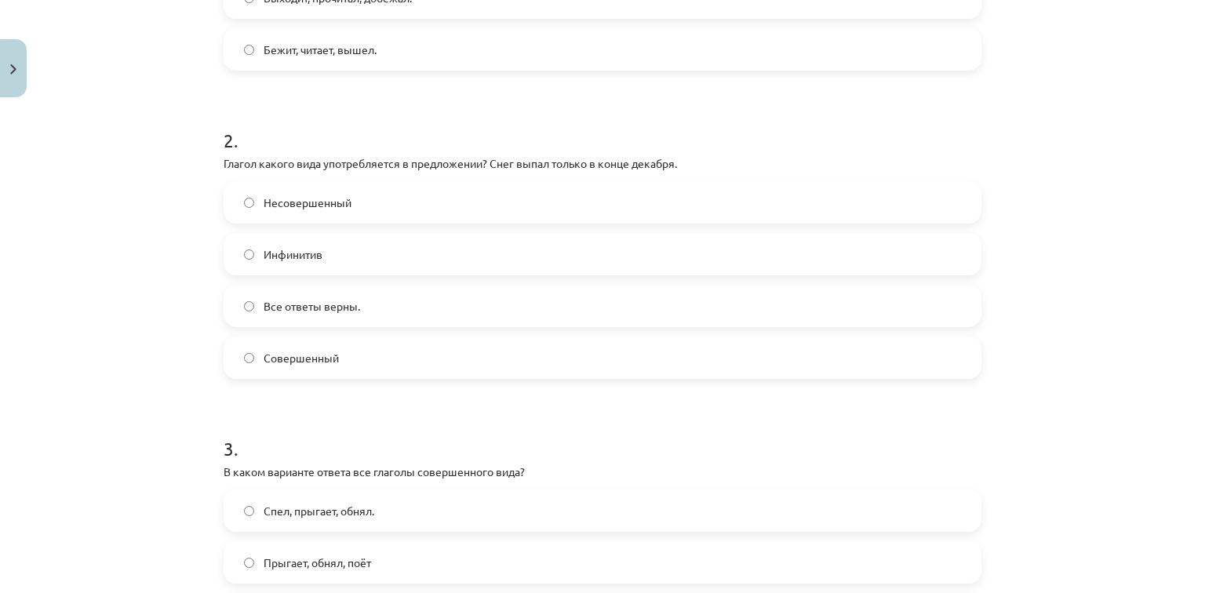
scroll to position [600, 0]
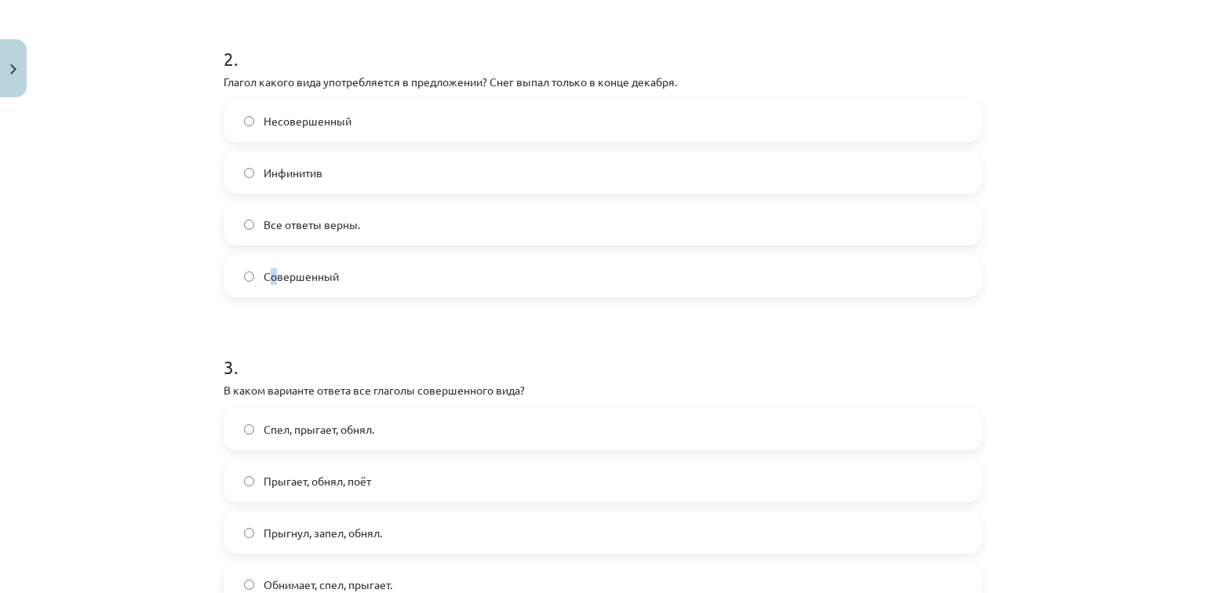
click at [268, 266] on label "Совершенный" at bounding box center [602, 276] width 755 height 39
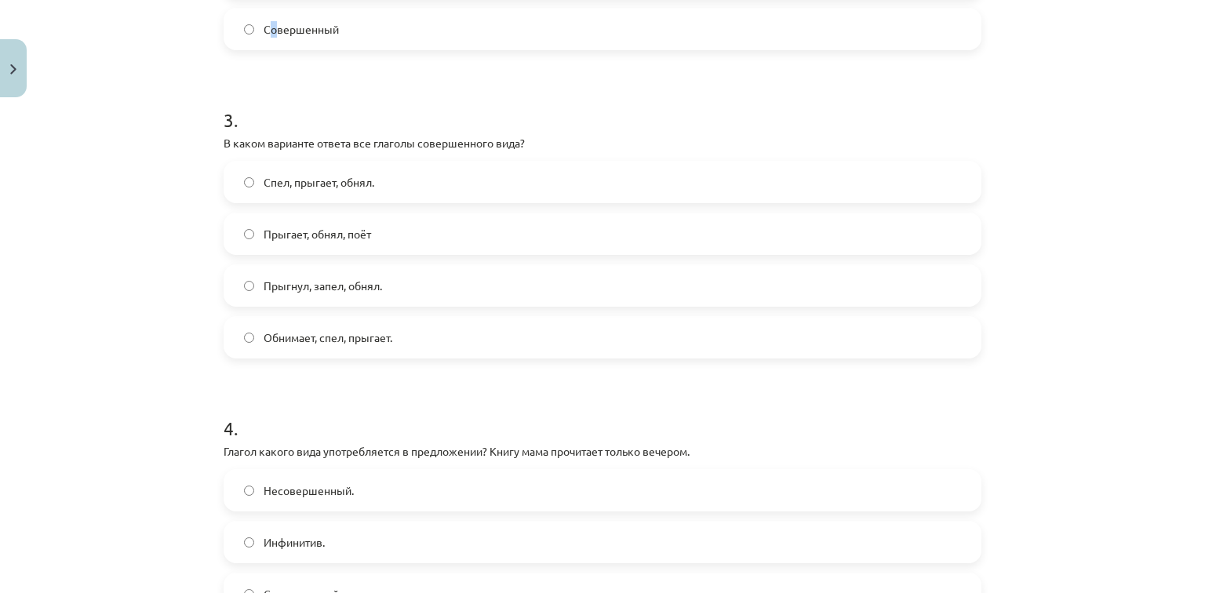
scroll to position [851, 0]
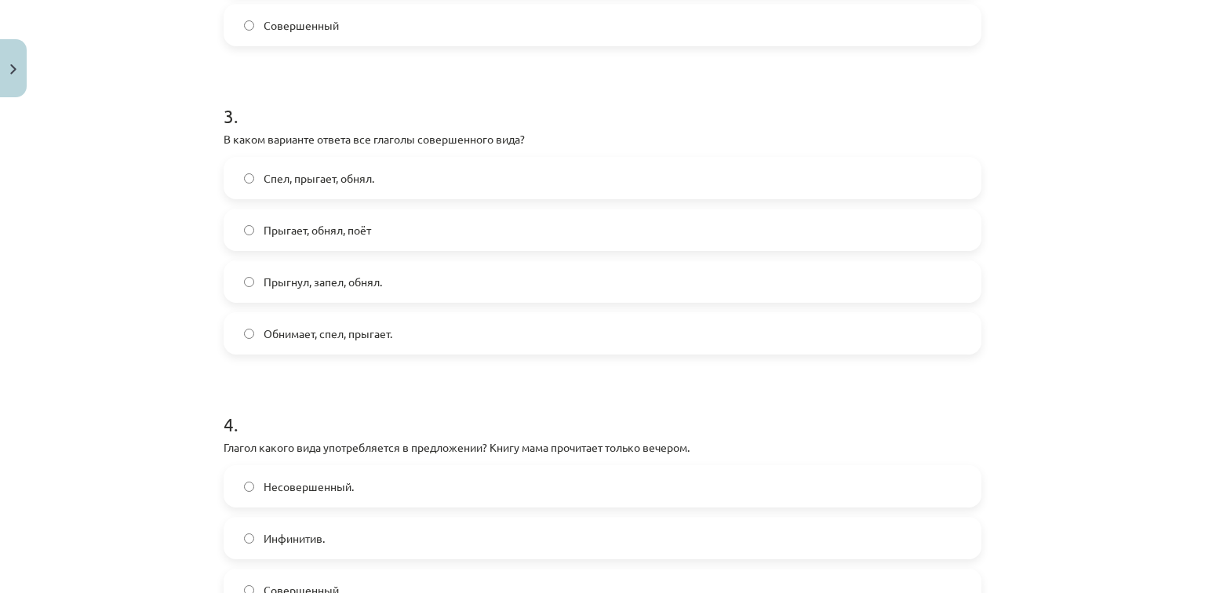
click at [239, 295] on label "Прыгнул, запел, обнял." at bounding box center [602, 281] width 755 height 39
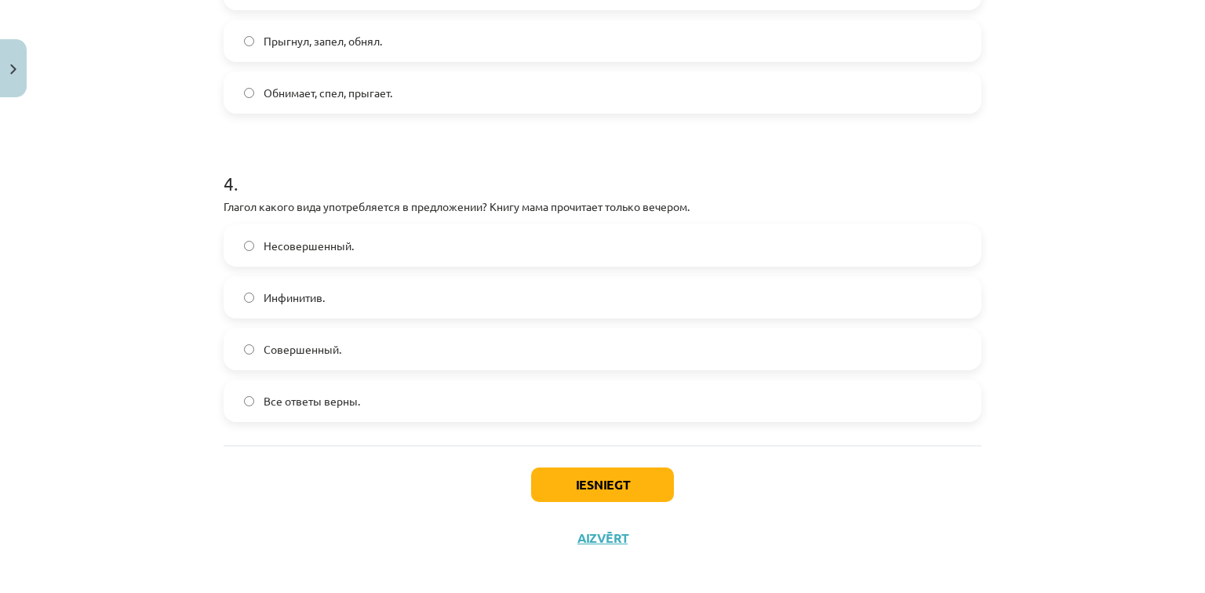
scroll to position [1102, 0]
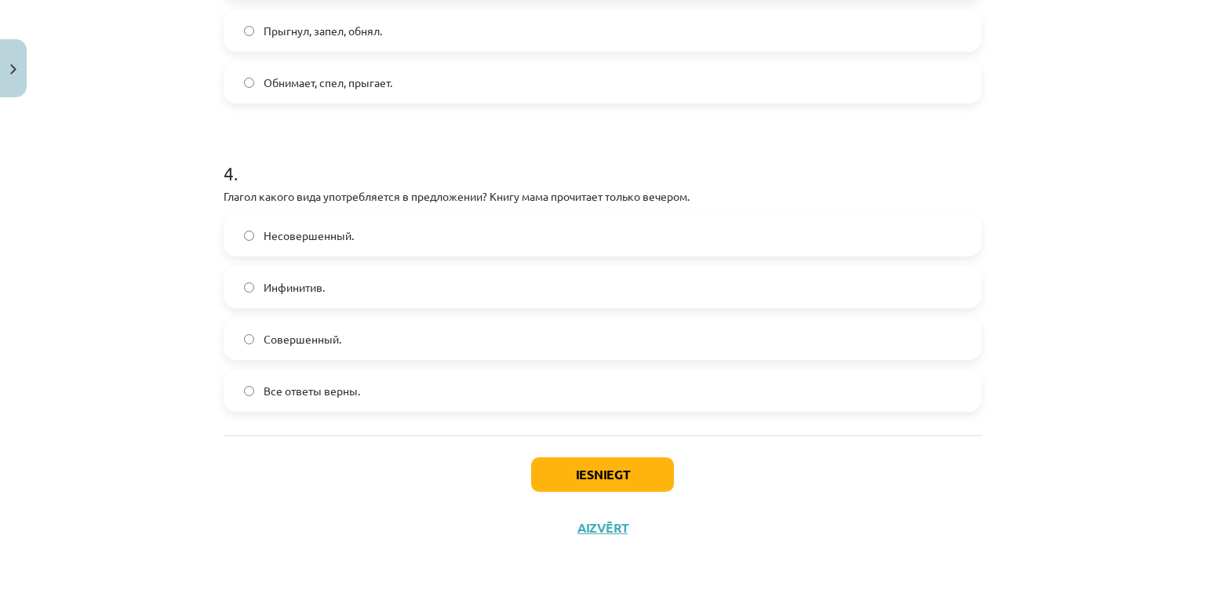
click at [251, 339] on label "Совершенный." at bounding box center [602, 338] width 755 height 39
click at [557, 466] on button "Iesniegt" at bounding box center [602, 474] width 143 height 35
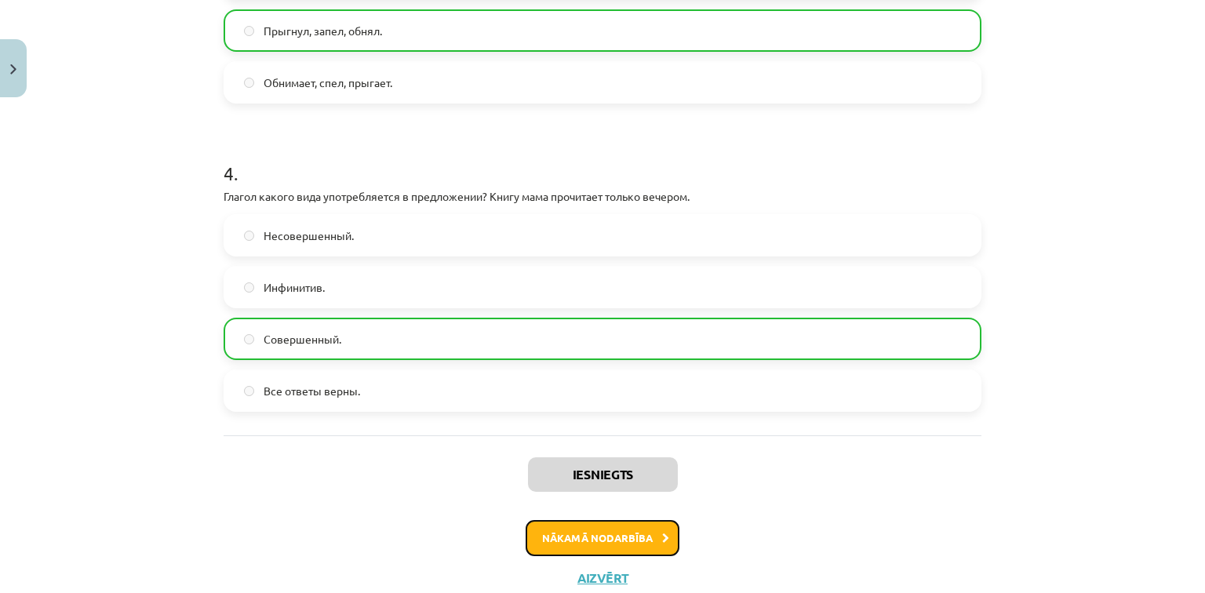
click at [615, 541] on button "Nākamā nodarbība" at bounding box center [603, 538] width 154 height 36
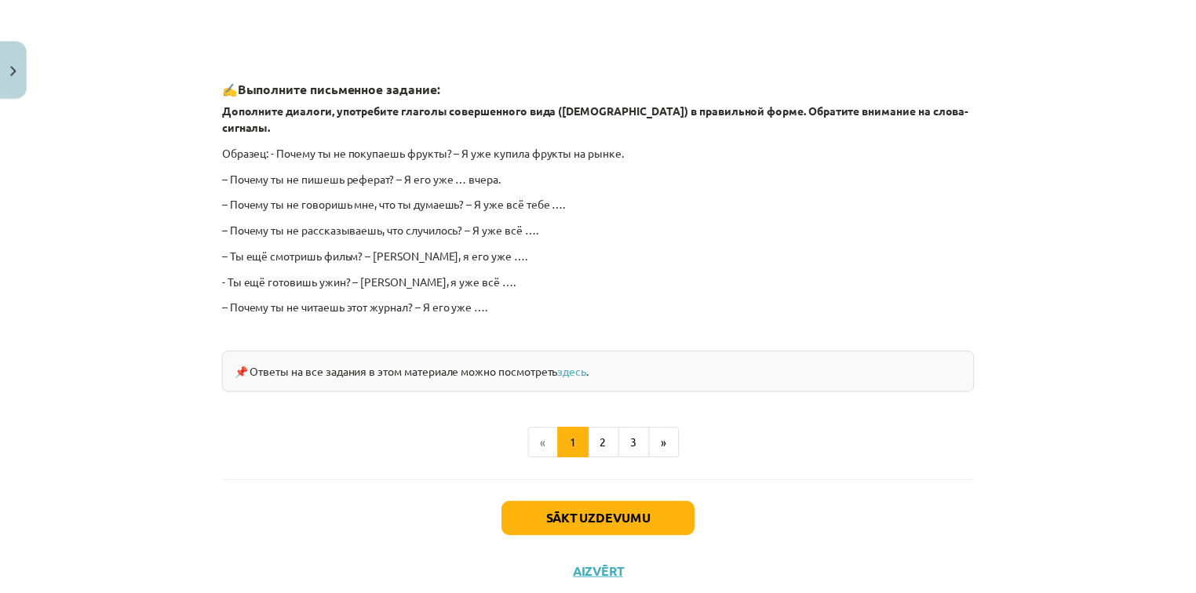
scroll to position [1384, 0]
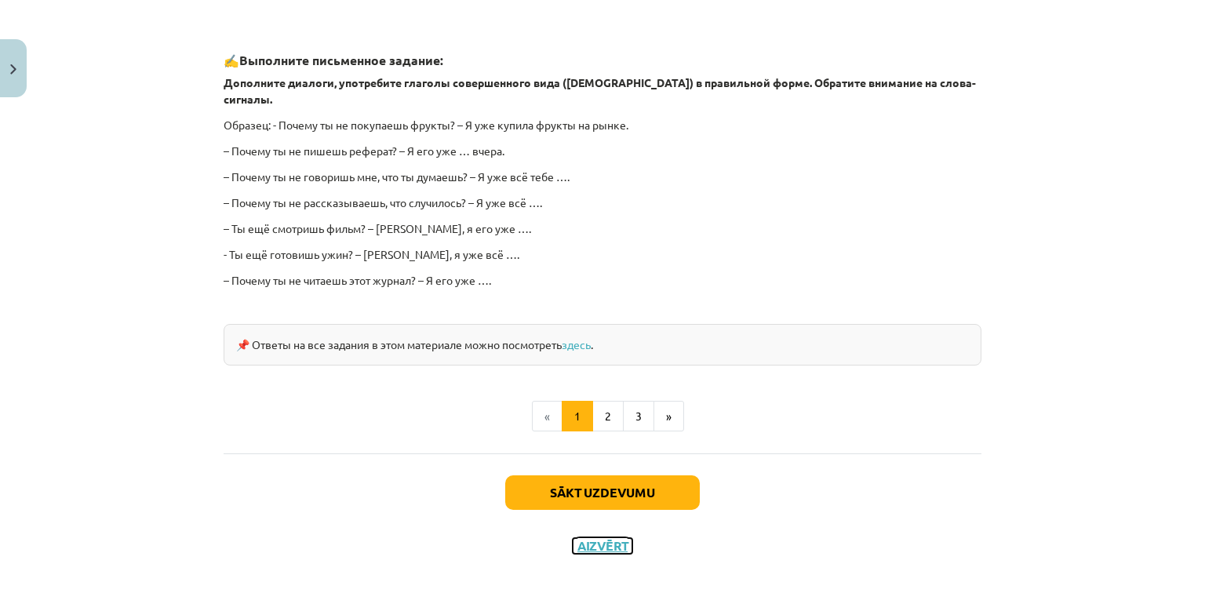
click at [608, 538] on button "Aizvērt" at bounding box center [603, 546] width 60 height 16
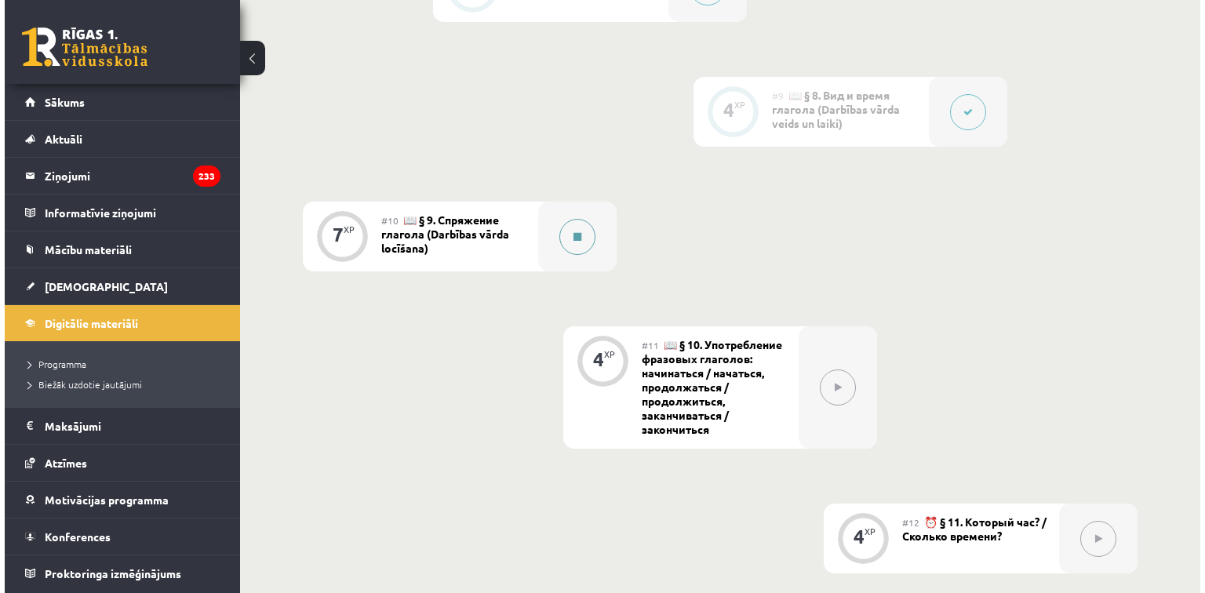
scroll to position [1527, 0]
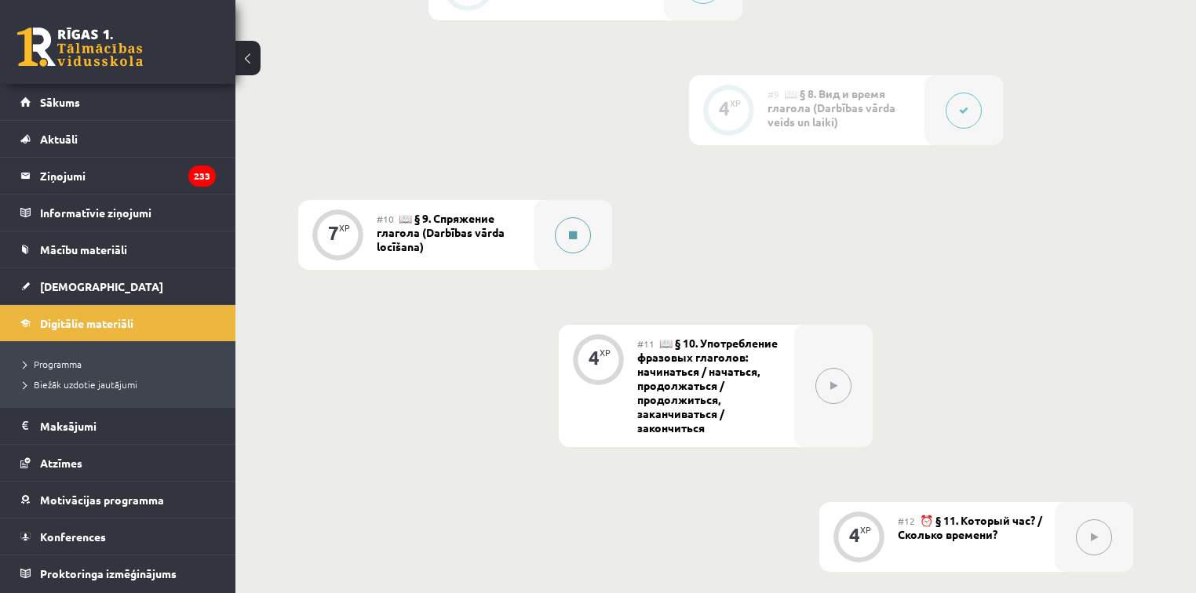
click at [554, 241] on div at bounding box center [573, 235] width 78 height 70
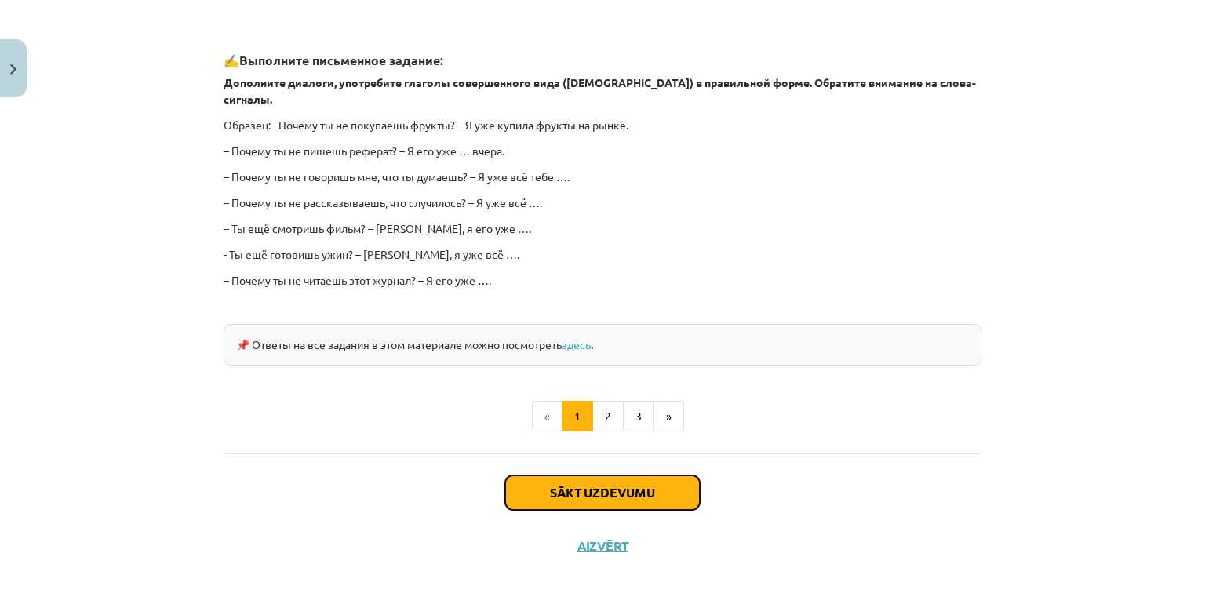
click at [585, 476] on button "Sākt uzdevumu" at bounding box center [602, 493] width 195 height 35
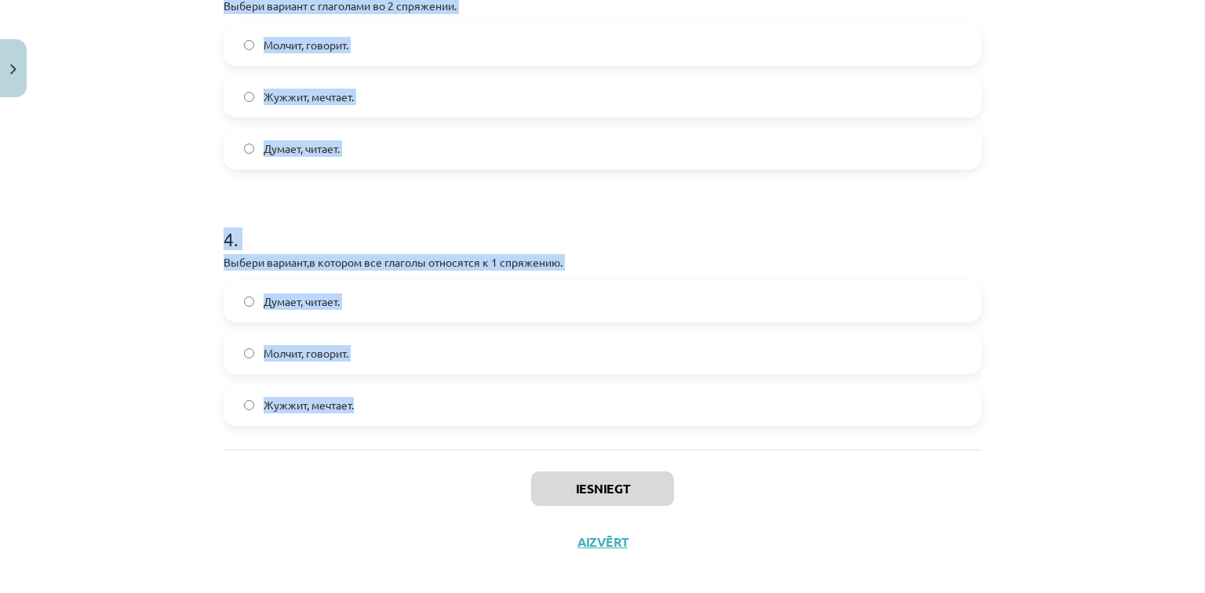
scroll to position [895, 0]
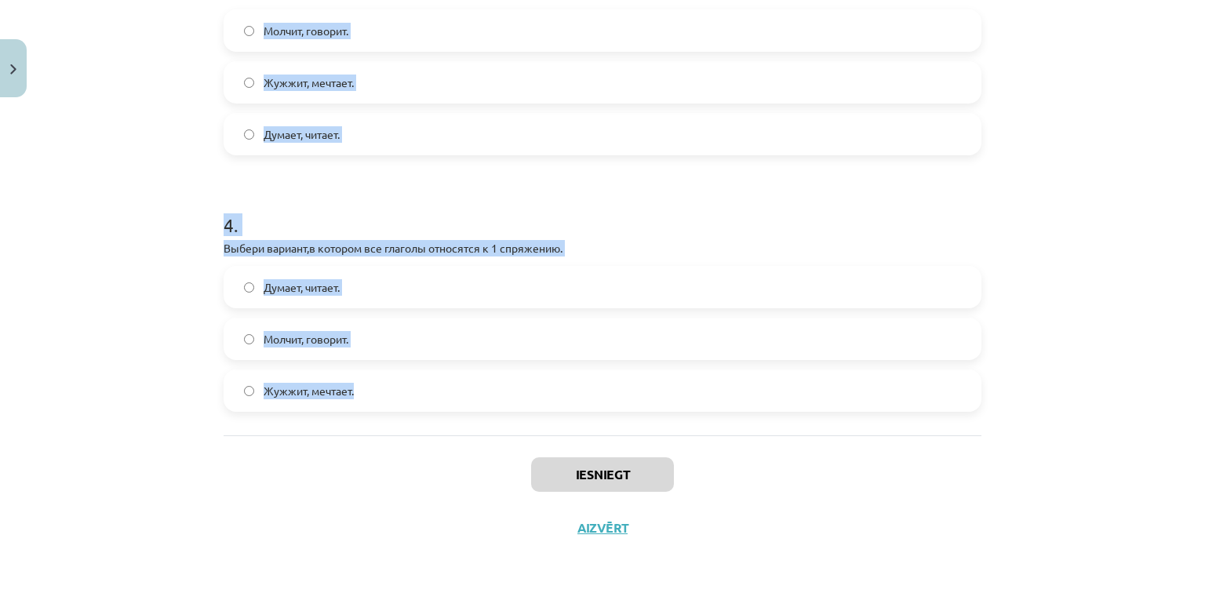
drag, startPoint x: 221, startPoint y: 308, endPoint x: 485, endPoint y: 409, distance: 282.1
copy form "1 . Выбери глагол – исключение, который не относится к 1 спряжению. Летать Брит…"
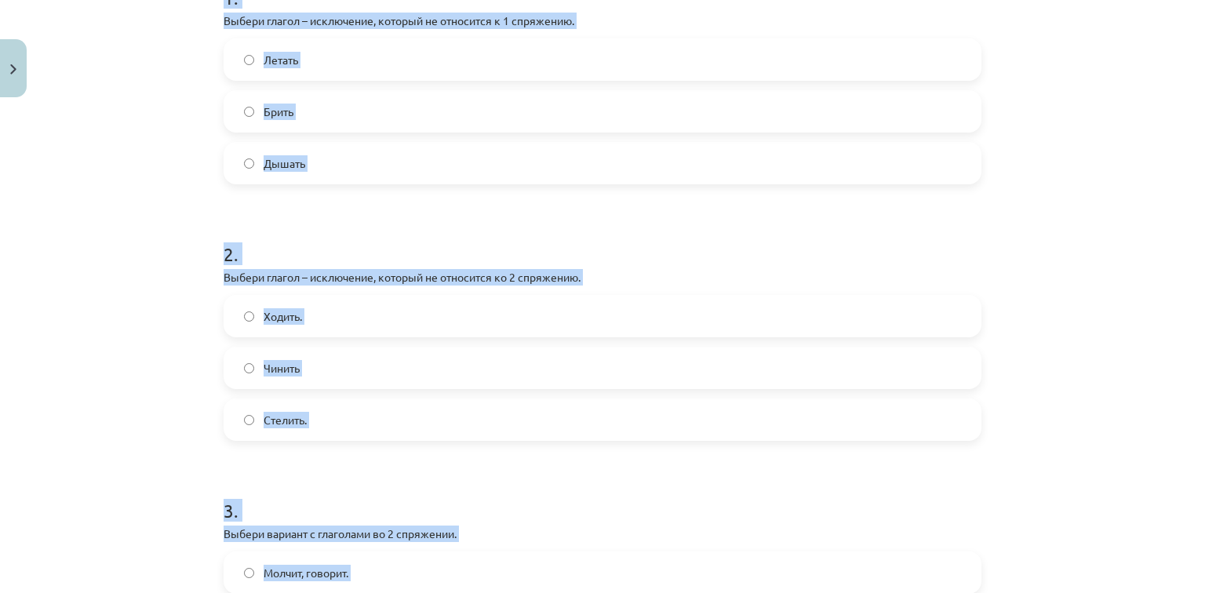
scroll to position [205, 0]
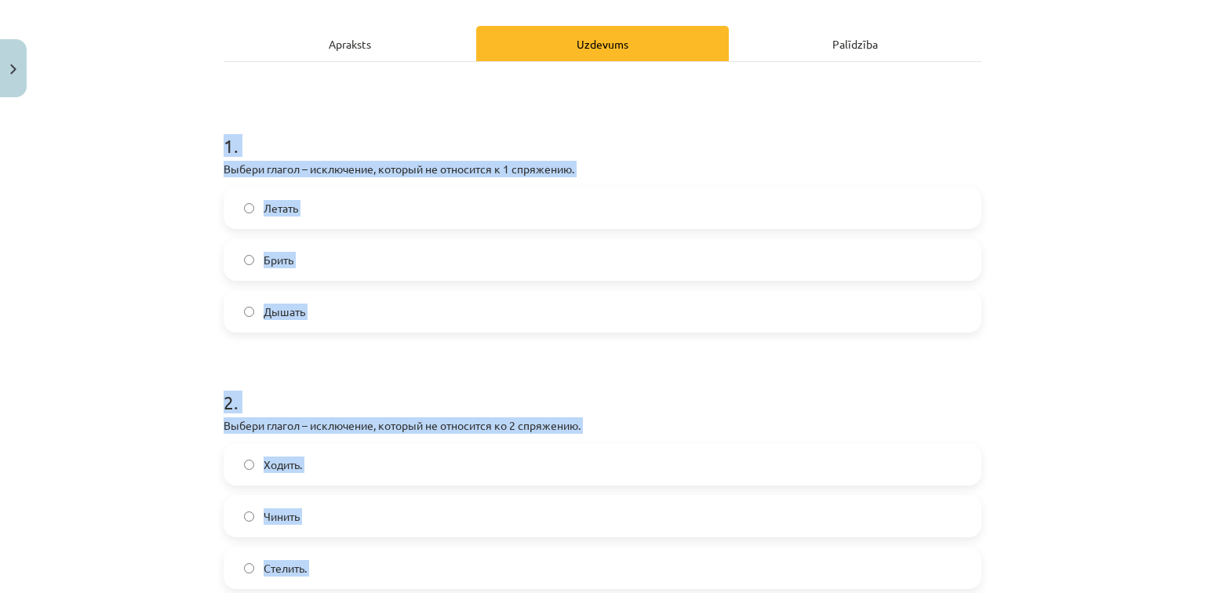
click at [173, 225] on div "Mācību tēma: Krievu valodas b1 - 11. klases 1.ieskaites mācību materiāls #10 📖 …" at bounding box center [602, 296] width 1205 height 593
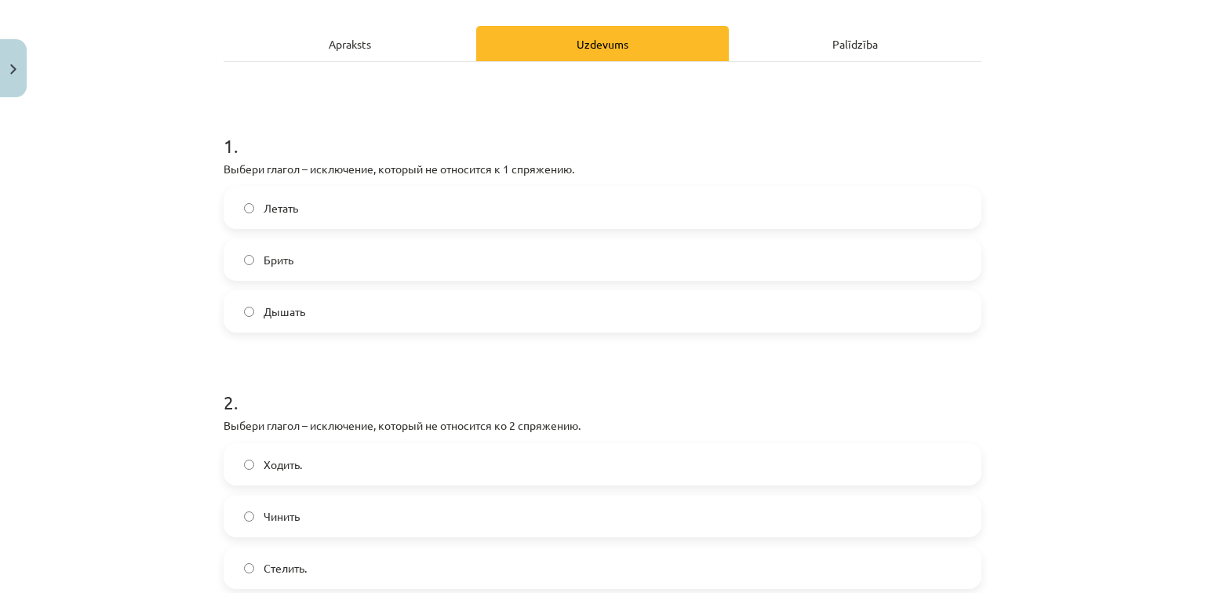
click at [253, 312] on label "Дышать" at bounding box center [602, 311] width 755 height 39
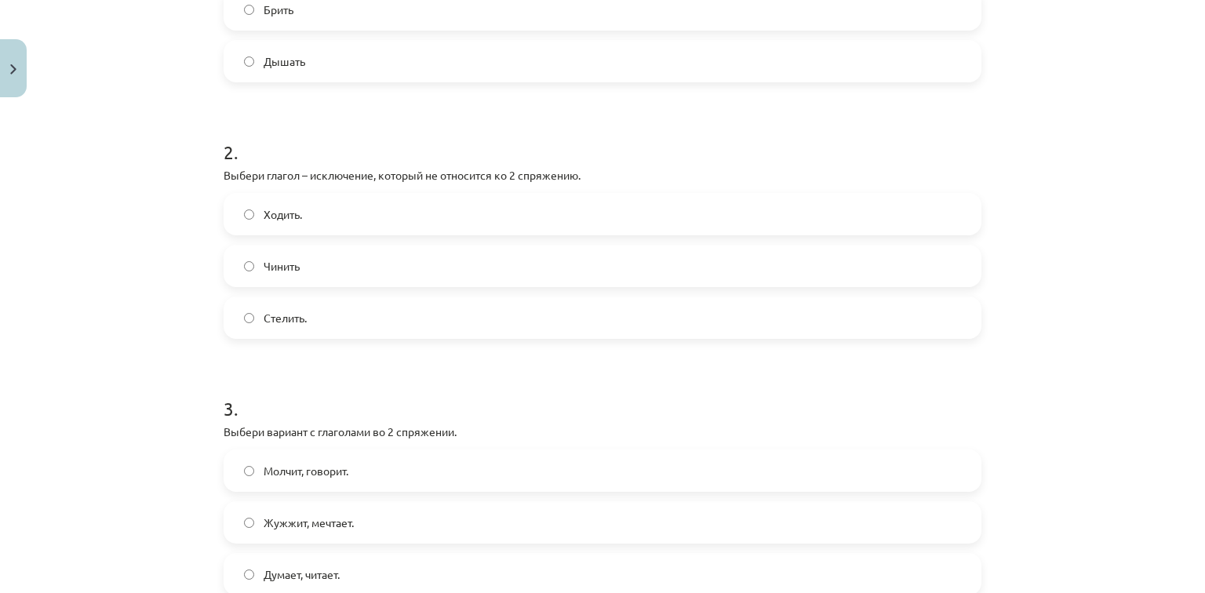
scroll to position [456, 0]
click at [276, 309] on span "Стелить." at bounding box center [285, 317] width 43 height 16
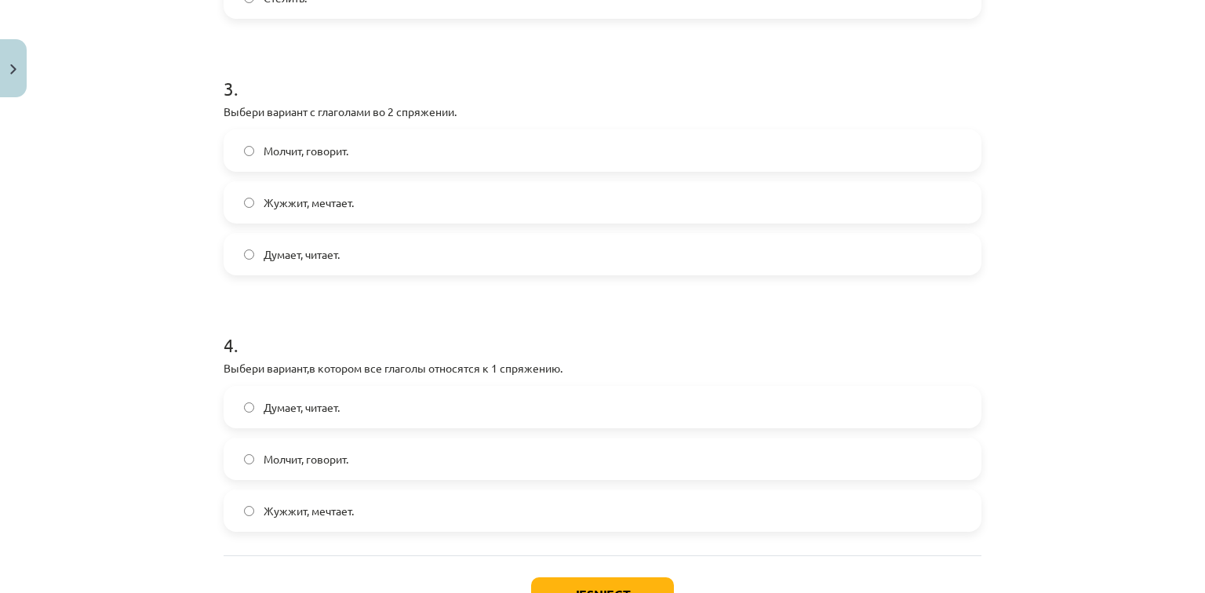
scroll to position [770, 0]
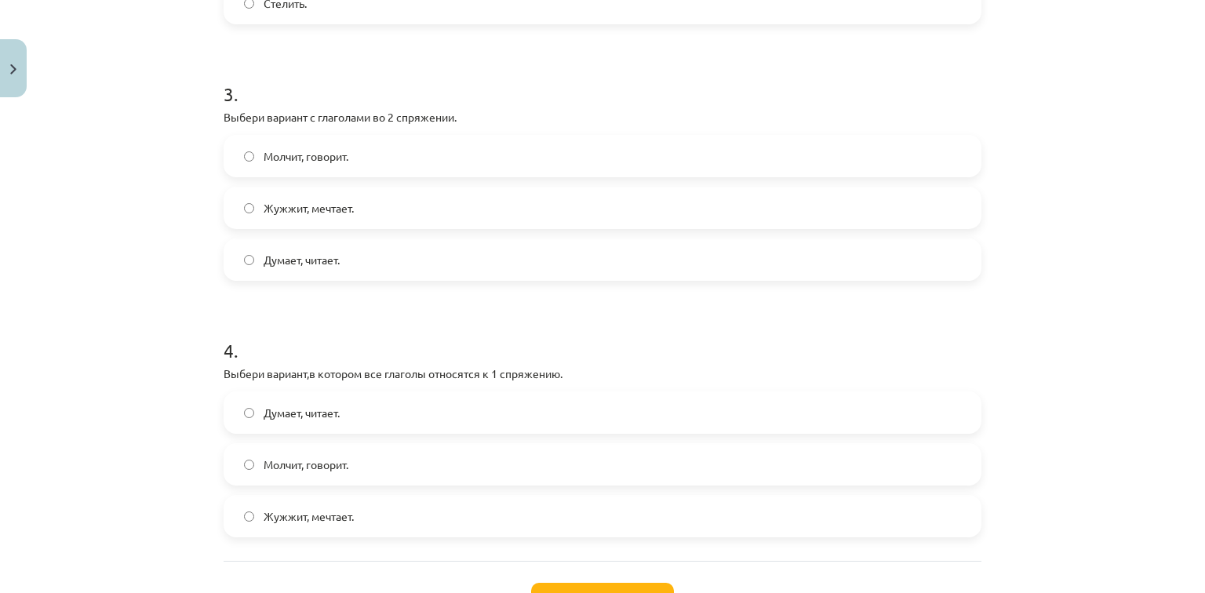
click at [271, 148] on span "Молчит, говорит." at bounding box center [306, 156] width 85 height 16
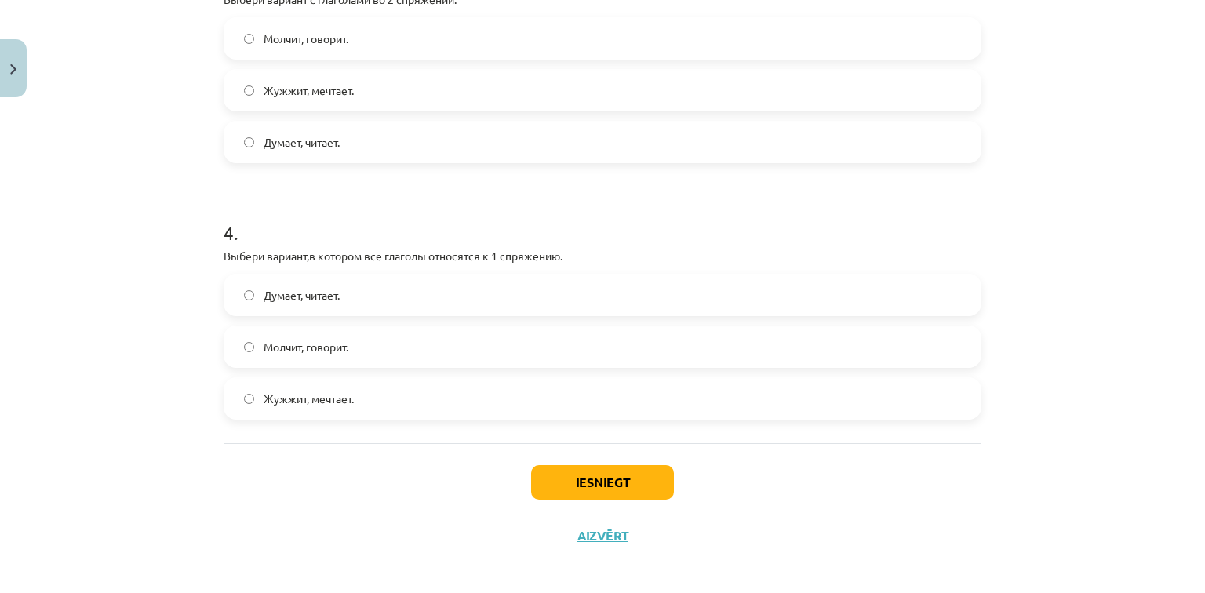
scroll to position [895, 0]
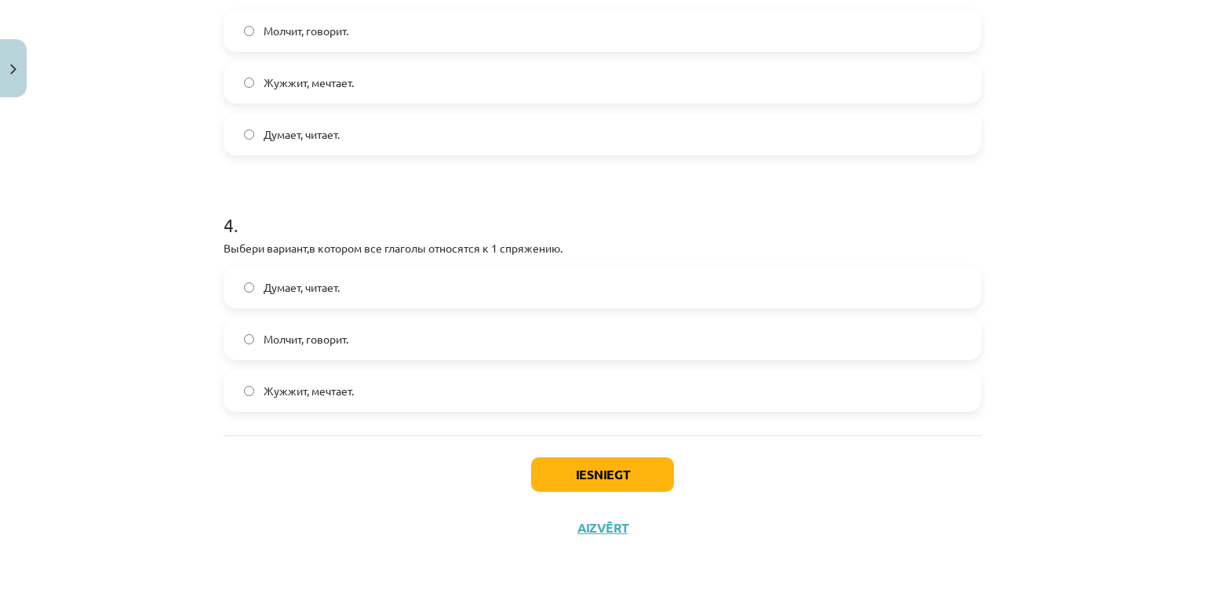
click at [290, 282] on span "Думает, читает." at bounding box center [302, 287] width 76 height 16
click at [564, 465] on button "Iesniegt" at bounding box center [602, 474] width 143 height 35
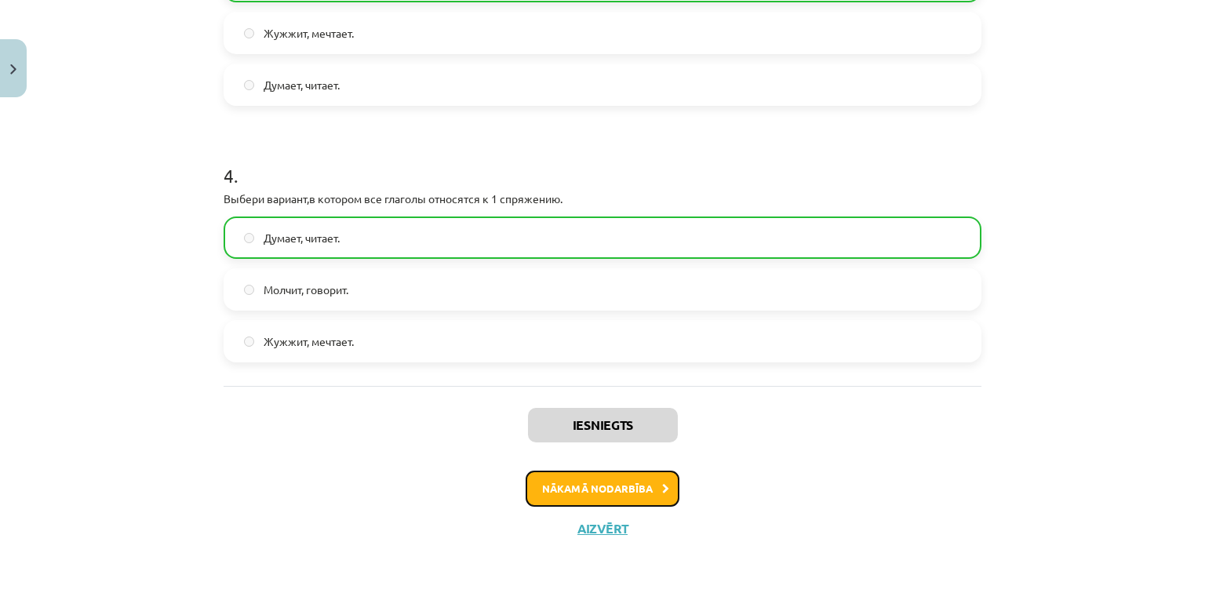
click at [599, 484] on button "Nākamā nodarbība" at bounding box center [603, 489] width 154 height 36
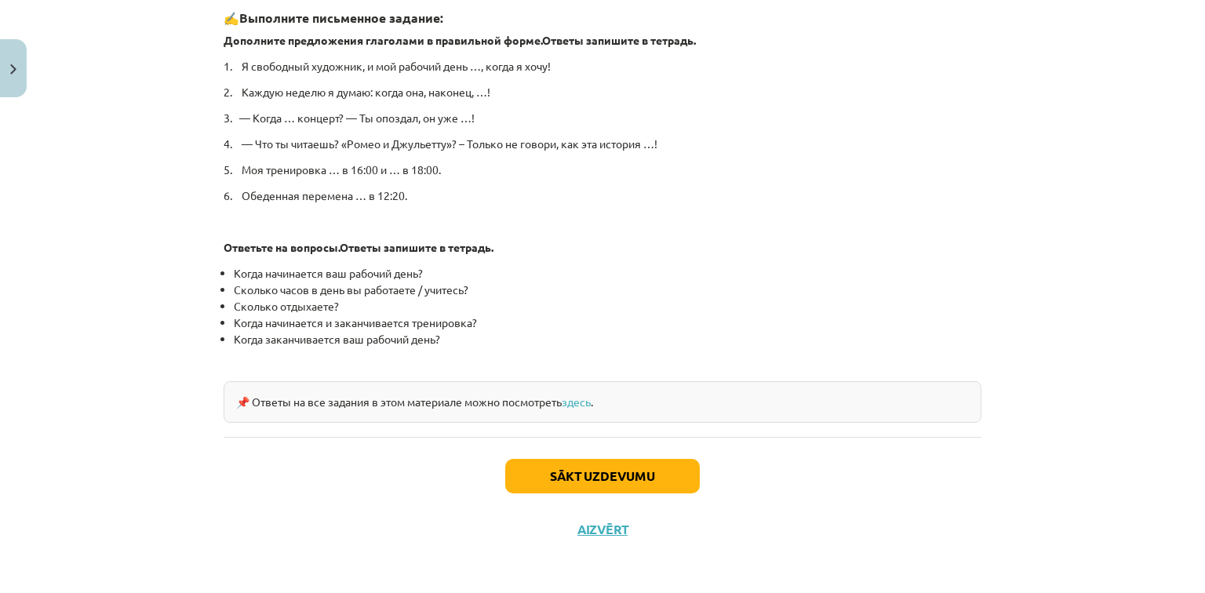
scroll to position [800, 0]
click at [636, 471] on button "Sākt uzdevumu" at bounding box center [602, 475] width 195 height 35
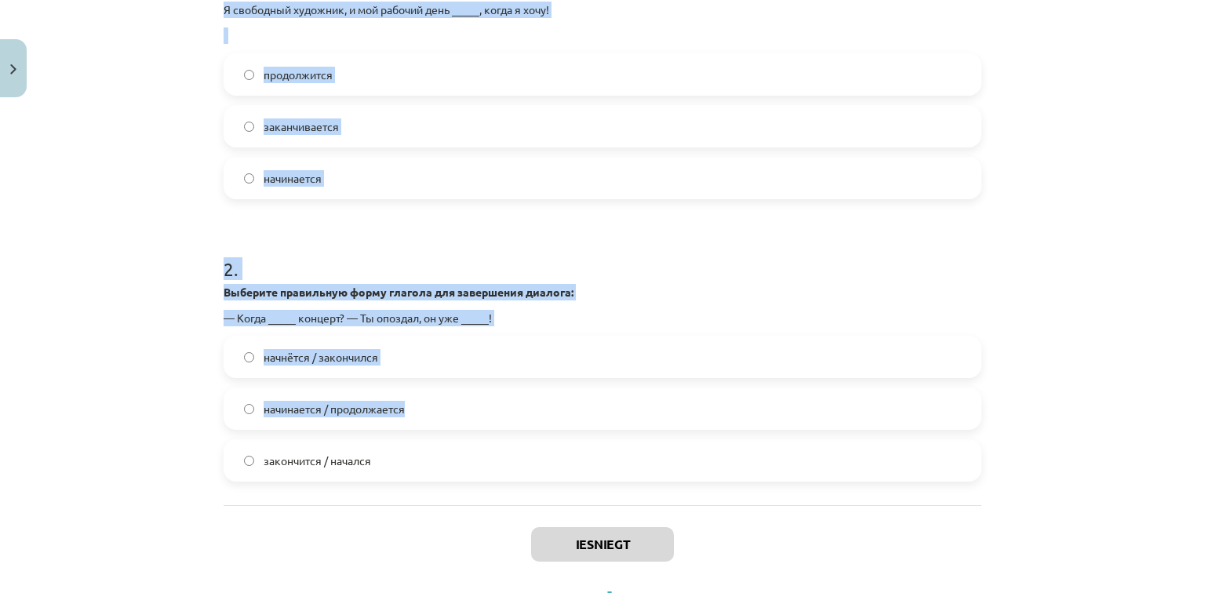
scroll to position [485, 0]
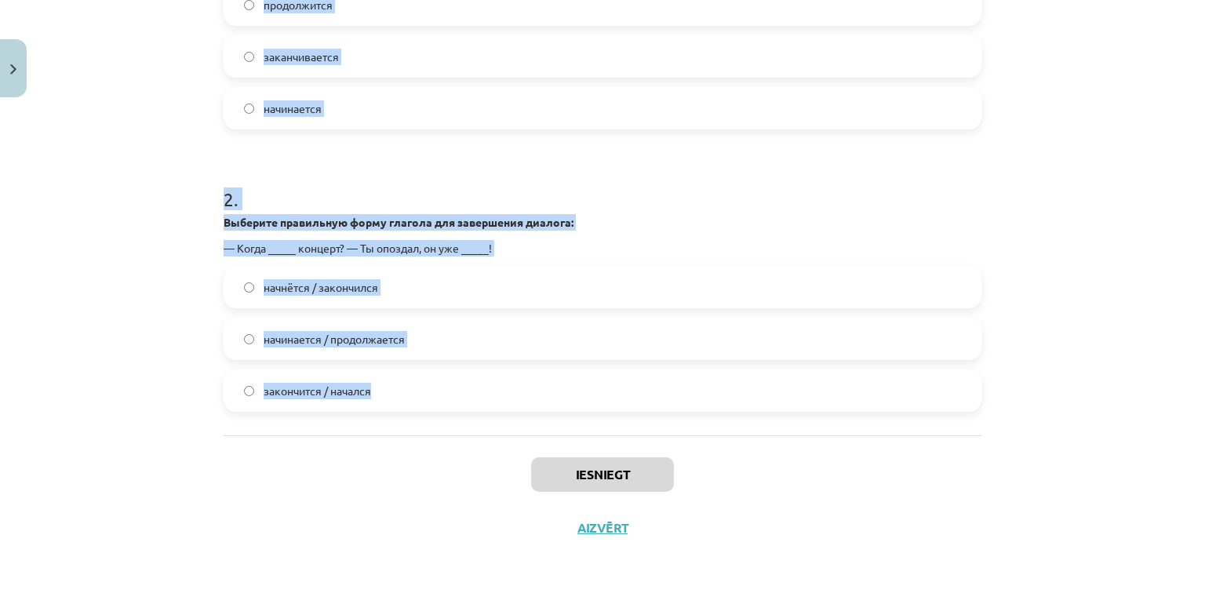
drag, startPoint x: 218, startPoint y: 198, endPoint x: 480, endPoint y: 372, distance: 314.7
click at [480, 372] on form "1 . Выберите правильную форму глагола для завершения предложения: Я свободный х…" at bounding box center [603, 131] width 758 height 559
copy form "1 . Выберите правильную форму глагола для завершения предложения: Я свободный х…"
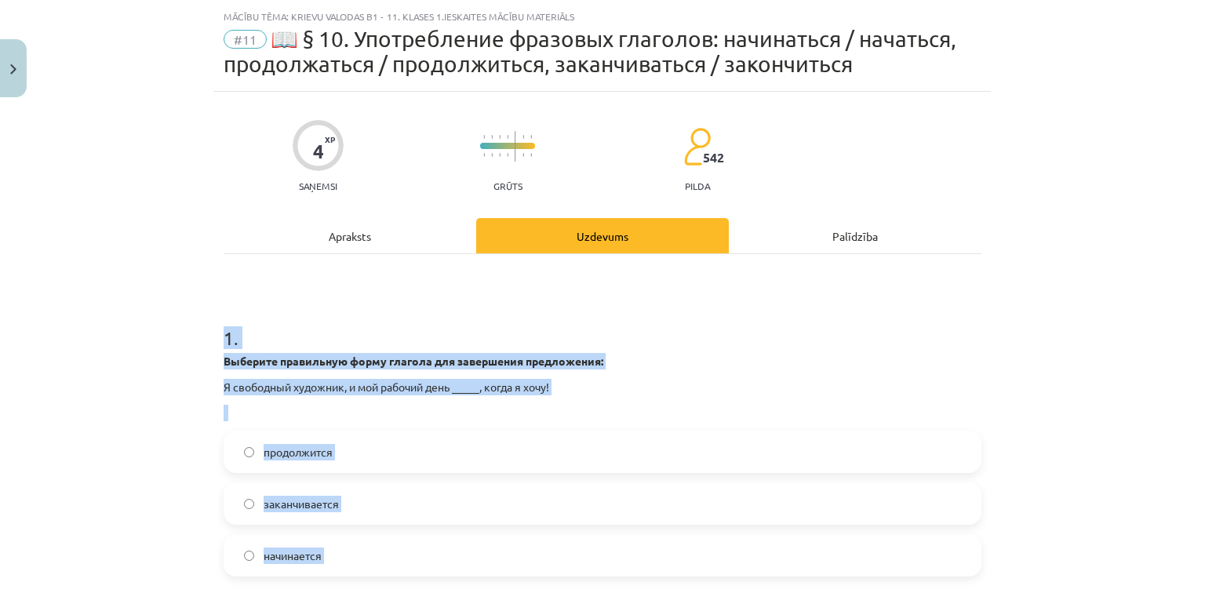
scroll to position [188, 0]
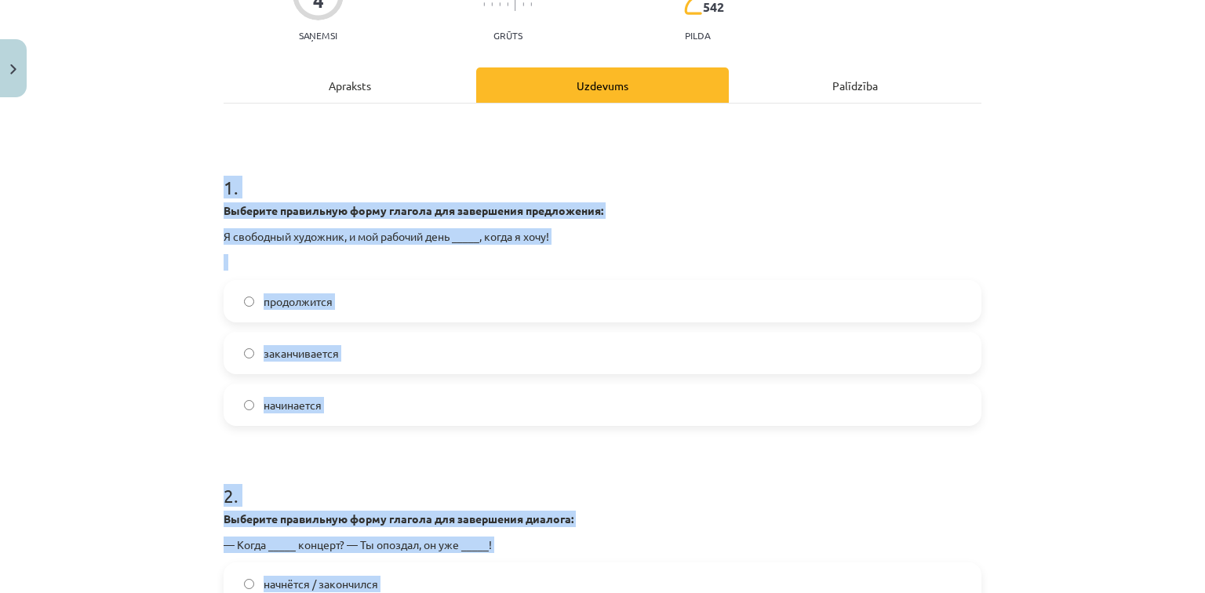
click at [161, 333] on div "Mācību tēma: Krievu valodas b1 - 11. klases 1.ieskaites mācību materiāls #11 📖 …" at bounding box center [602, 296] width 1205 height 593
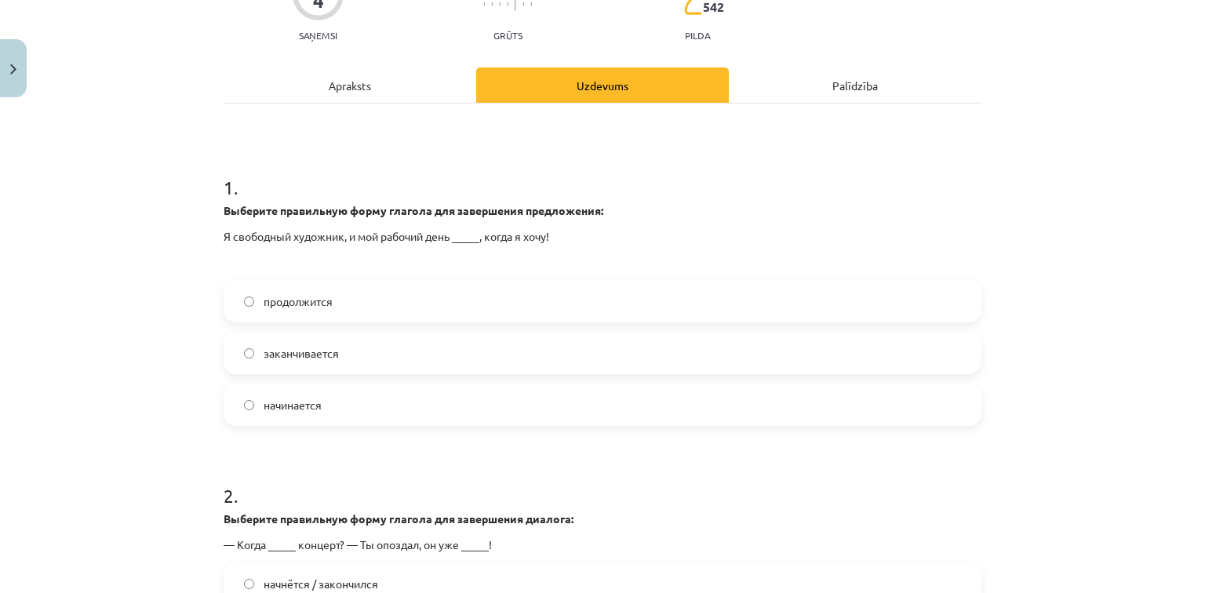
click at [275, 401] on span "начинается" at bounding box center [293, 405] width 58 height 16
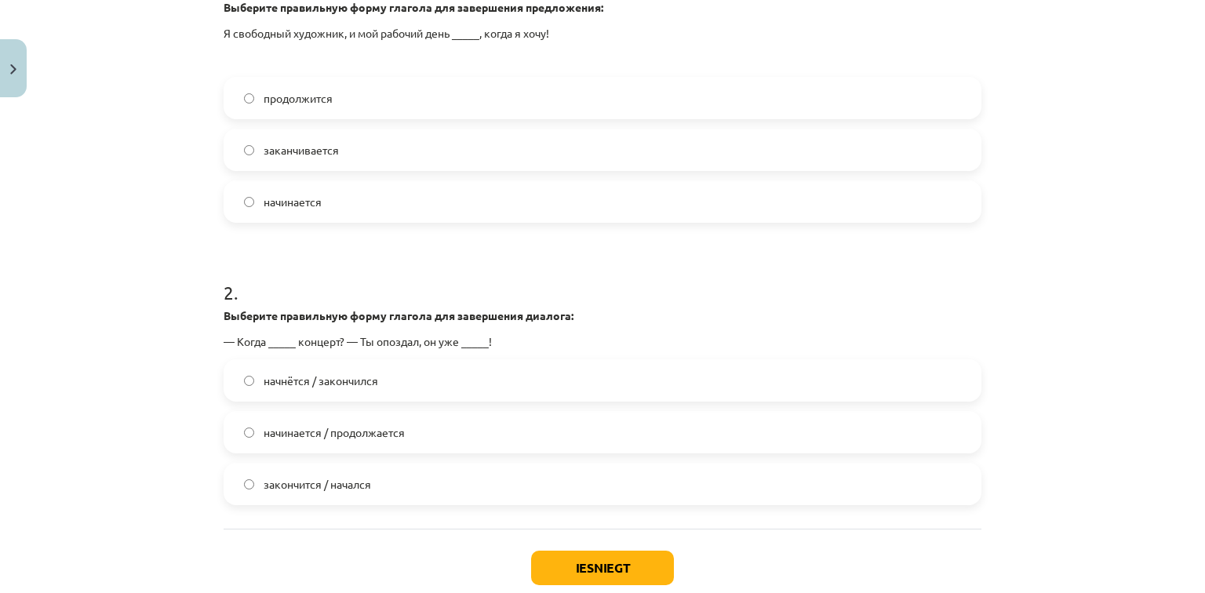
scroll to position [439, 0]
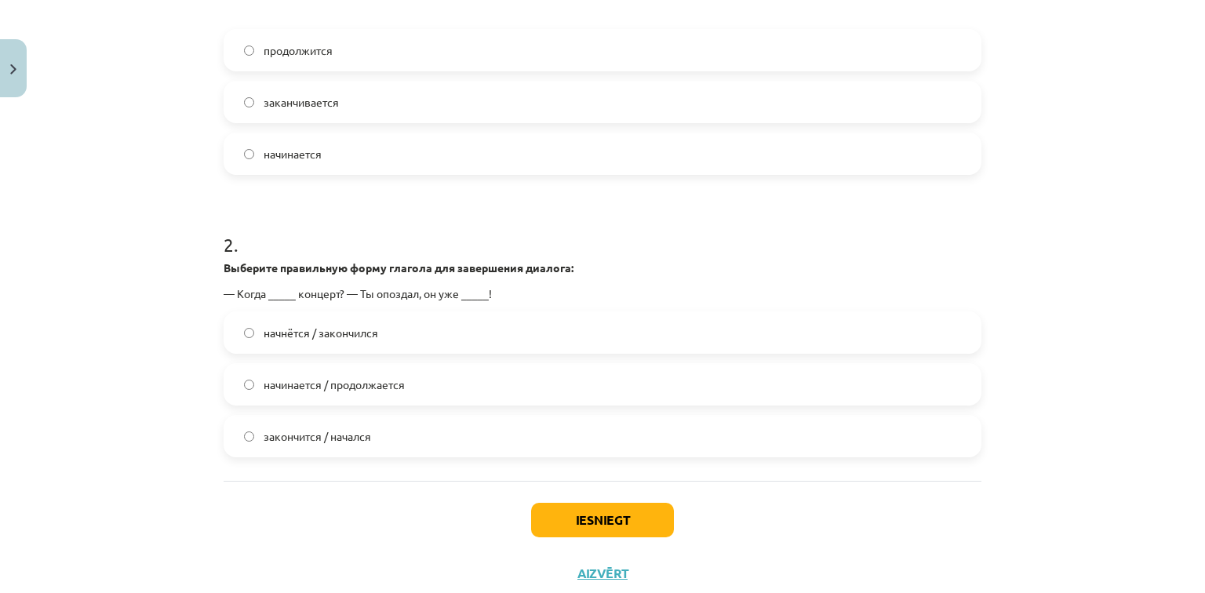
click at [330, 328] on span "начнётся / закончился" at bounding box center [321, 333] width 115 height 16
click at [556, 515] on button "Iesniegt" at bounding box center [602, 520] width 143 height 35
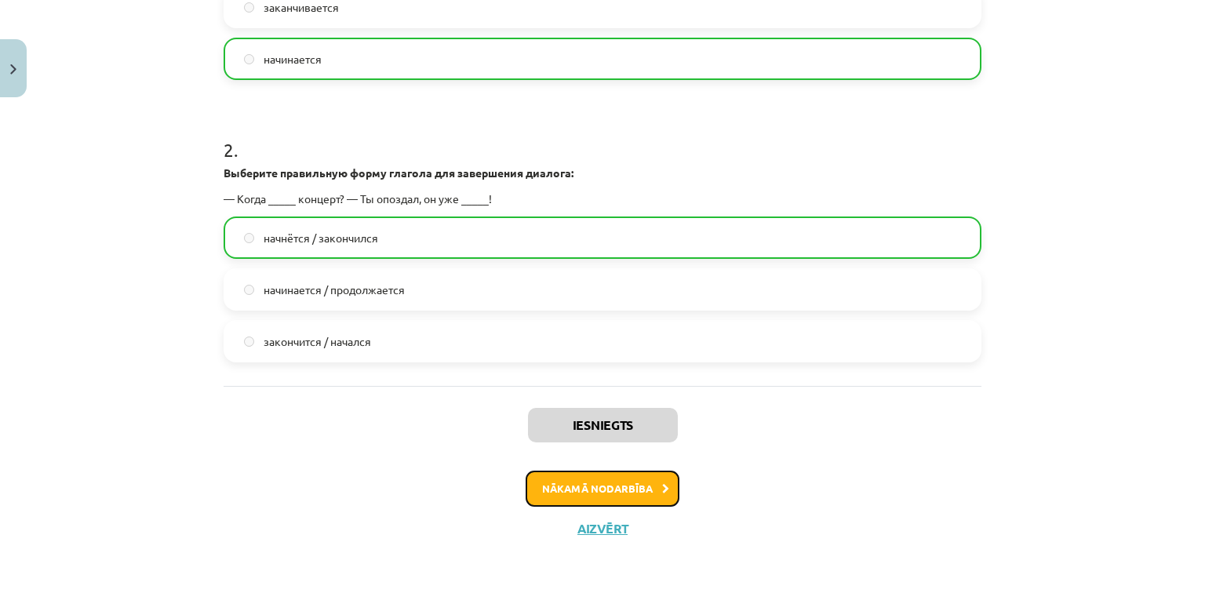
click at [559, 486] on button "Nākamā nodarbība" at bounding box center [603, 489] width 154 height 36
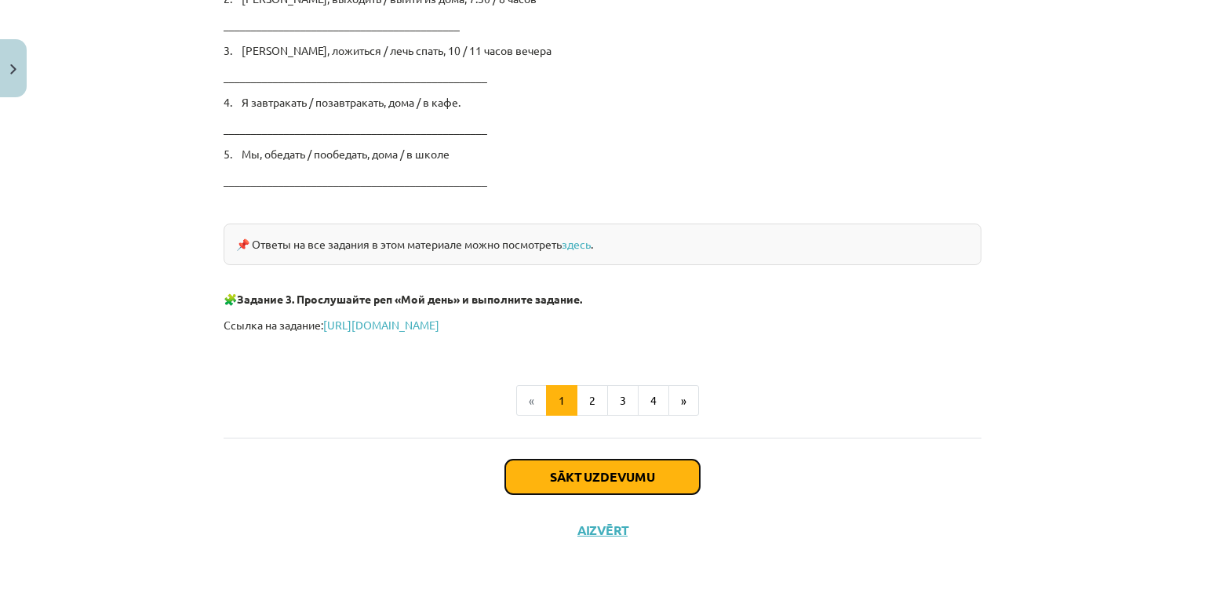
click at [556, 461] on button "Sākt uzdevumu" at bounding box center [602, 477] width 195 height 35
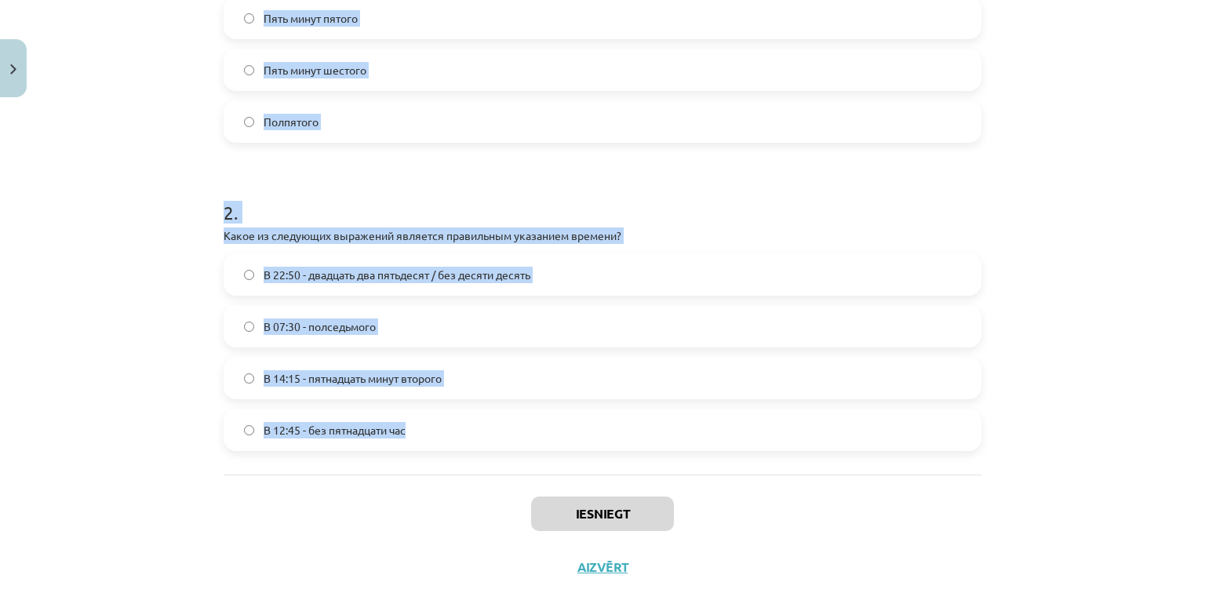
scroll to position [486, 0]
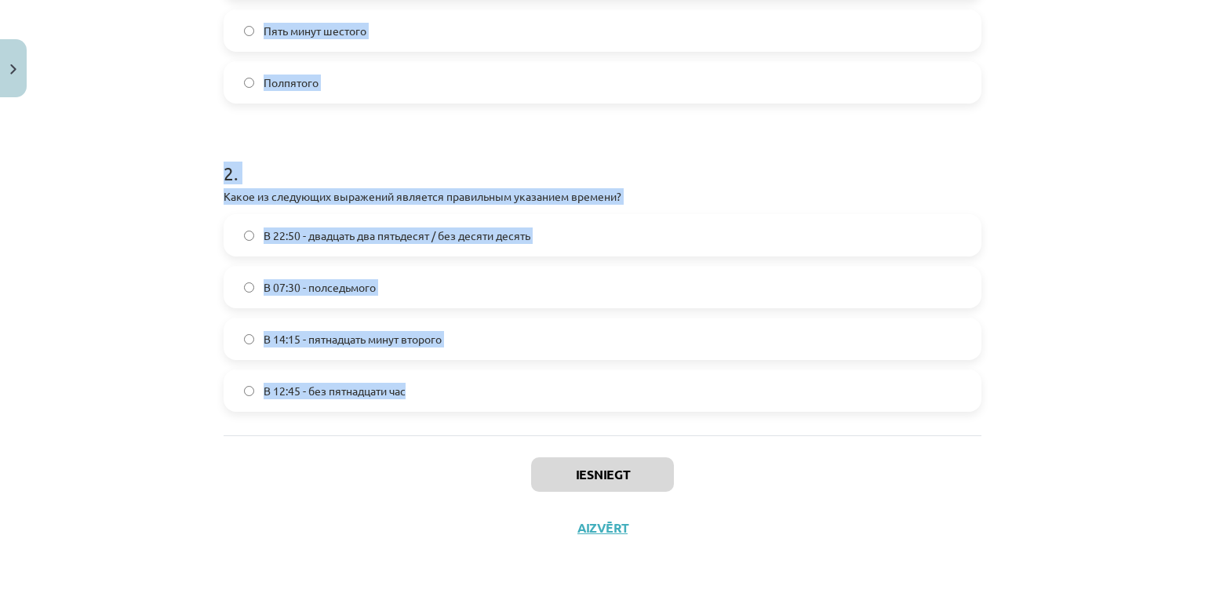
drag, startPoint x: 202, startPoint y: 286, endPoint x: 463, endPoint y: 384, distance: 278.6
click at [463, 384] on div "Mācību tēma: Krievu valodas b1 - 11. klases 1.ieskaites mācību materiāls #12 ⏰ …" at bounding box center [602, 296] width 1205 height 593
copy form "1 . Соответствует ли правильный перевод следующему выражению? Выберите правильн…"
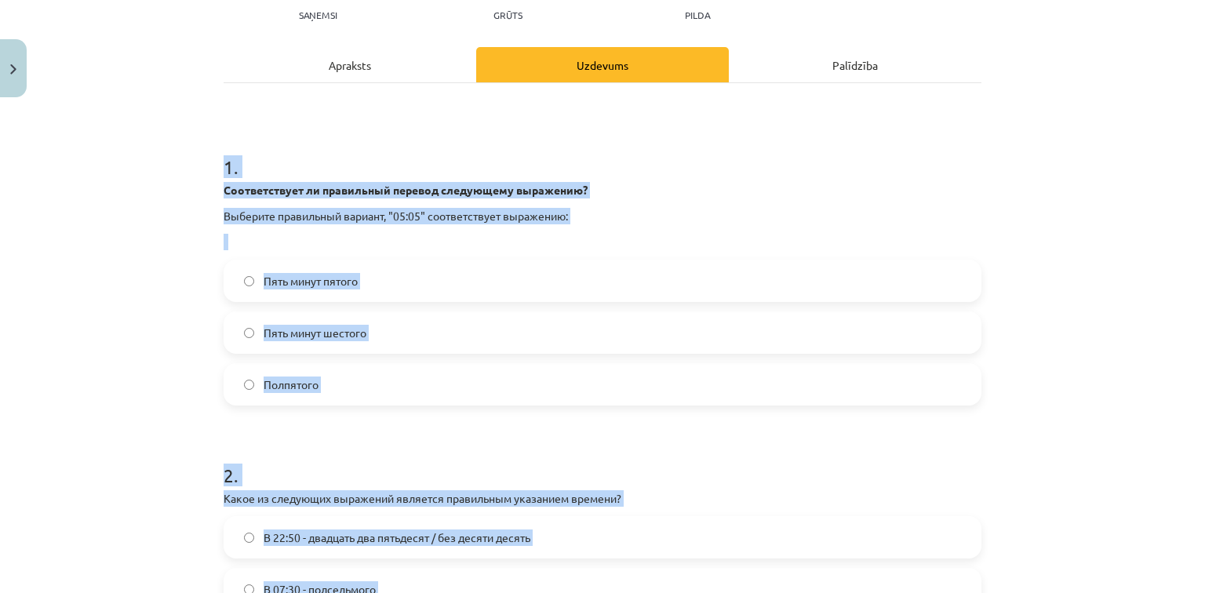
scroll to position [172, 0]
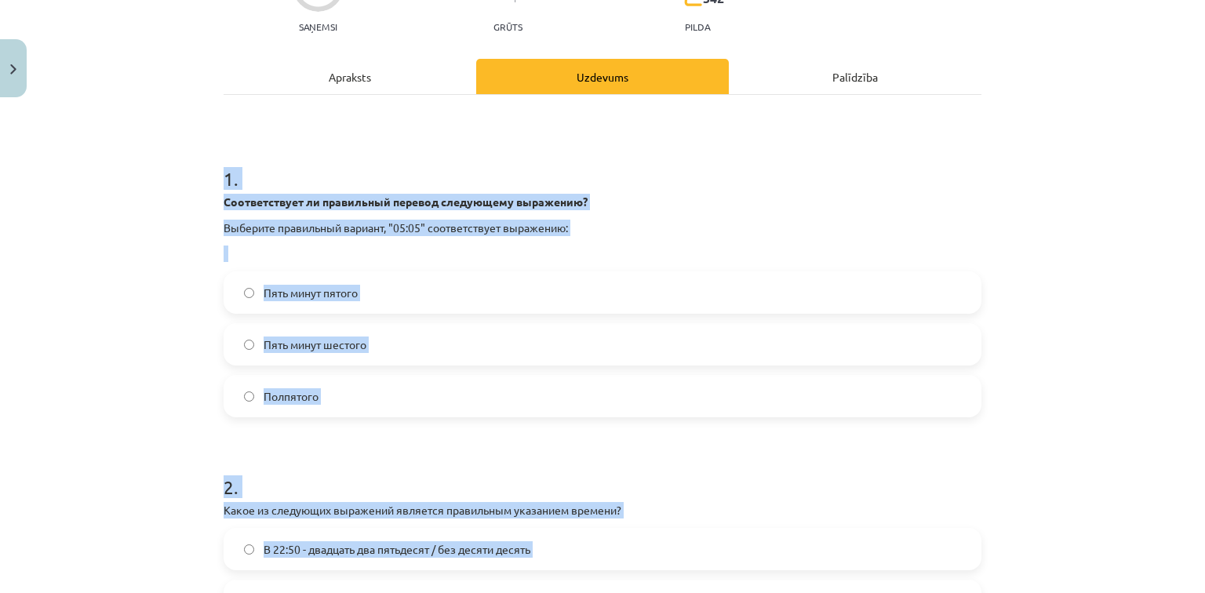
click at [154, 318] on div "Mācību tēma: Krievu valodas b1 - 11. klases 1.ieskaites mācību materiāls #12 ⏰ …" at bounding box center [602, 296] width 1205 height 593
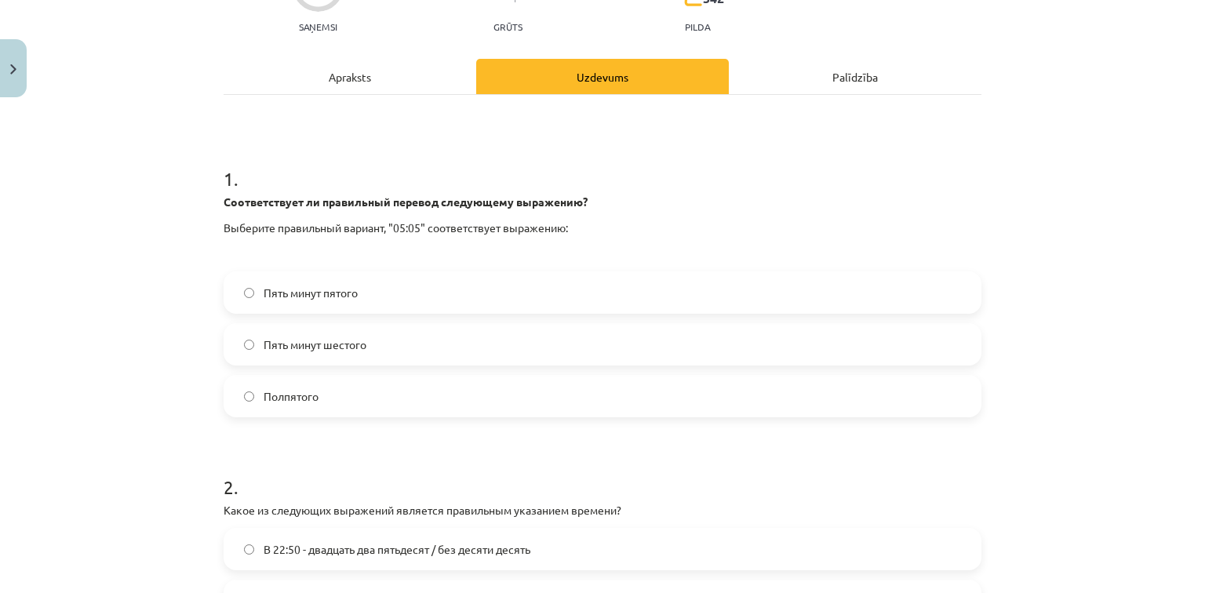
click at [279, 291] on span "Пять минут пятого" at bounding box center [311, 293] width 94 height 16
drag, startPoint x: 338, startPoint y: 344, endPoint x: 325, endPoint y: 339, distance: 14.4
click at [337, 344] on span "Пять минут шестого" at bounding box center [315, 345] width 103 height 16
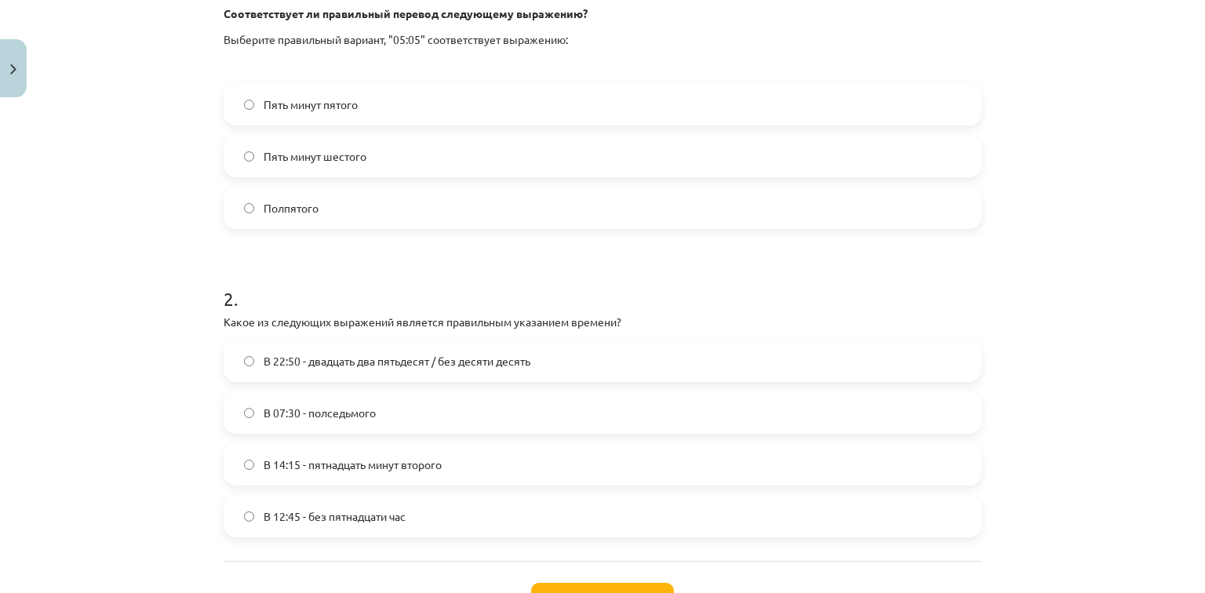
click at [233, 151] on label "Пять минут шестого" at bounding box center [602, 156] width 755 height 39
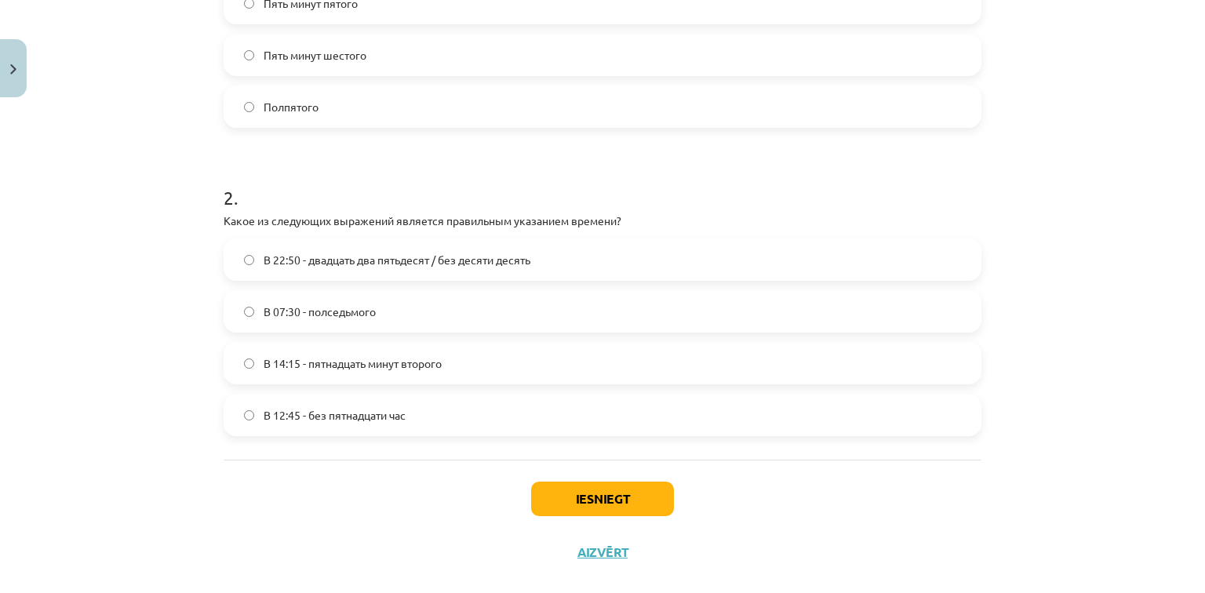
scroll to position [486, 0]
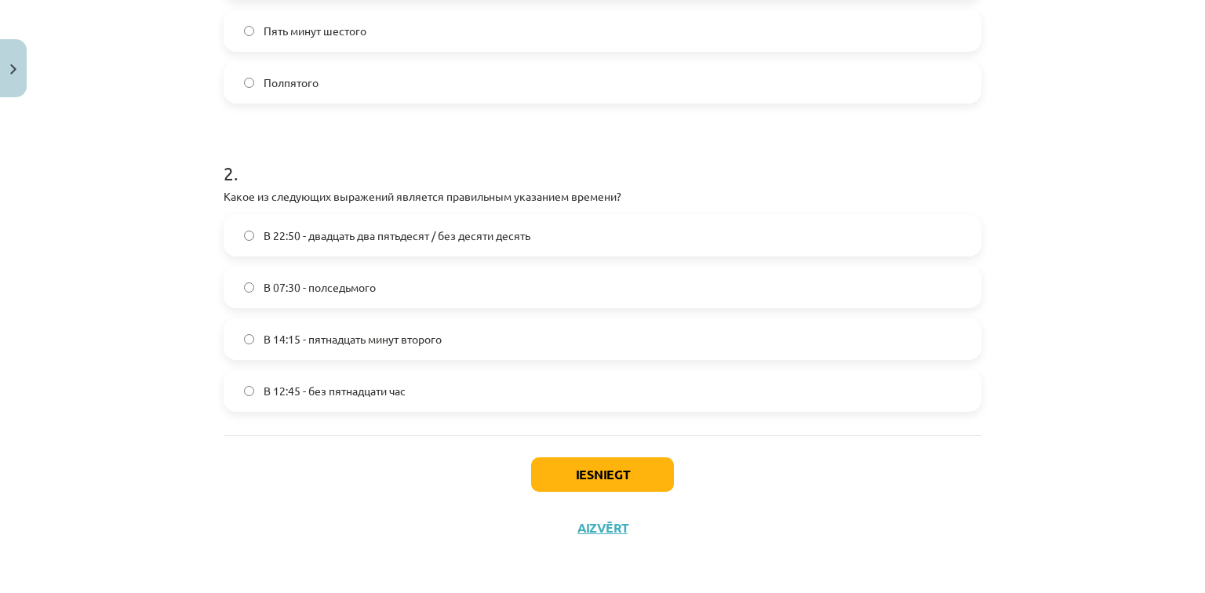
click at [251, 388] on label "В 12:45 - без пятнадцати час" at bounding box center [602, 390] width 755 height 39
click at [592, 479] on button "Iesniegt" at bounding box center [602, 474] width 143 height 35
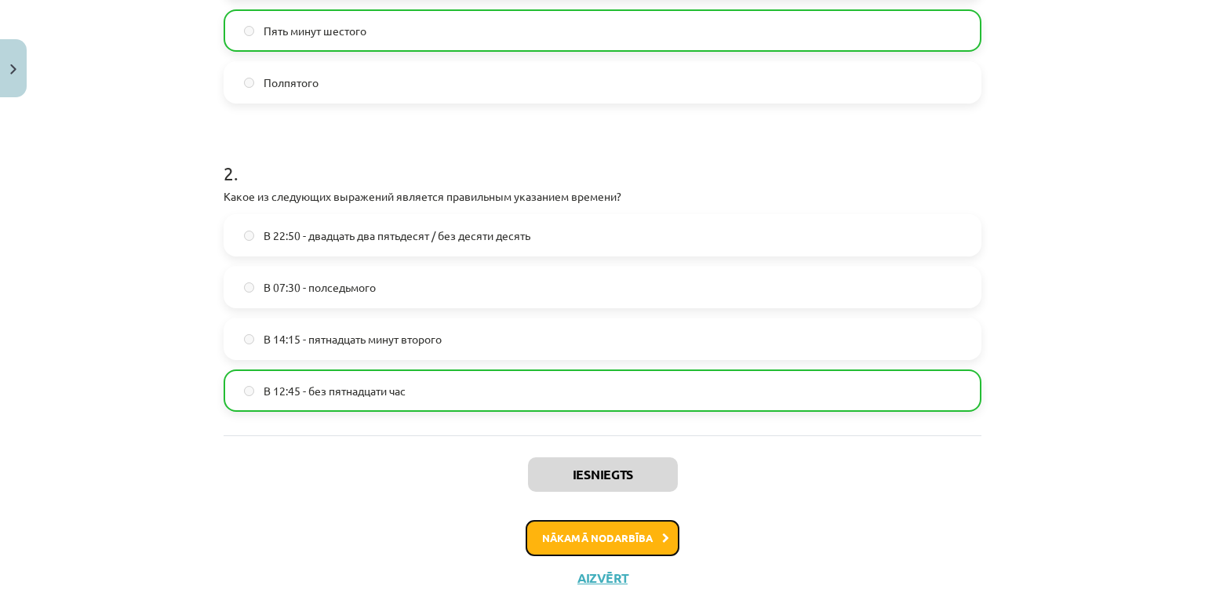
click at [596, 540] on button "Nākamā nodarbība" at bounding box center [603, 538] width 154 height 36
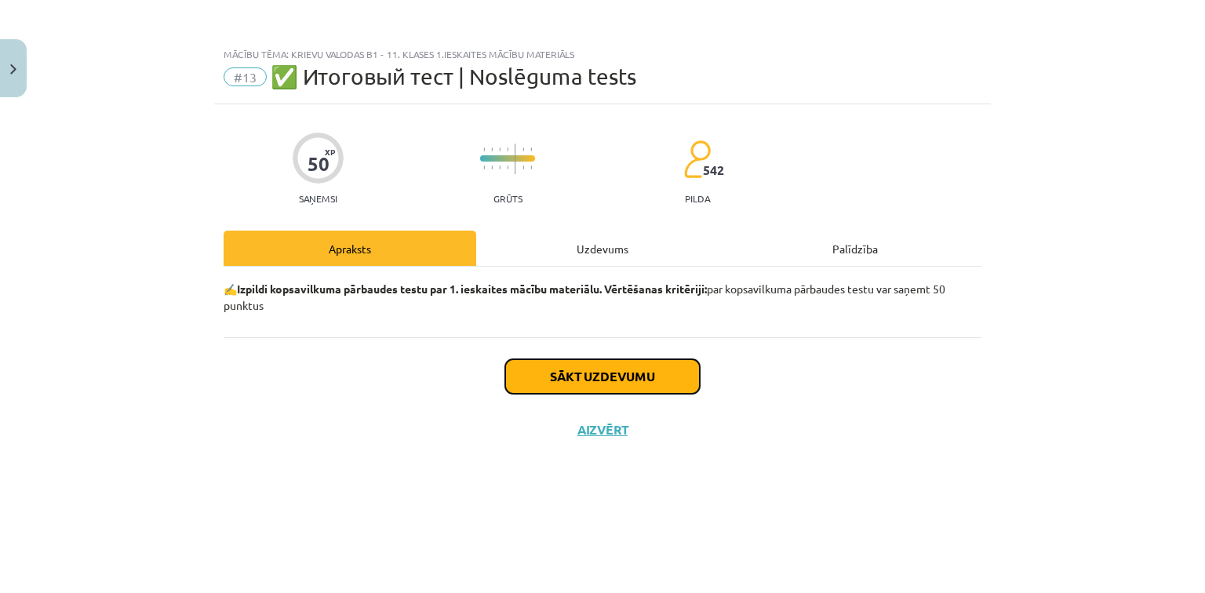
click at [565, 373] on button "Sākt uzdevumu" at bounding box center [602, 376] width 195 height 35
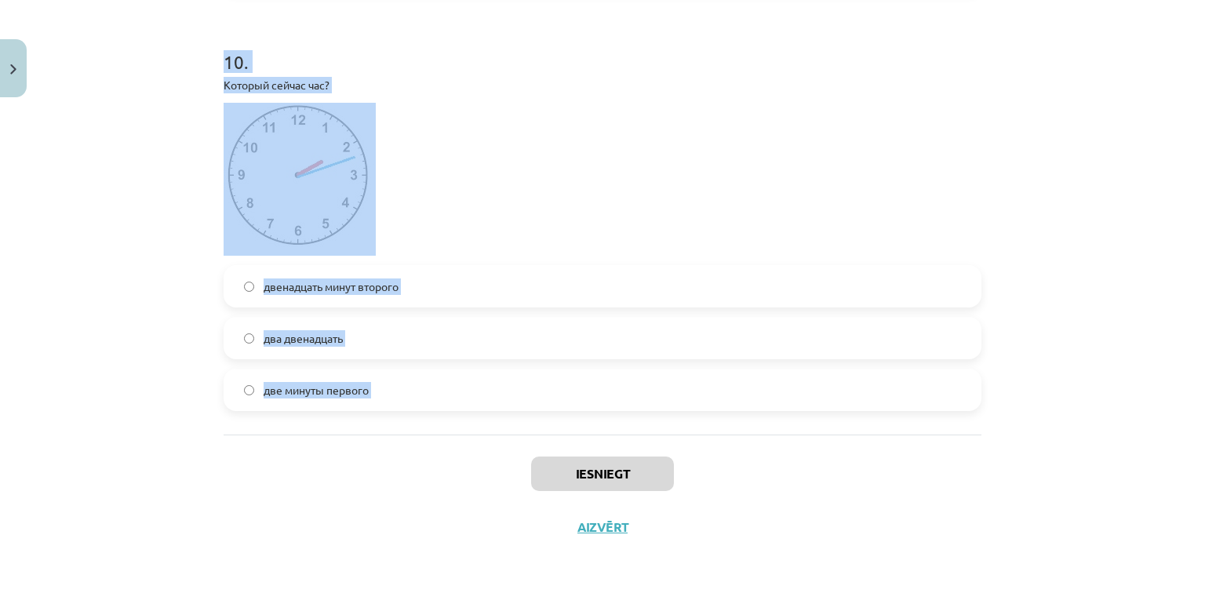
scroll to position [3113, 0]
drag, startPoint x: 218, startPoint y: 370, endPoint x: 508, endPoint y: 393, distance: 290.4
copy form "Какое слово является исключением из 1 спряжения ? Дышать Рисовать Писать 2 . Вы…"
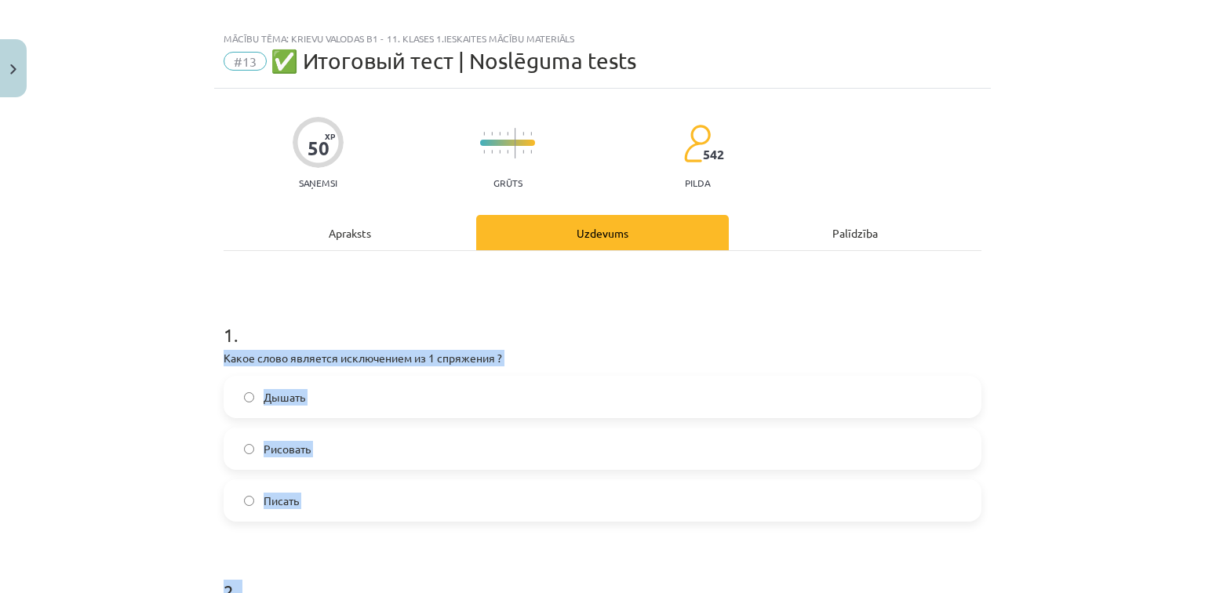
scroll to position [0, 0]
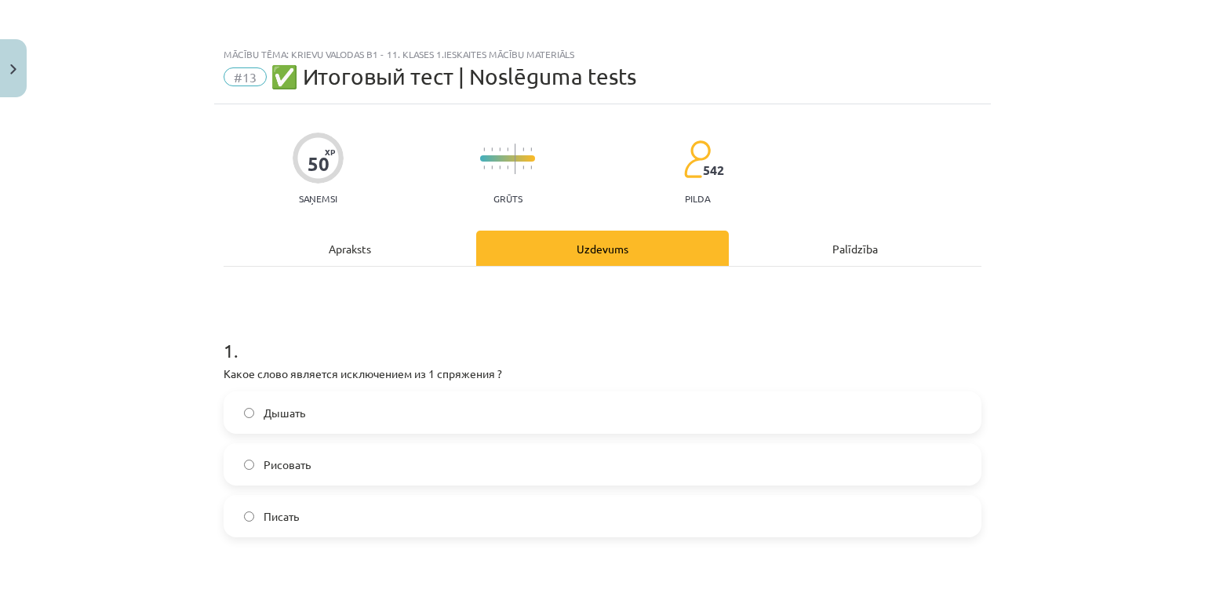
click at [143, 333] on div "Mācību tēma: Krievu valodas b1 - 11. klases 1.ieskaites mācību materiāls #13 ✅ …" at bounding box center [602, 296] width 1205 height 593
click at [253, 411] on label "Дышать" at bounding box center [602, 412] width 755 height 39
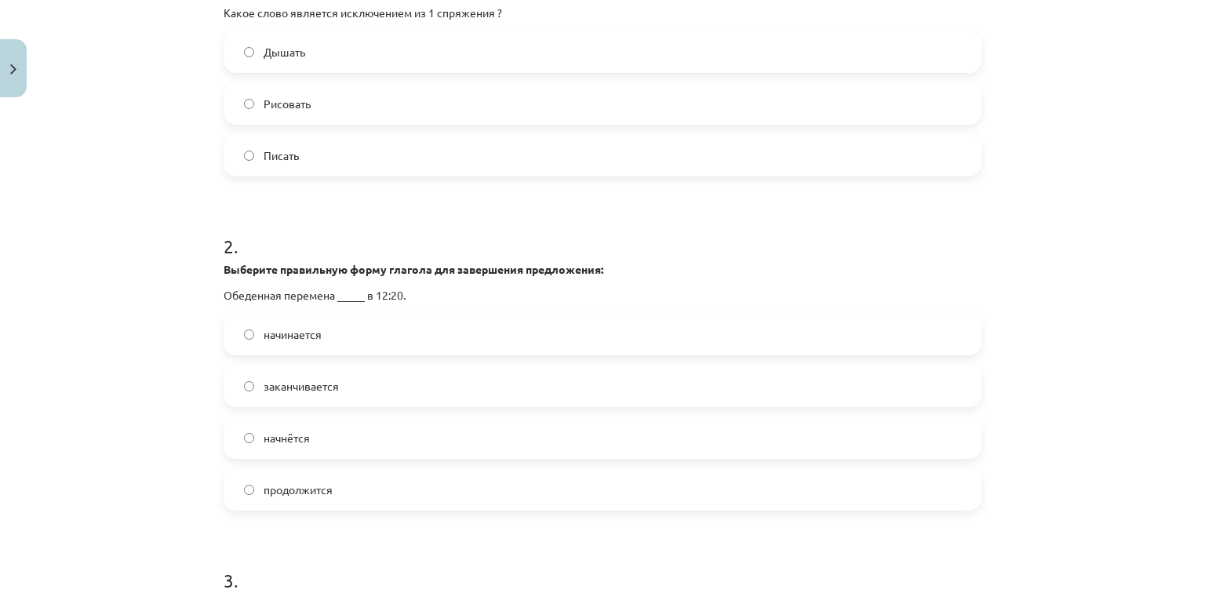
scroll to position [377, 0]
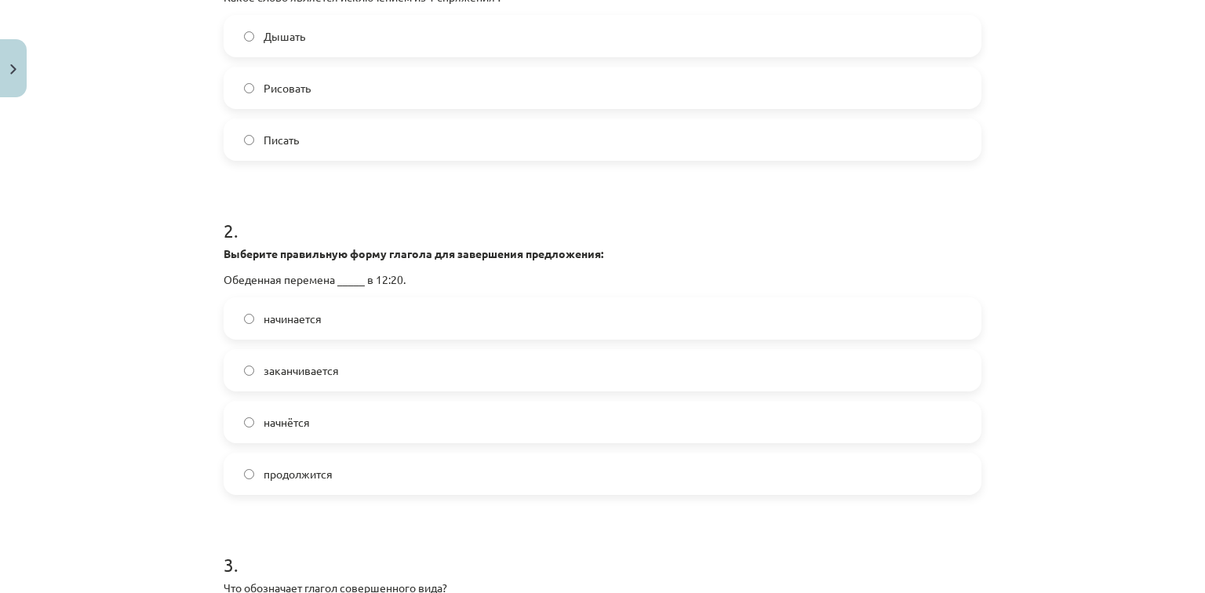
click at [250, 317] on label "начинается" at bounding box center [602, 318] width 755 height 39
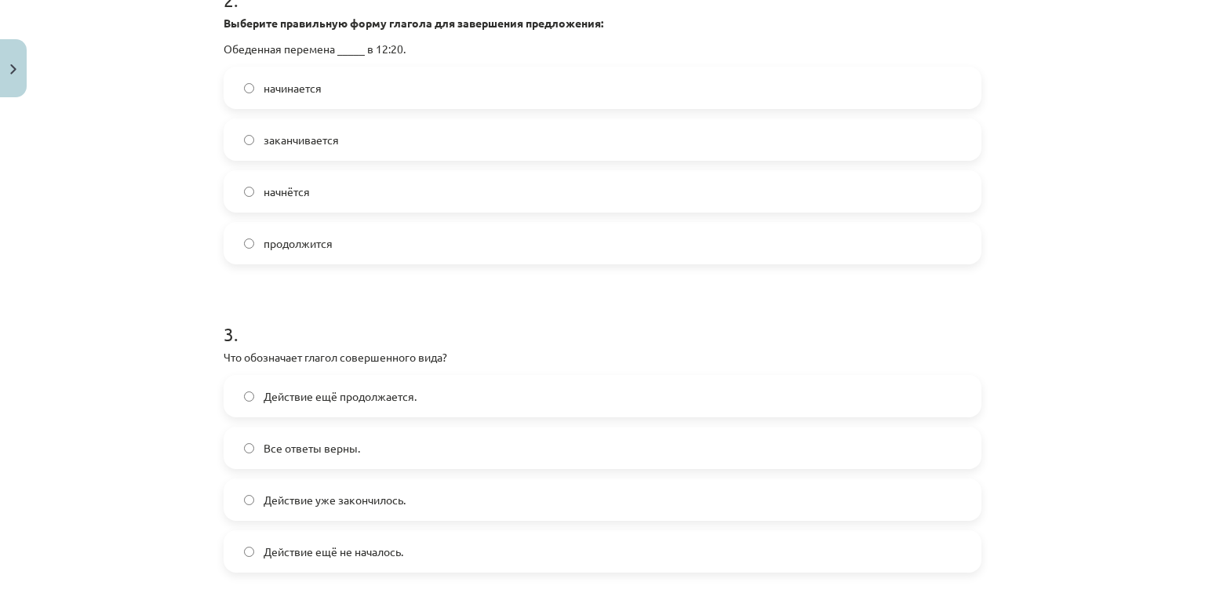
scroll to position [628, 0]
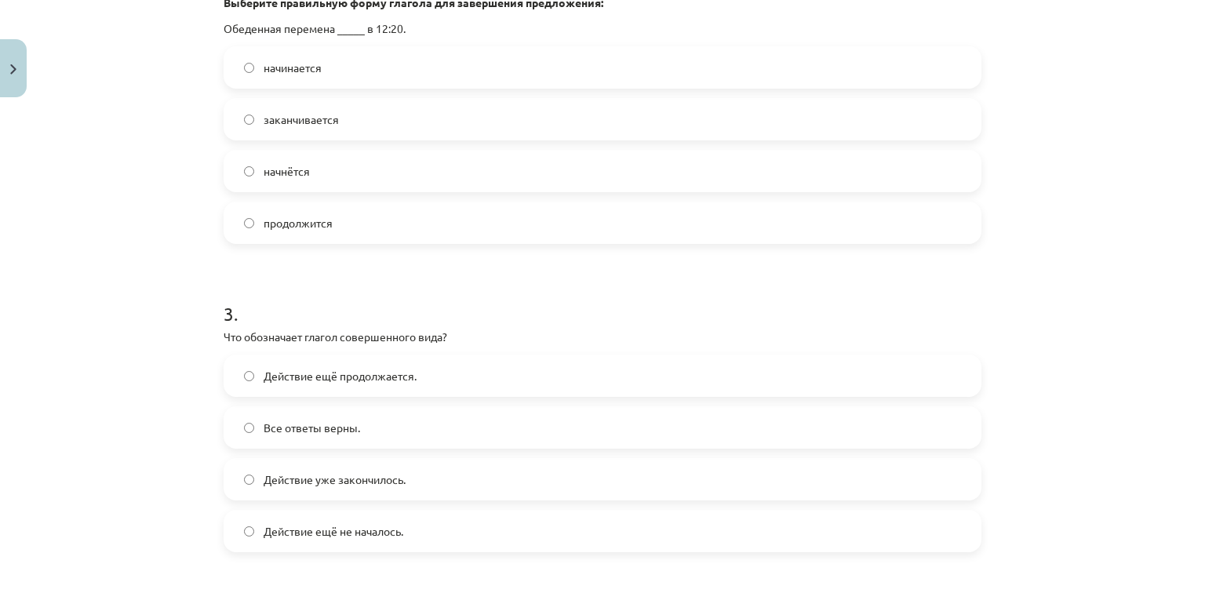
click at [229, 385] on label "Действие ещё продолжается." at bounding box center [602, 375] width 755 height 39
click at [271, 481] on span "Действие уже закончилось." at bounding box center [335, 480] width 142 height 16
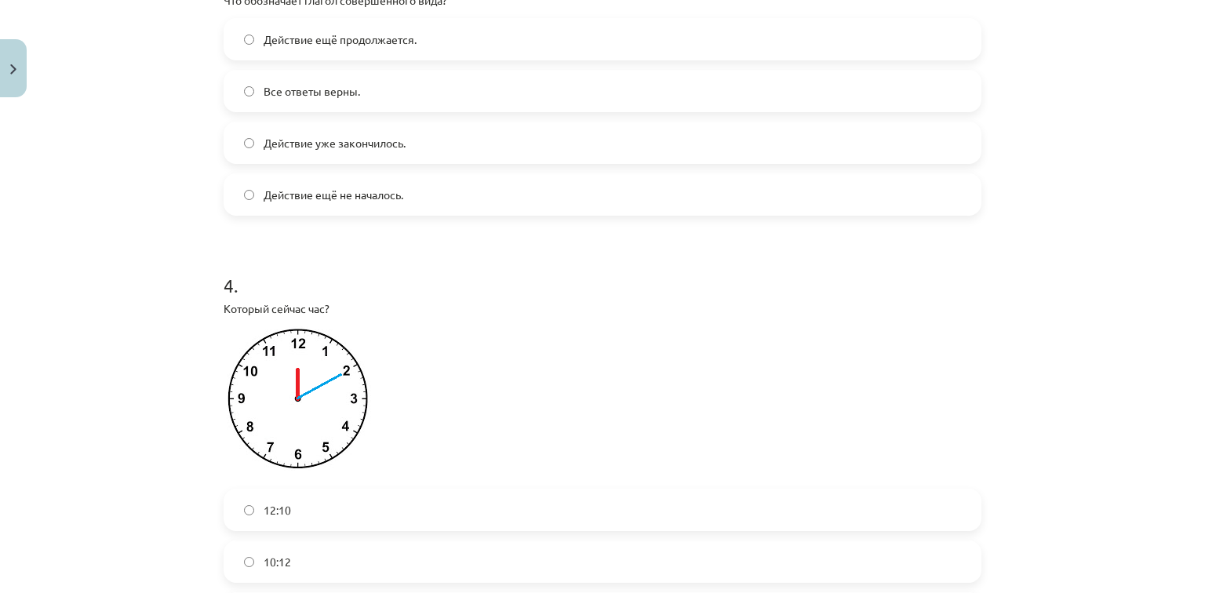
scroll to position [1004, 0]
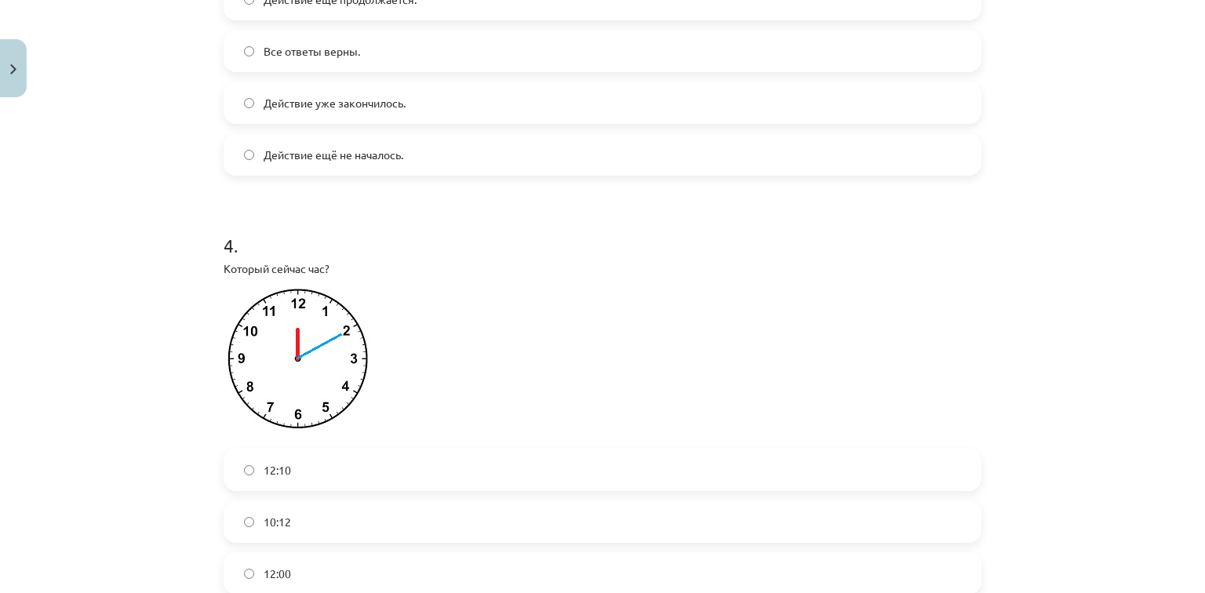
click at [271, 468] on span "12:10" at bounding box center [277, 470] width 27 height 16
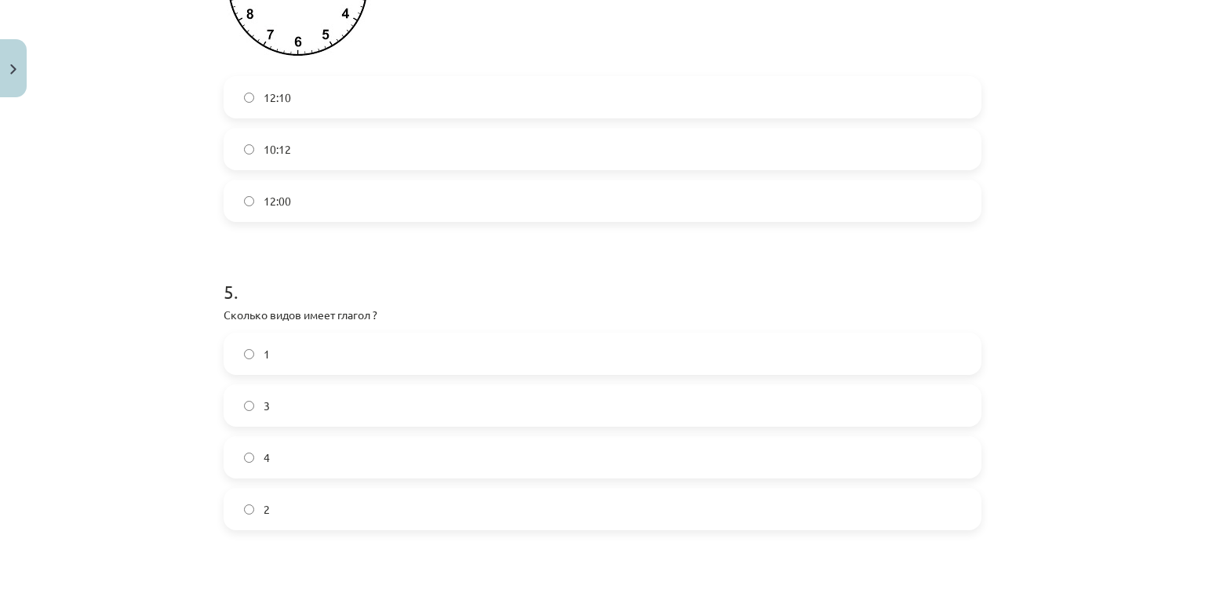
scroll to position [1381, 0]
click at [286, 490] on label "2" at bounding box center [602, 505] width 755 height 39
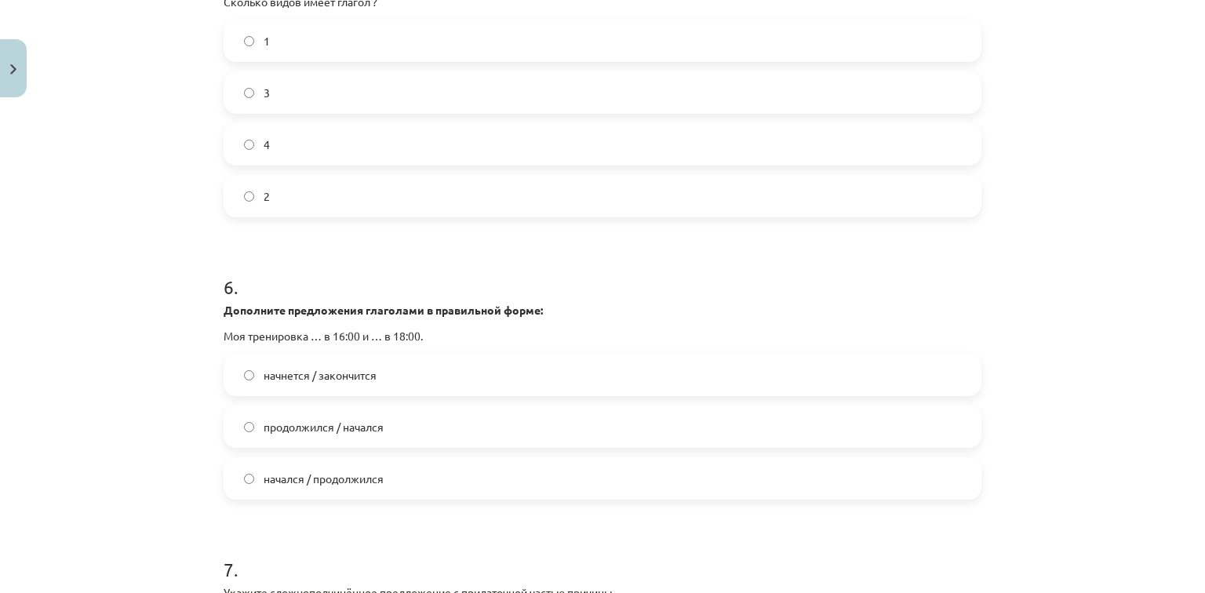
scroll to position [1695, 0]
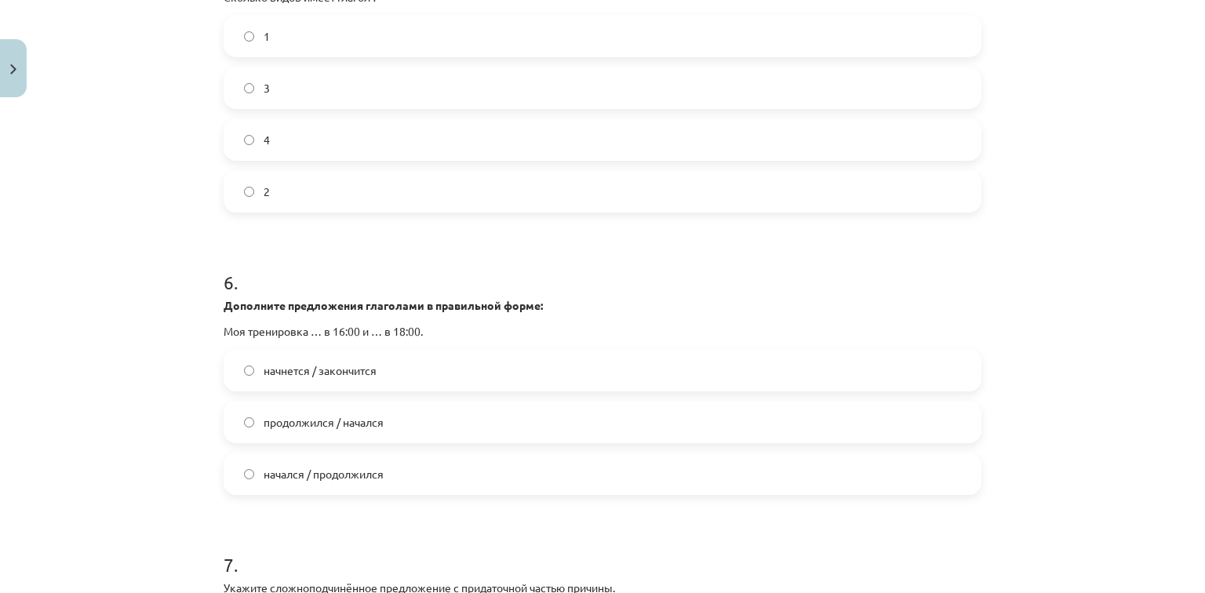
click at [302, 363] on span "начнется / закончится" at bounding box center [320, 371] width 113 height 16
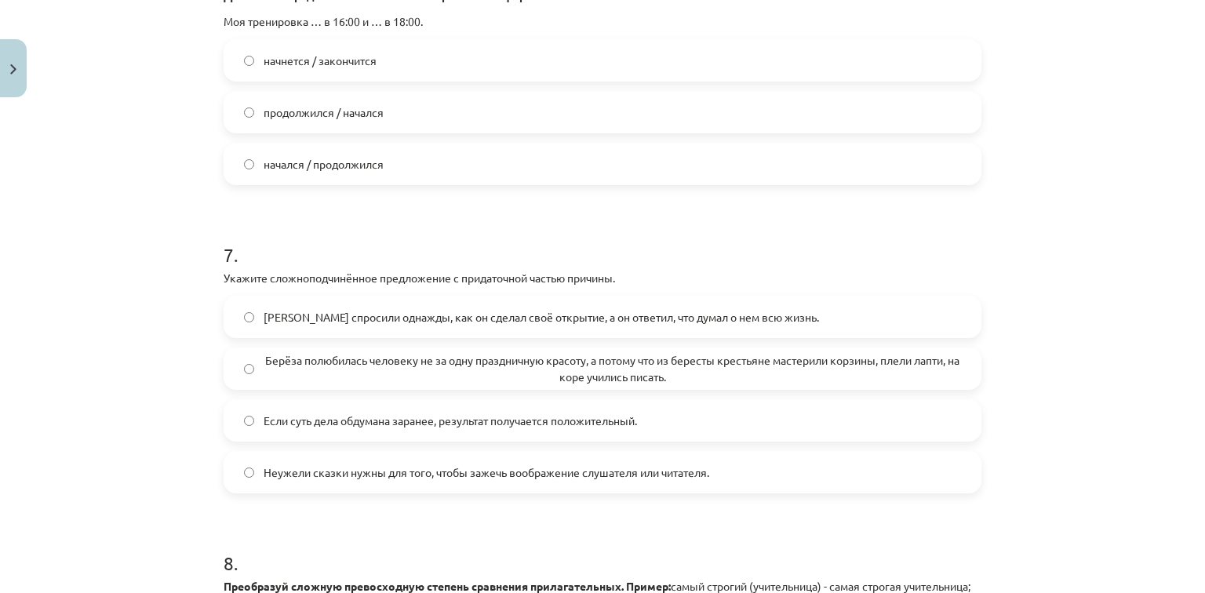
scroll to position [2009, 0]
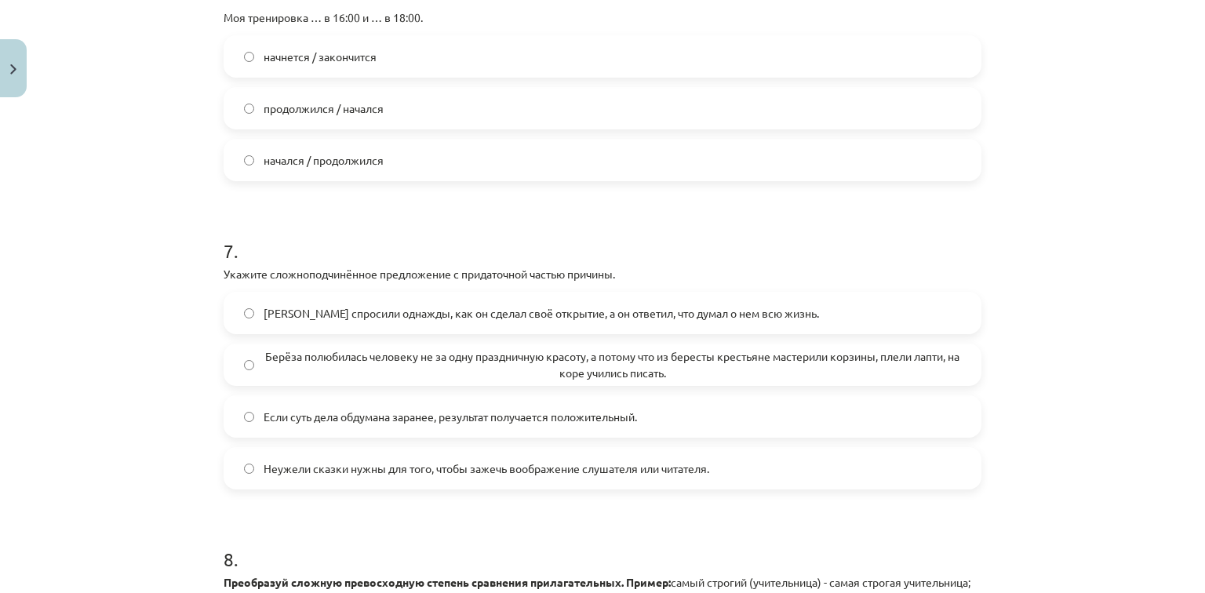
click at [268, 366] on span "Берёза полюбилась человеку не за одну праздничную красоту, а потому что из бере…" at bounding box center [613, 364] width 698 height 33
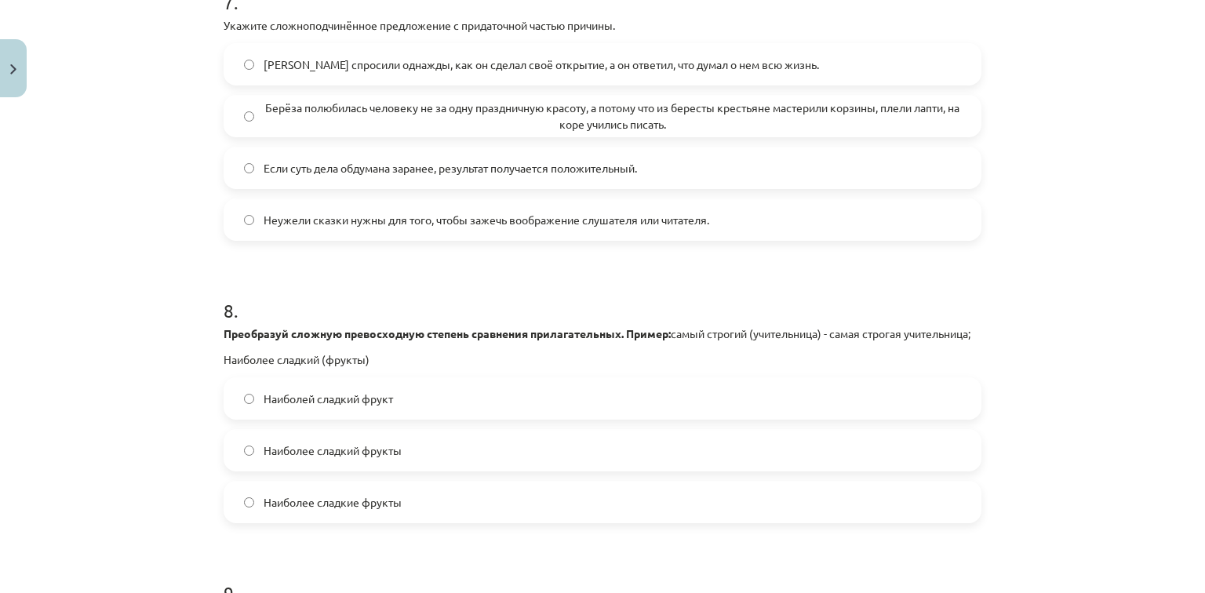
scroll to position [2260, 0]
click at [321, 508] on span "Наиболее сладкие фрукты" at bounding box center [333, 500] width 138 height 16
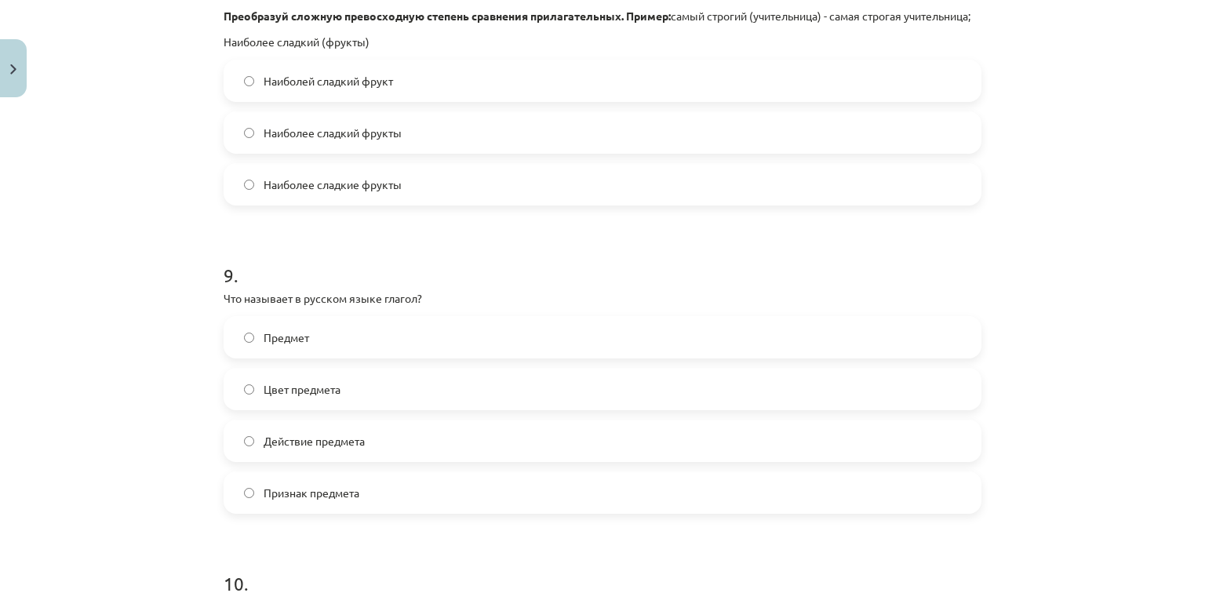
scroll to position [2636, 0]
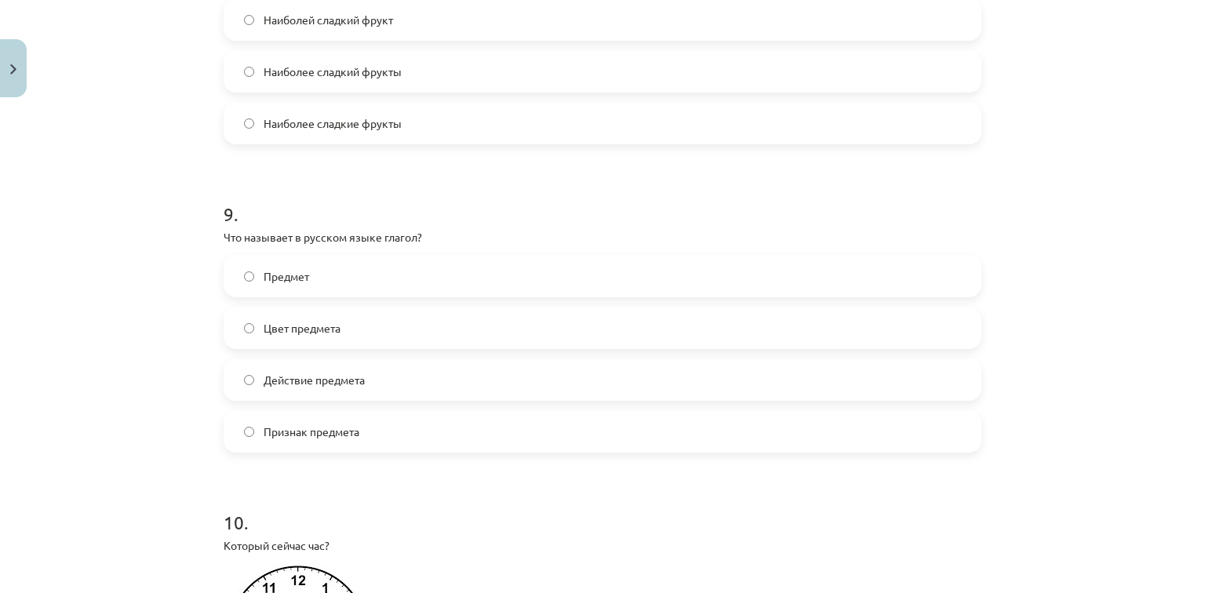
click at [329, 388] on span "Действие предмета" at bounding box center [314, 380] width 101 height 16
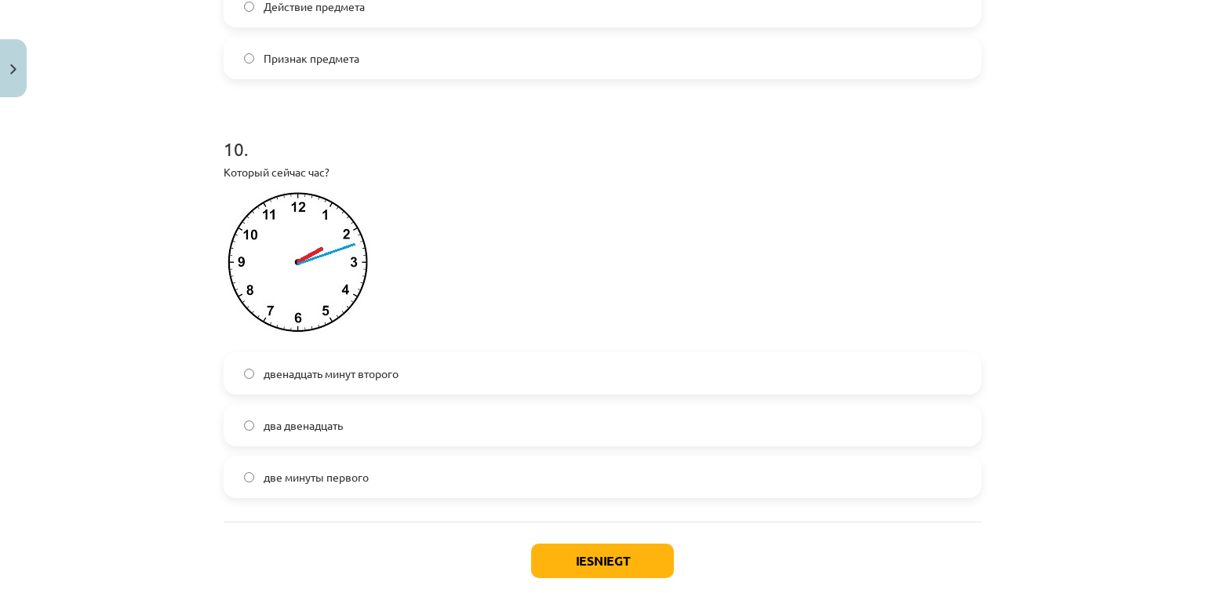
scroll to position [3013, 0]
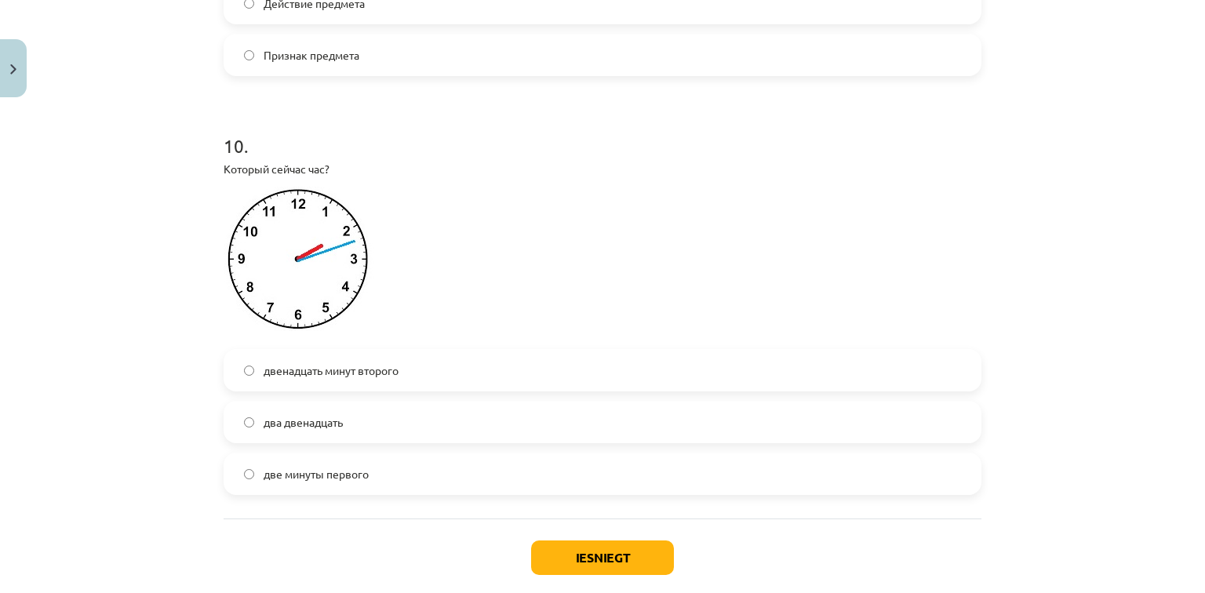
click at [322, 379] on span "двенадцать минут второго" at bounding box center [331, 371] width 135 height 16
click at [580, 566] on button "Iesniegt" at bounding box center [602, 558] width 143 height 35
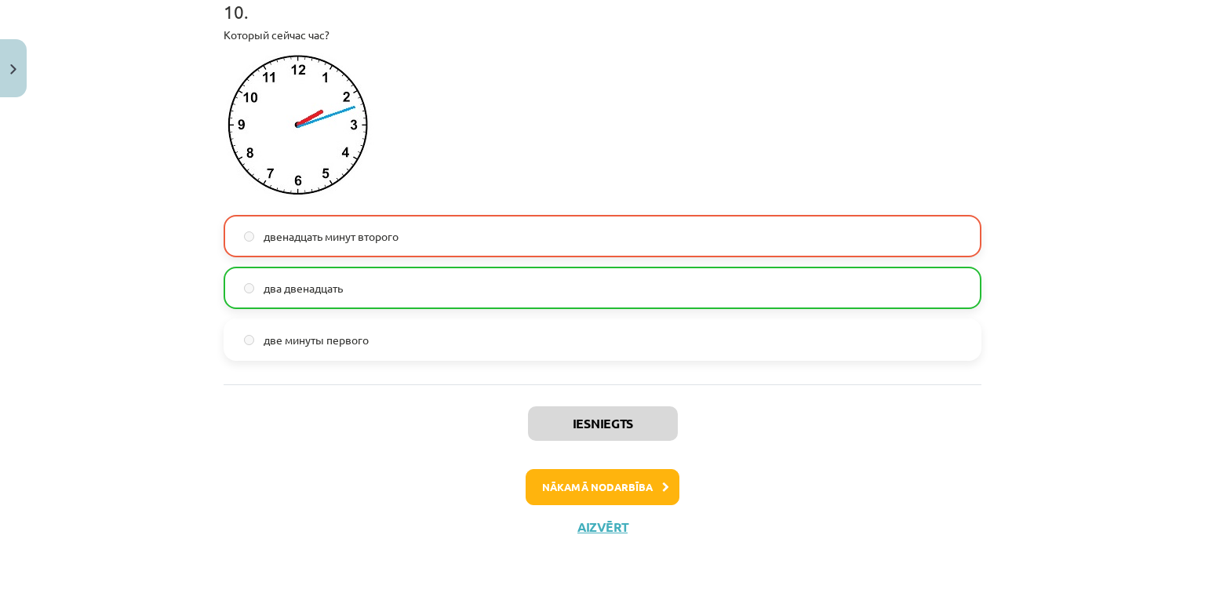
scroll to position [3162, 0]
click at [581, 482] on button "Nākamā nodarbība" at bounding box center [603, 487] width 154 height 36
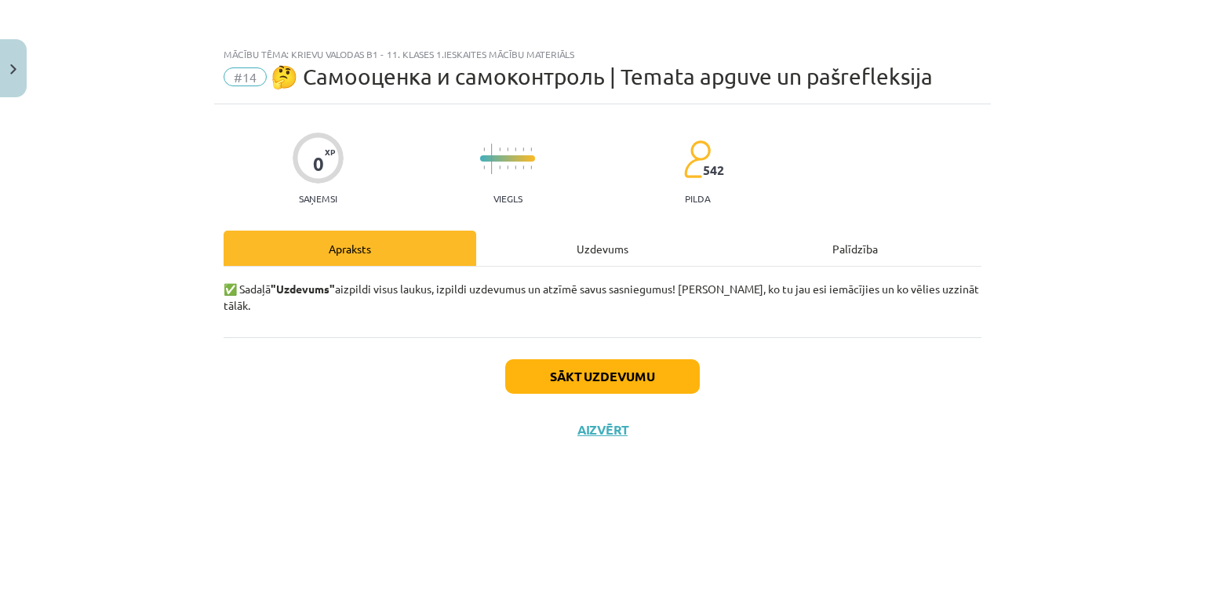
scroll to position [0, 0]
click at [599, 422] on button "Aizvērt" at bounding box center [603, 430] width 60 height 16
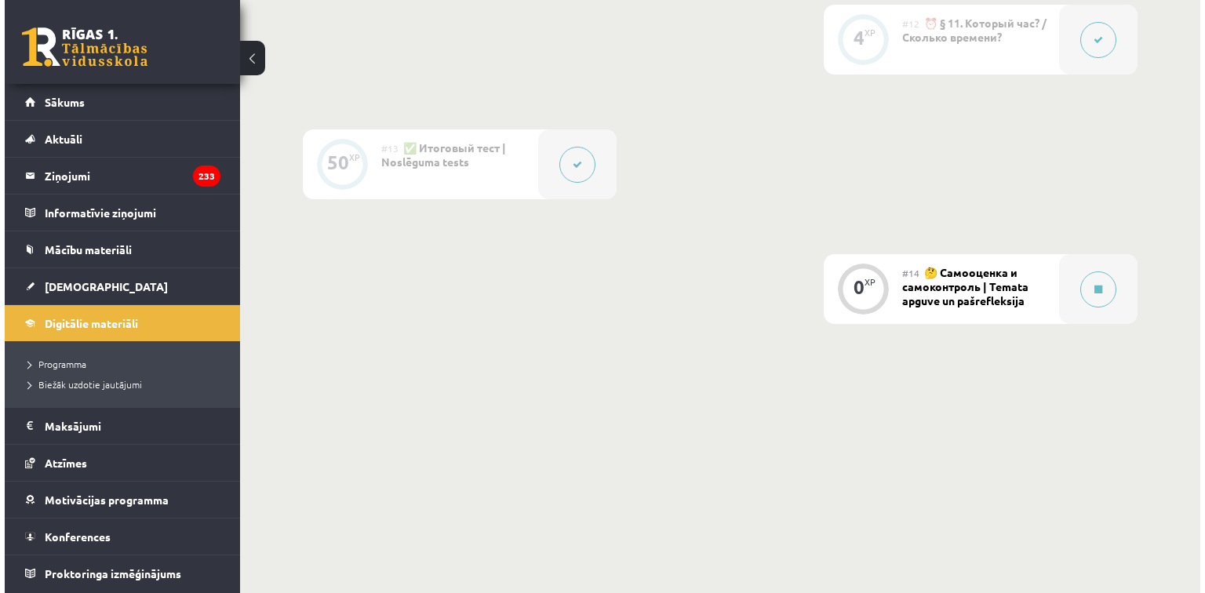
scroll to position [2029, 0]
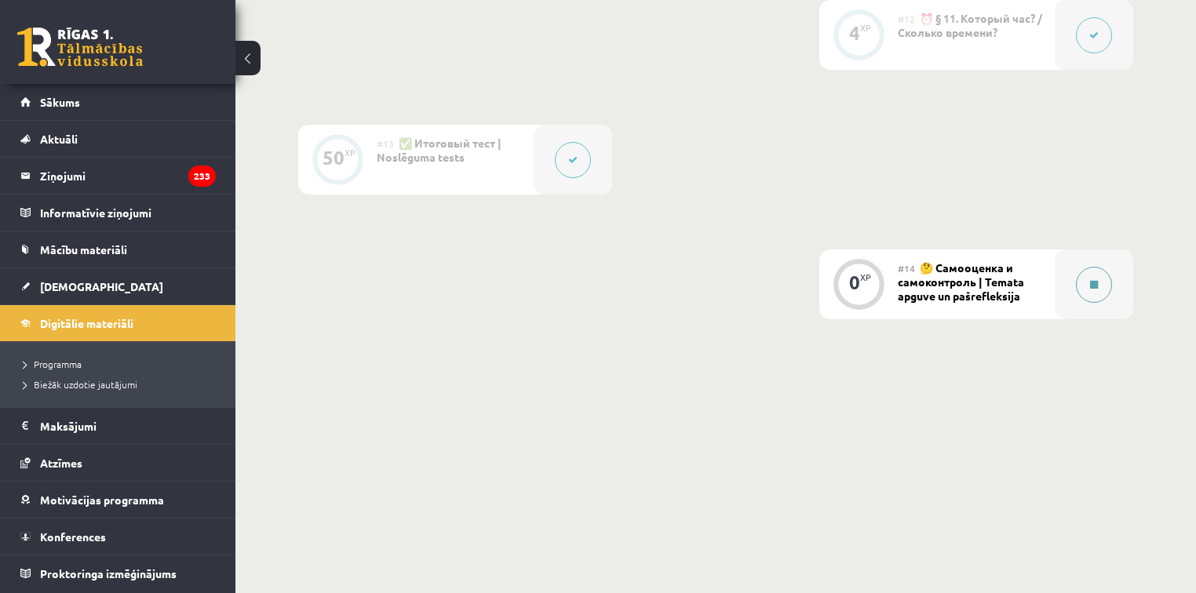
click at [1086, 273] on button at bounding box center [1094, 285] width 36 height 36
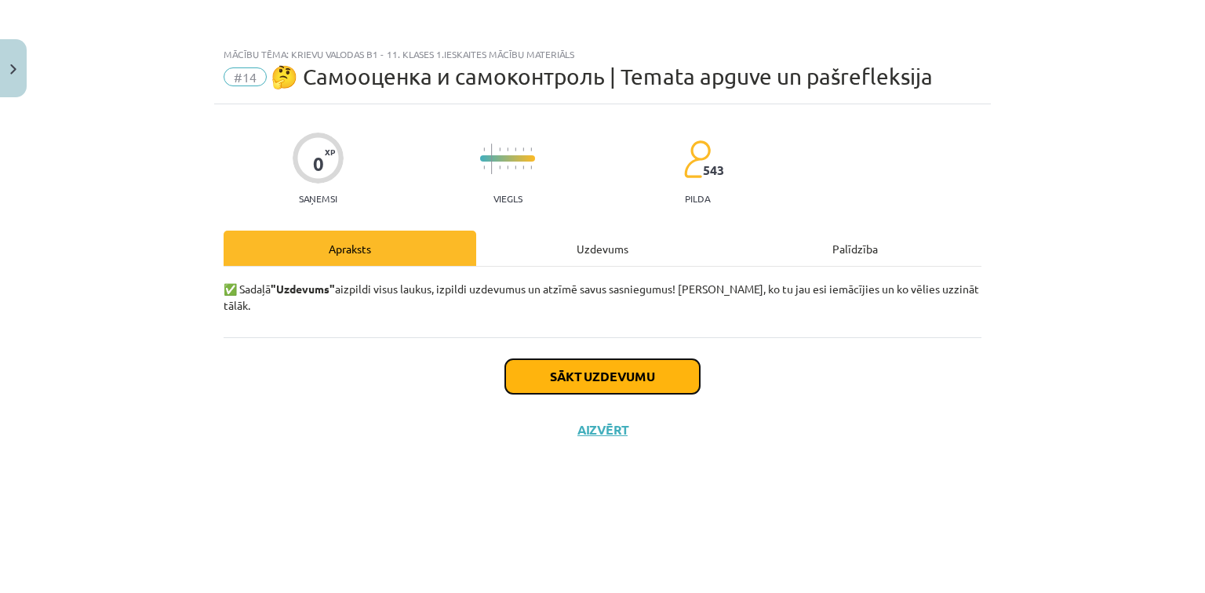
click at [700, 359] on button "Sākt uzdevumu" at bounding box center [602, 376] width 195 height 35
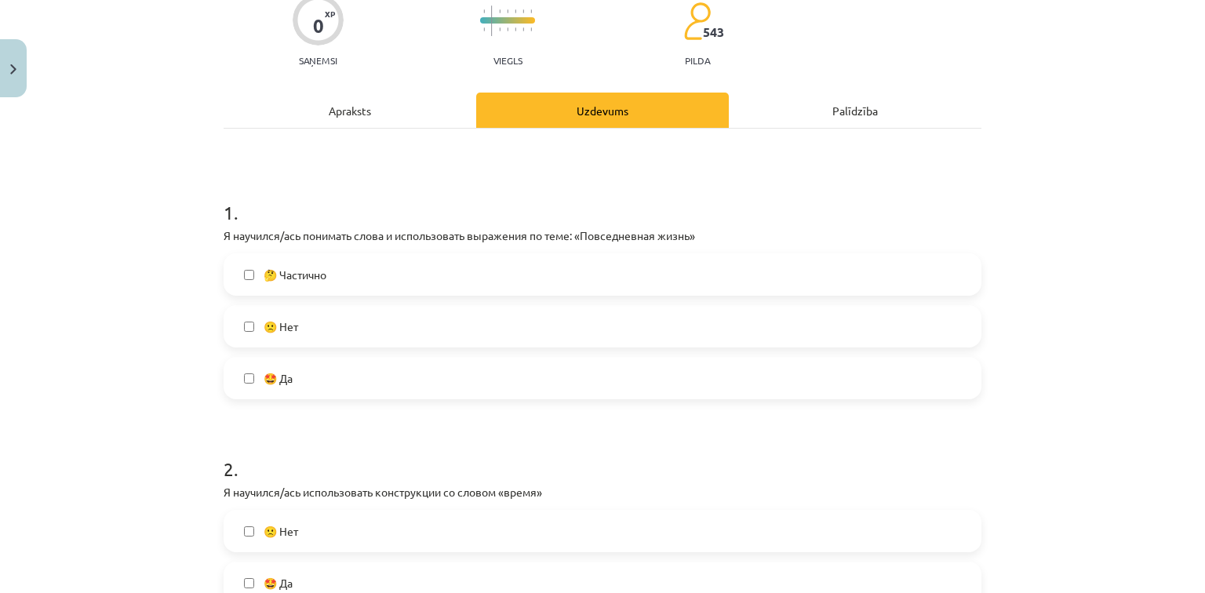
scroll to position [126, 0]
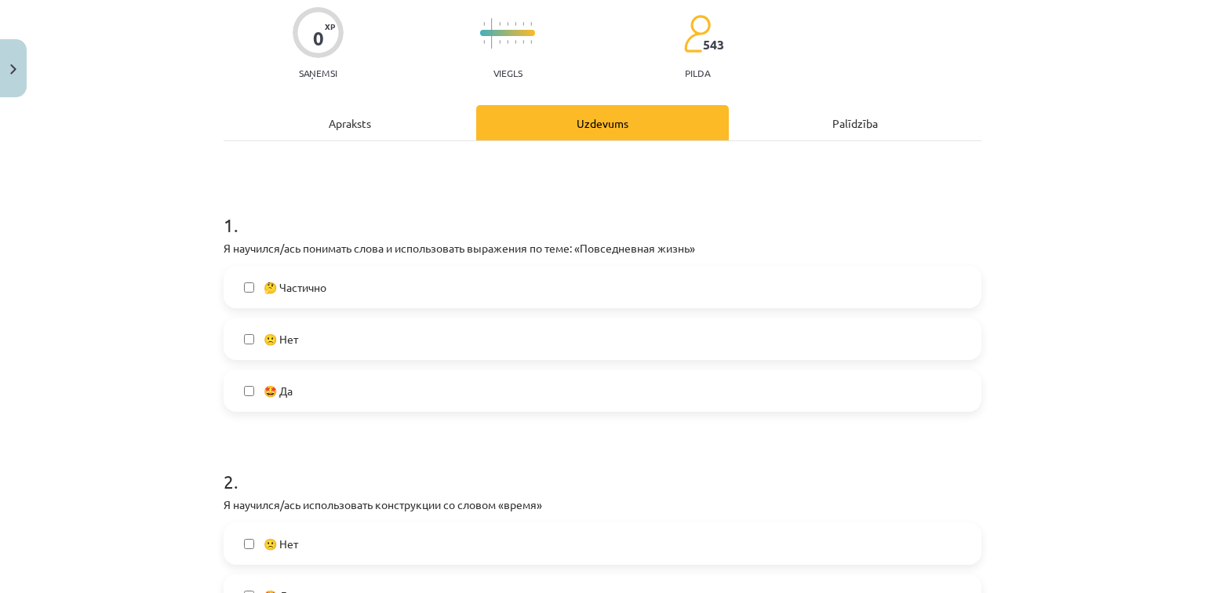
click at [287, 288] on span "🤔 Частично" at bounding box center [295, 287] width 63 height 16
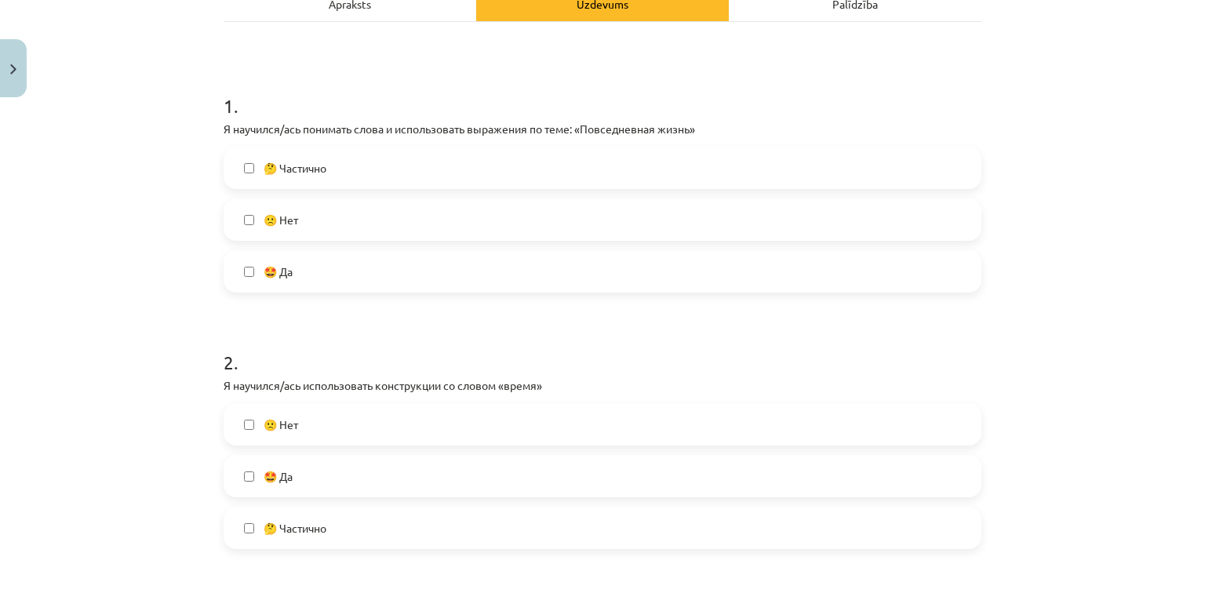
scroll to position [251, 0]
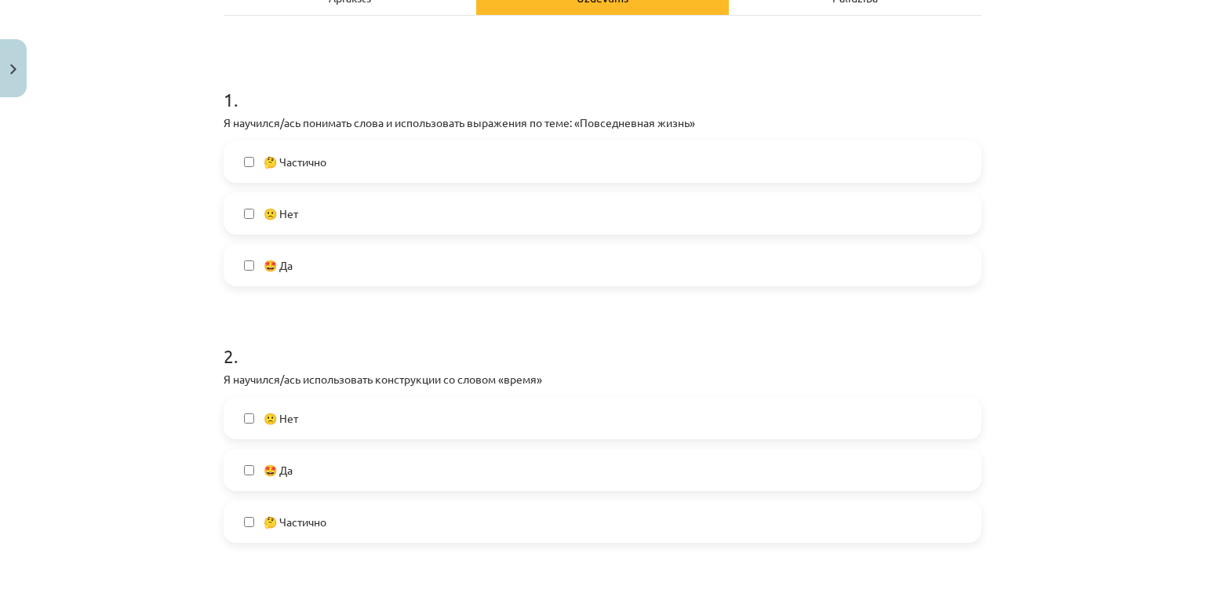
click at [262, 479] on label "🤩 Да" at bounding box center [602, 469] width 755 height 39
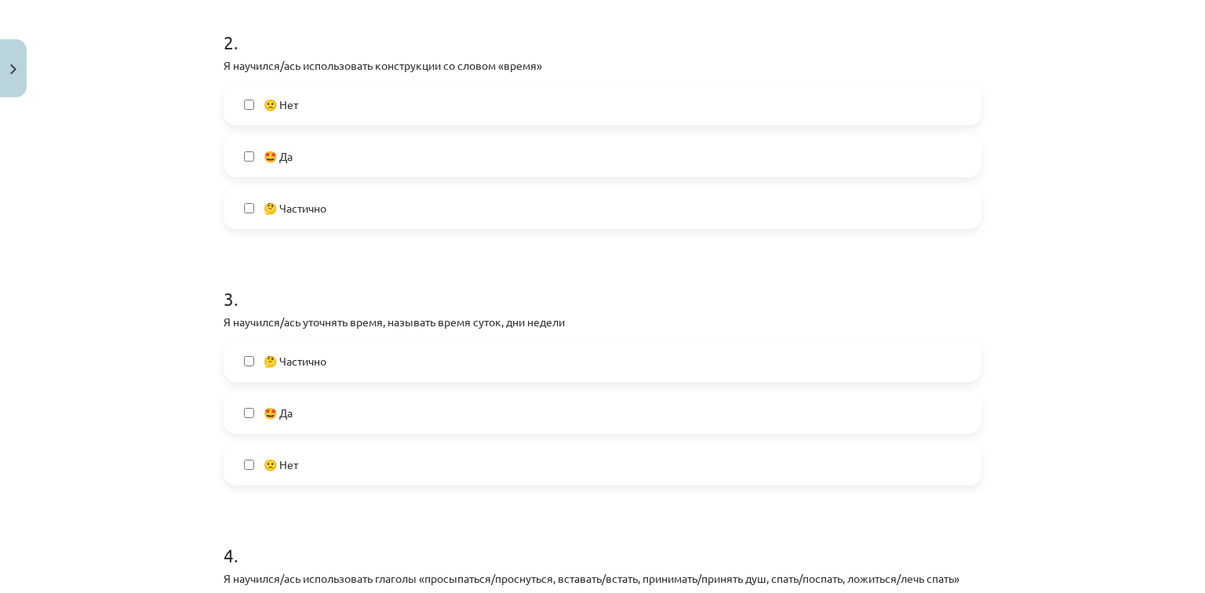
click at [288, 411] on span "🤩 Да" at bounding box center [278, 413] width 29 height 16
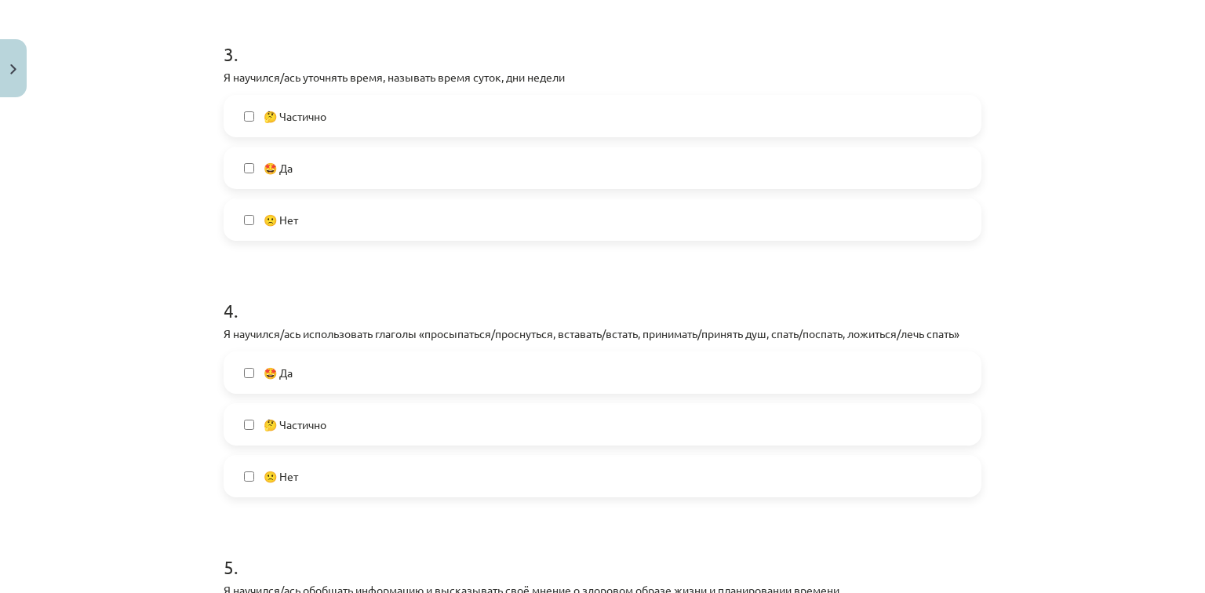
scroll to position [879, 0]
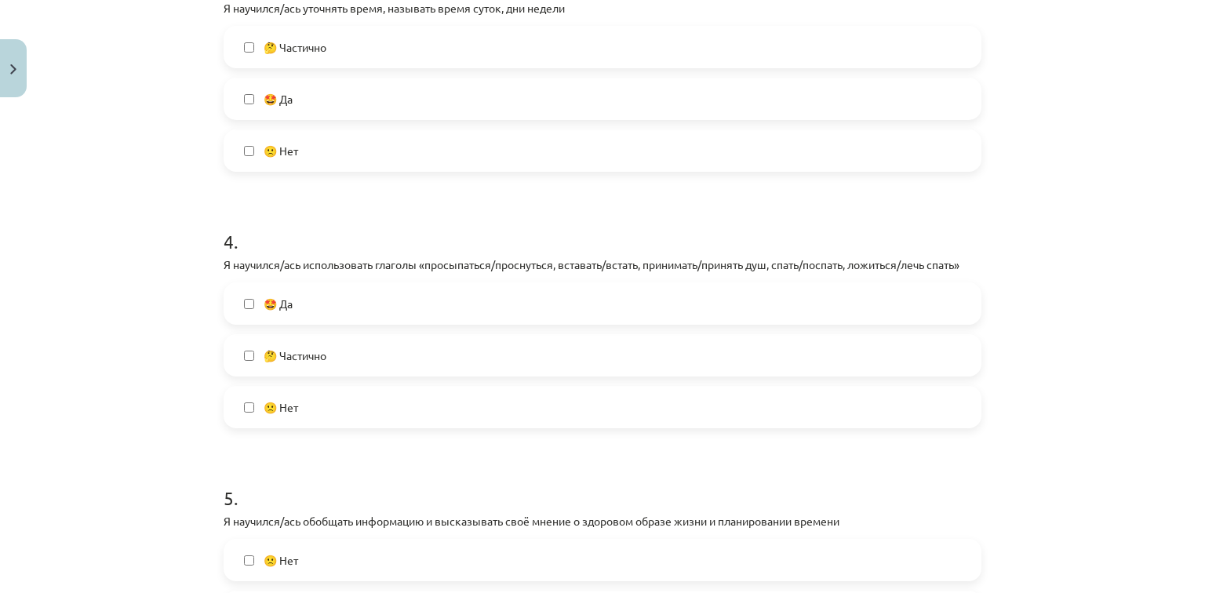
click at [267, 349] on span "🤔 Частично" at bounding box center [295, 356] width 63 height 16
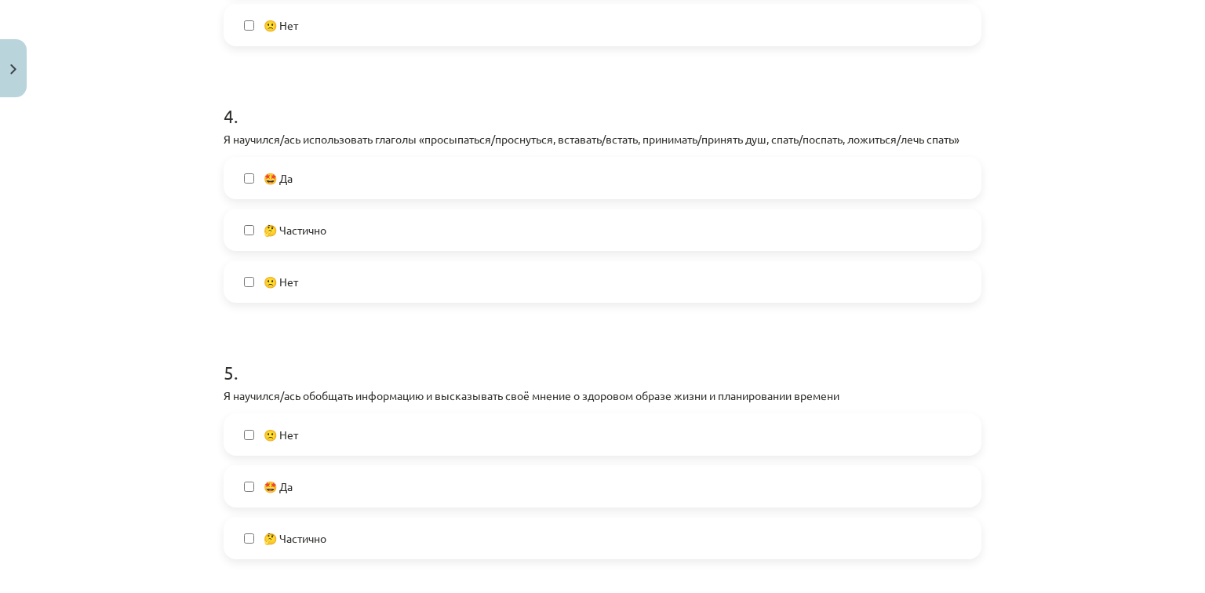
click at [264, 180] on span "🤩 Да" at bounding box center [278, 178] width 29 height 16
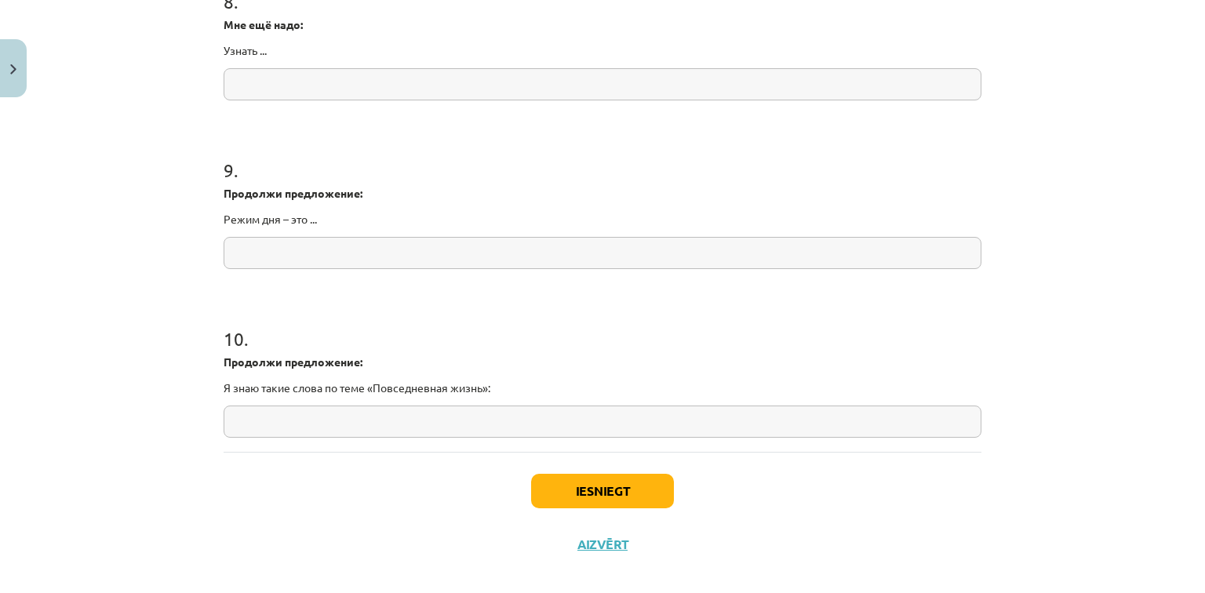
scroll to position [2074, 0]
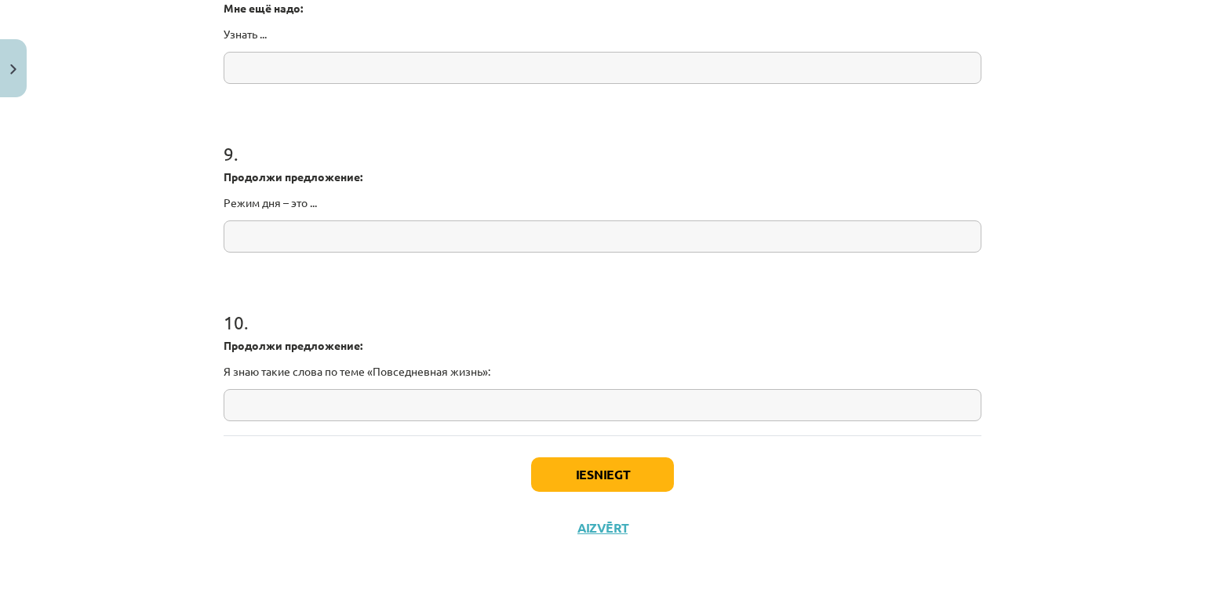
click at [554, 452] on div "Iesniegt Aizvērt" at bounding box center [603, 490] width 758 height 110
click at [612, 481] on button "Iesniegt" at bounding box center [602, 474] width 143 height 35
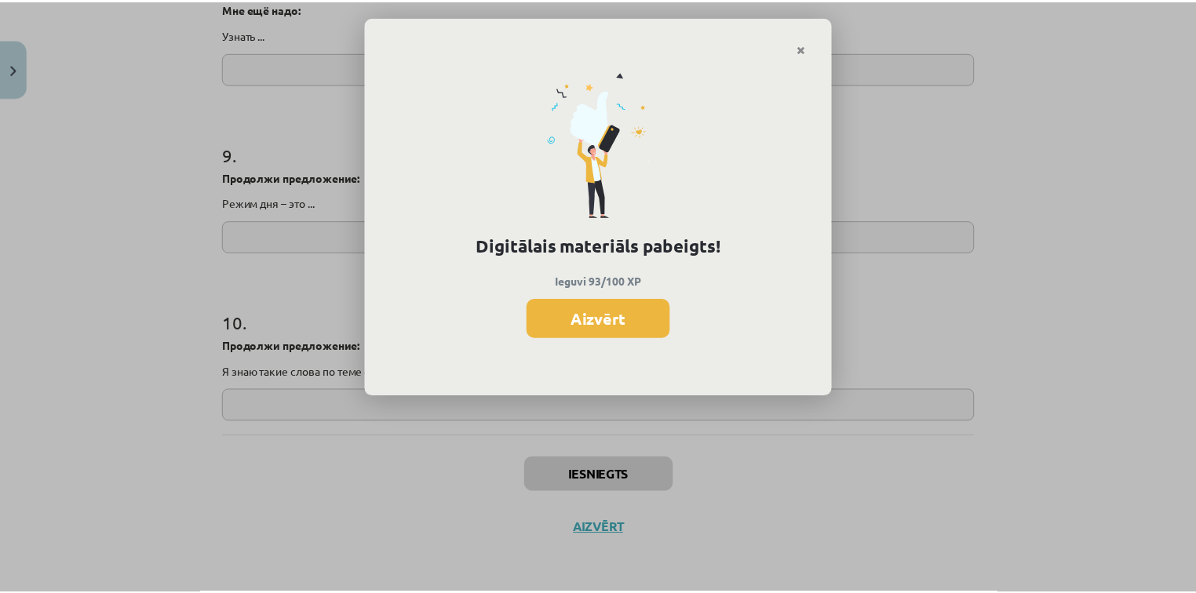
scroll to position [2028, 0]
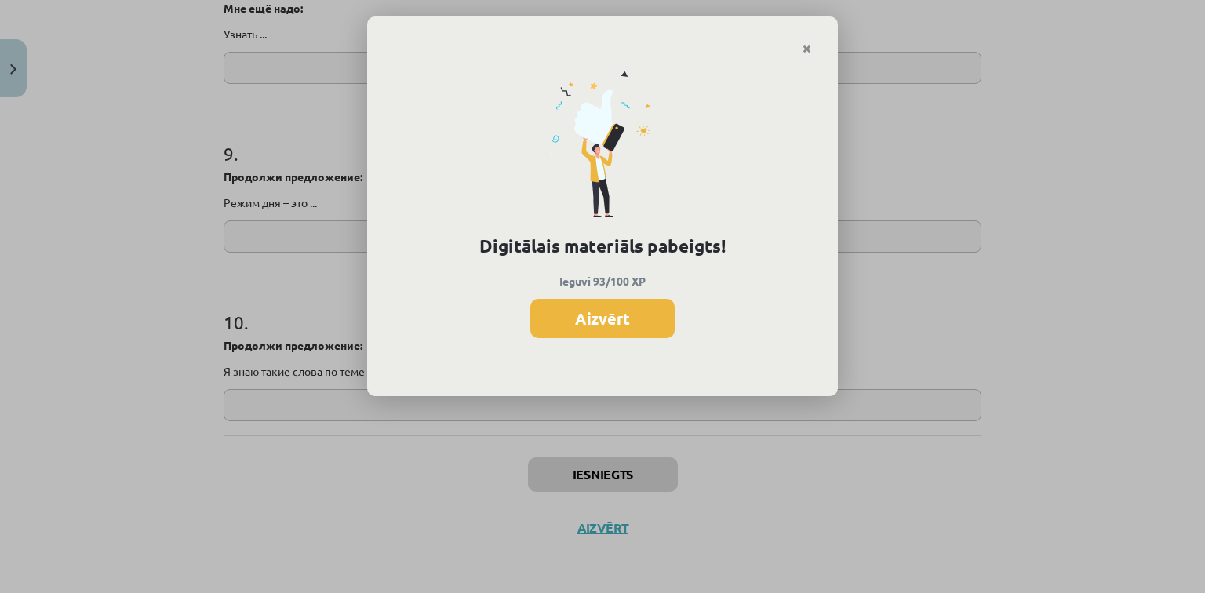
click at [619, 314] on button "Aizvērt" at bounding box center [602, 318] width 144 height 39
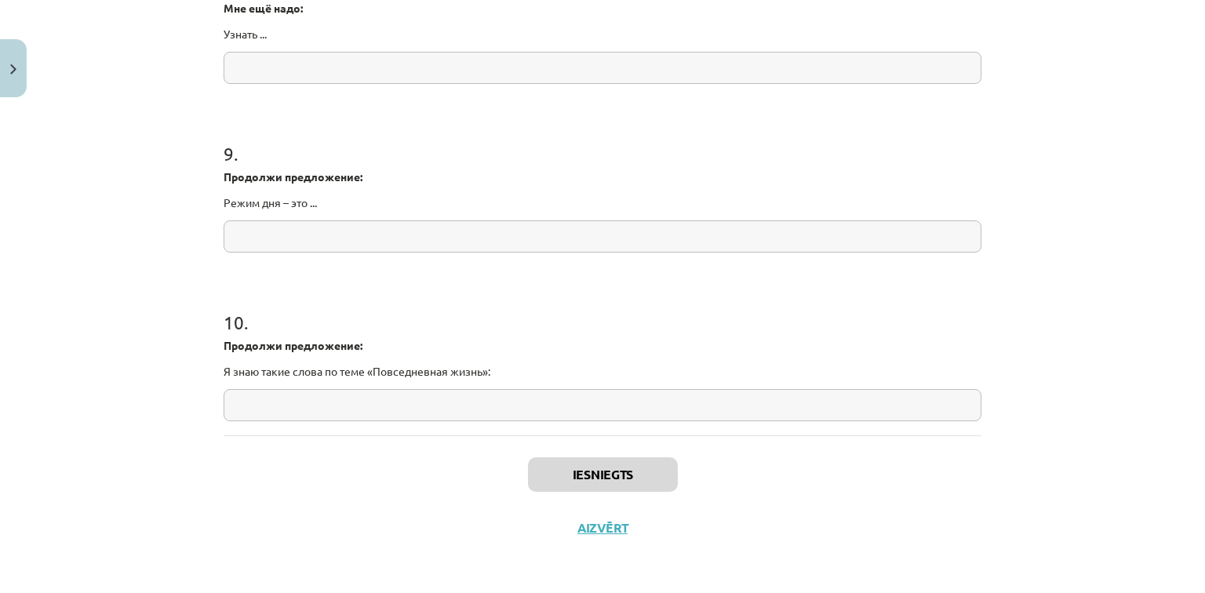
click at [596, 537] on div "Iesniegts Aizvērt" at bounding box center [603, 490] width 758 height 110
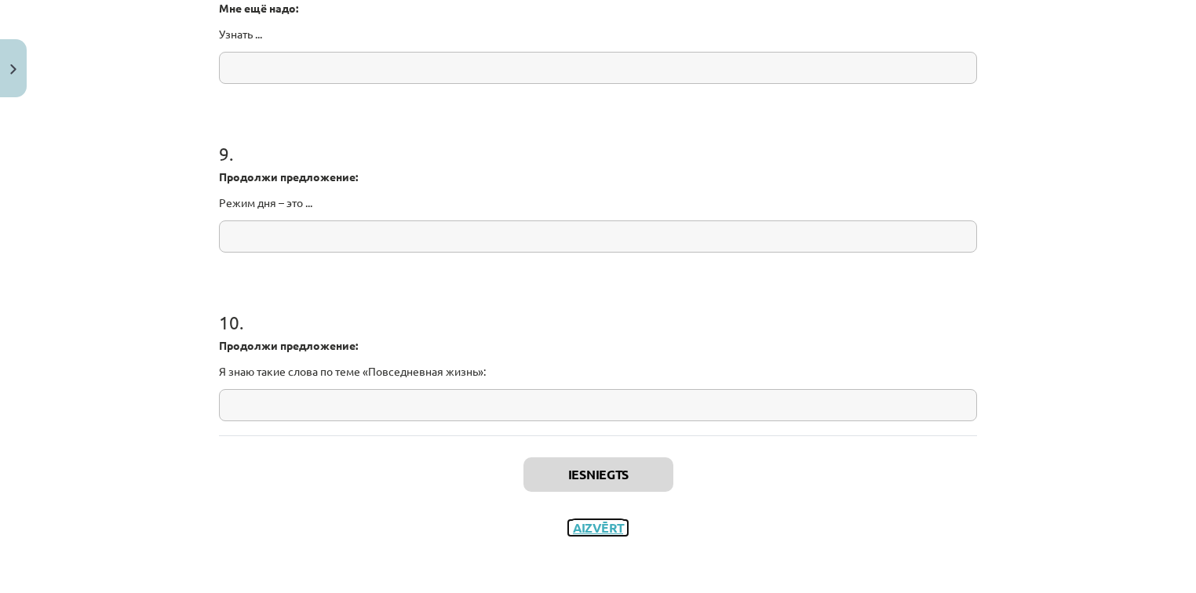
click at [599, 533] on button "Aizvērt" at bounding box center [598, 528] width 60 height 16
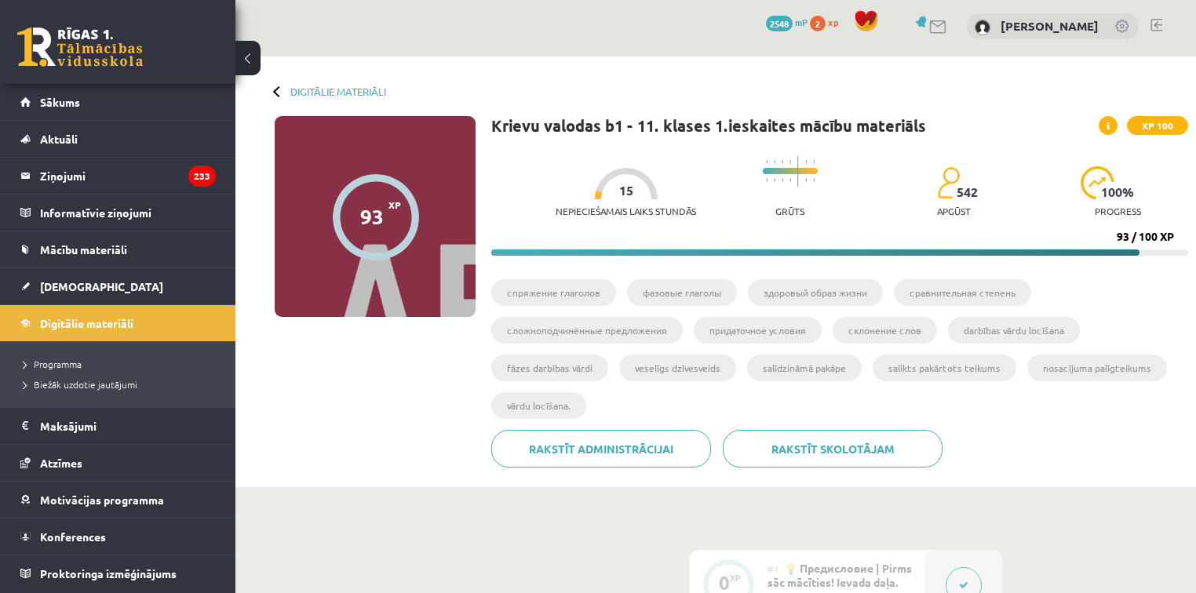
scroll to position [0, 0]
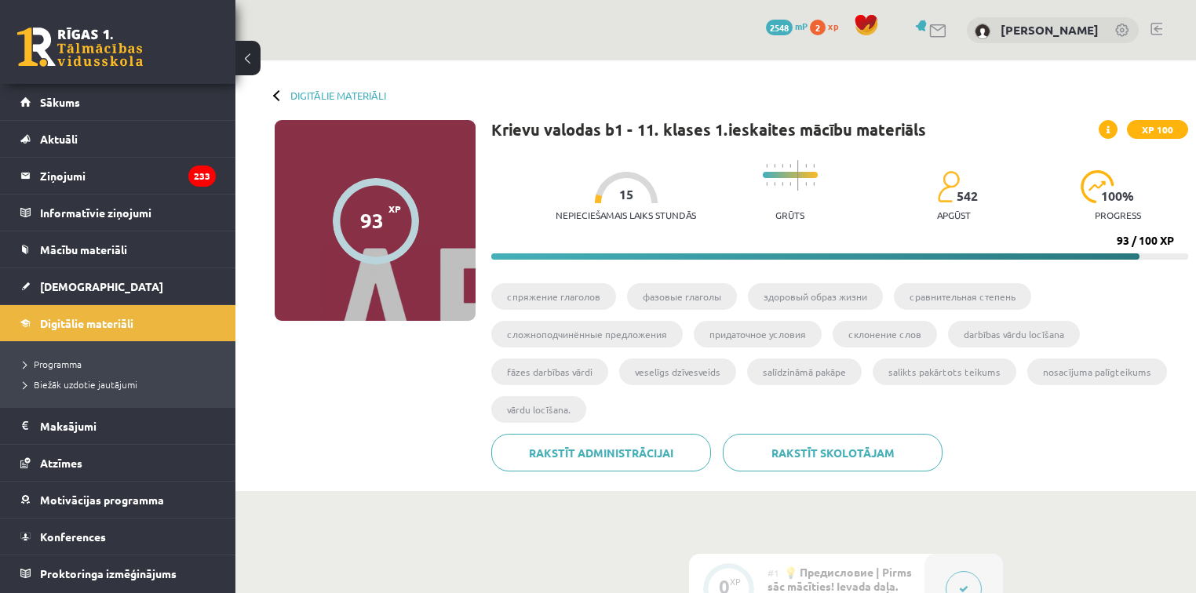
click at [58, 46] on link at bounding box center [80, 46] width 126 height 39
